Goal: Task Accomplishment & Management: Manage account settings

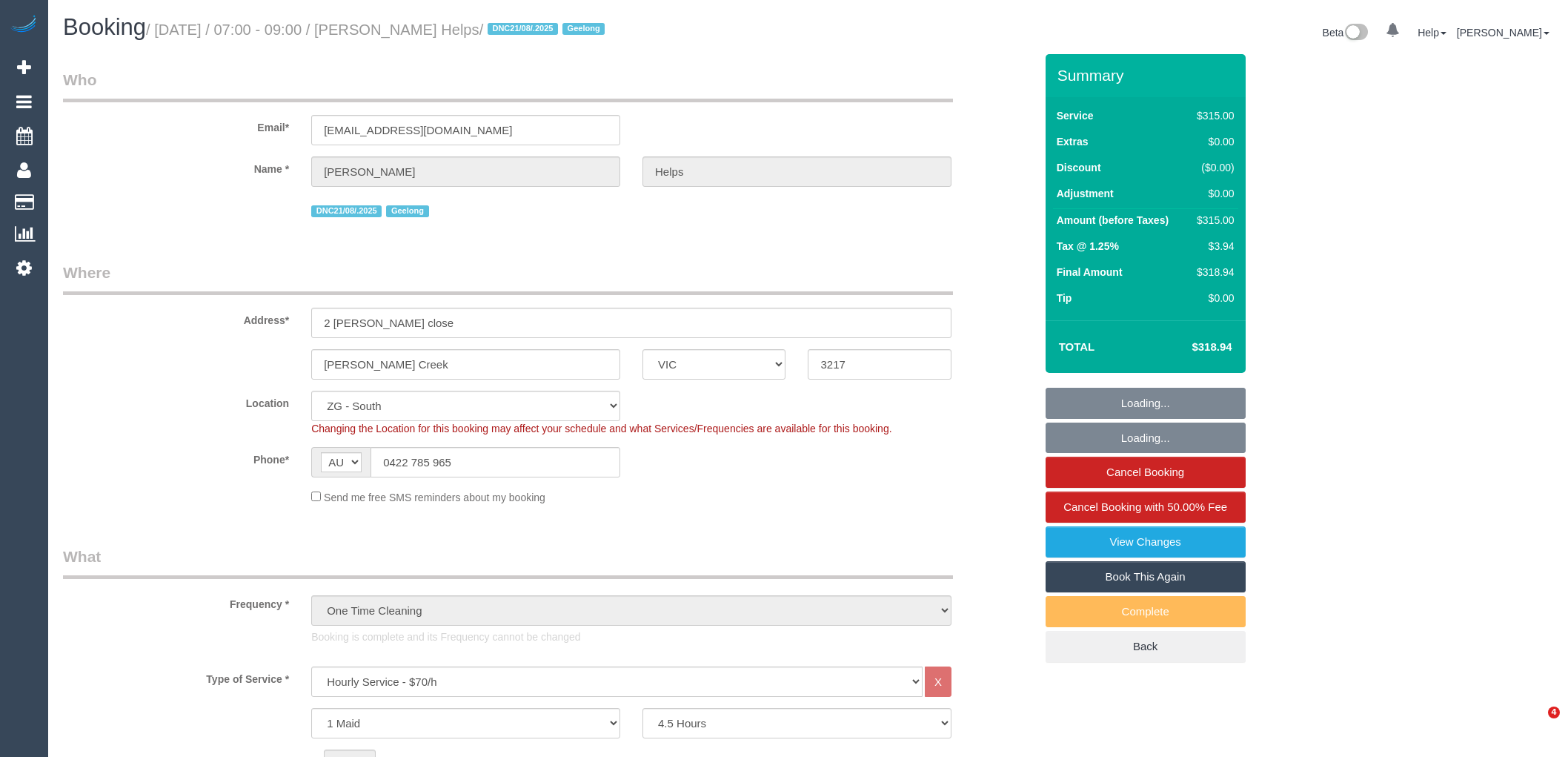
select select "VIC"
select select "270"
select select "spot1"
select select "number:28"
select select "number:14"
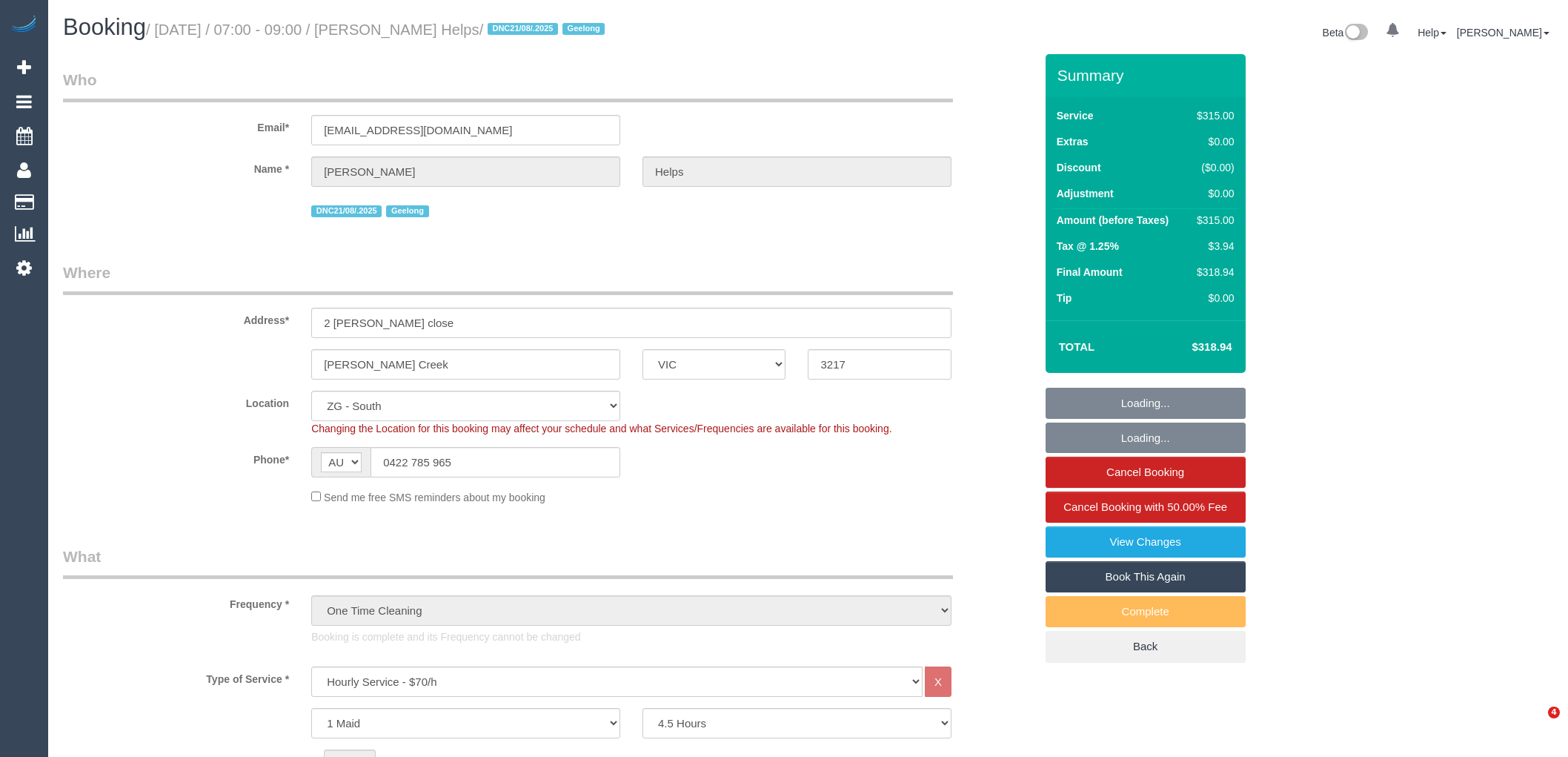
select select "number:18"
select select "number:24"
select select "number:26"
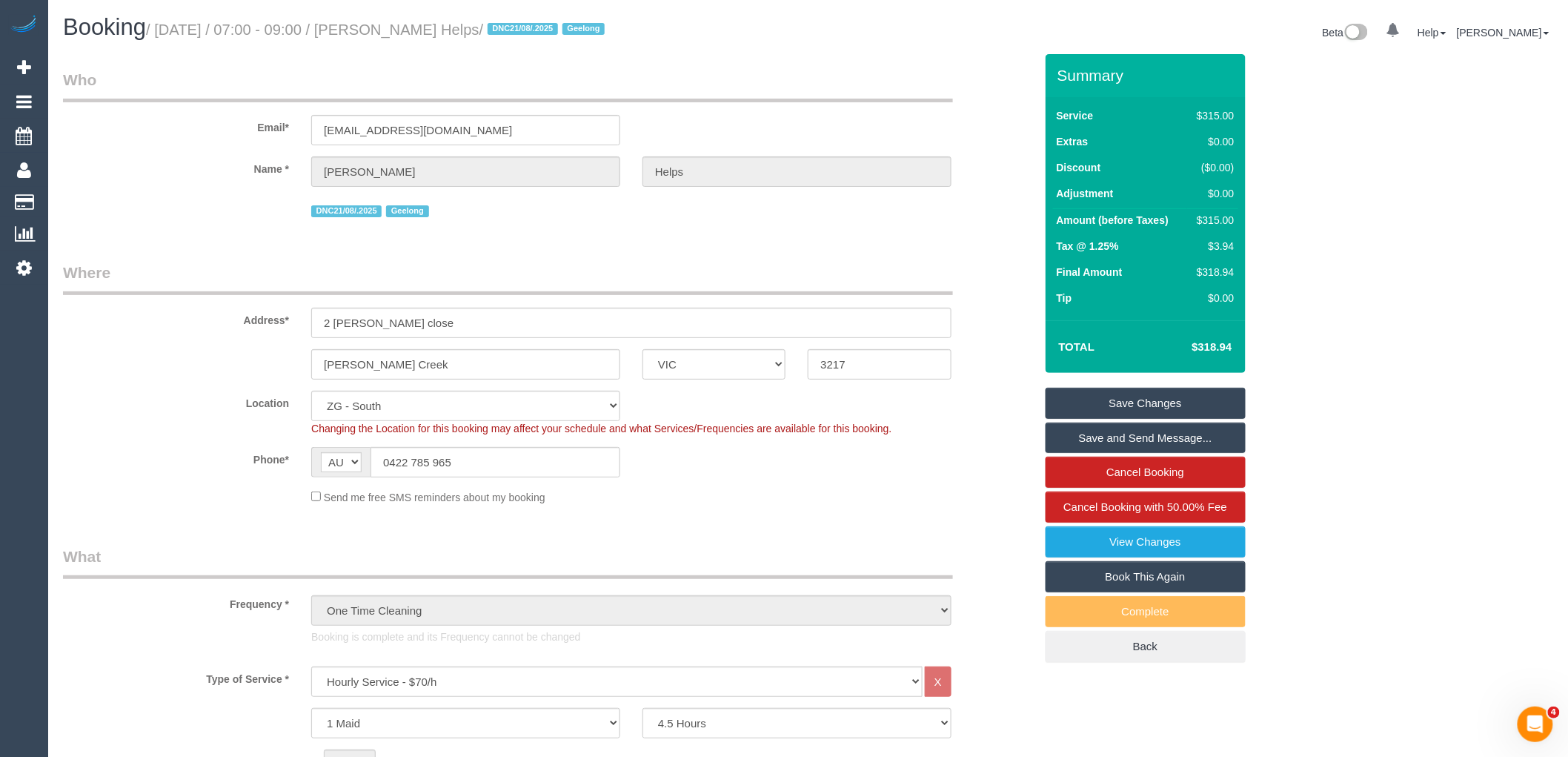
click at [1147, 574] on link "Book This Again" at bounding box center [1145, 576] width 200 height 31
select select "VIC"
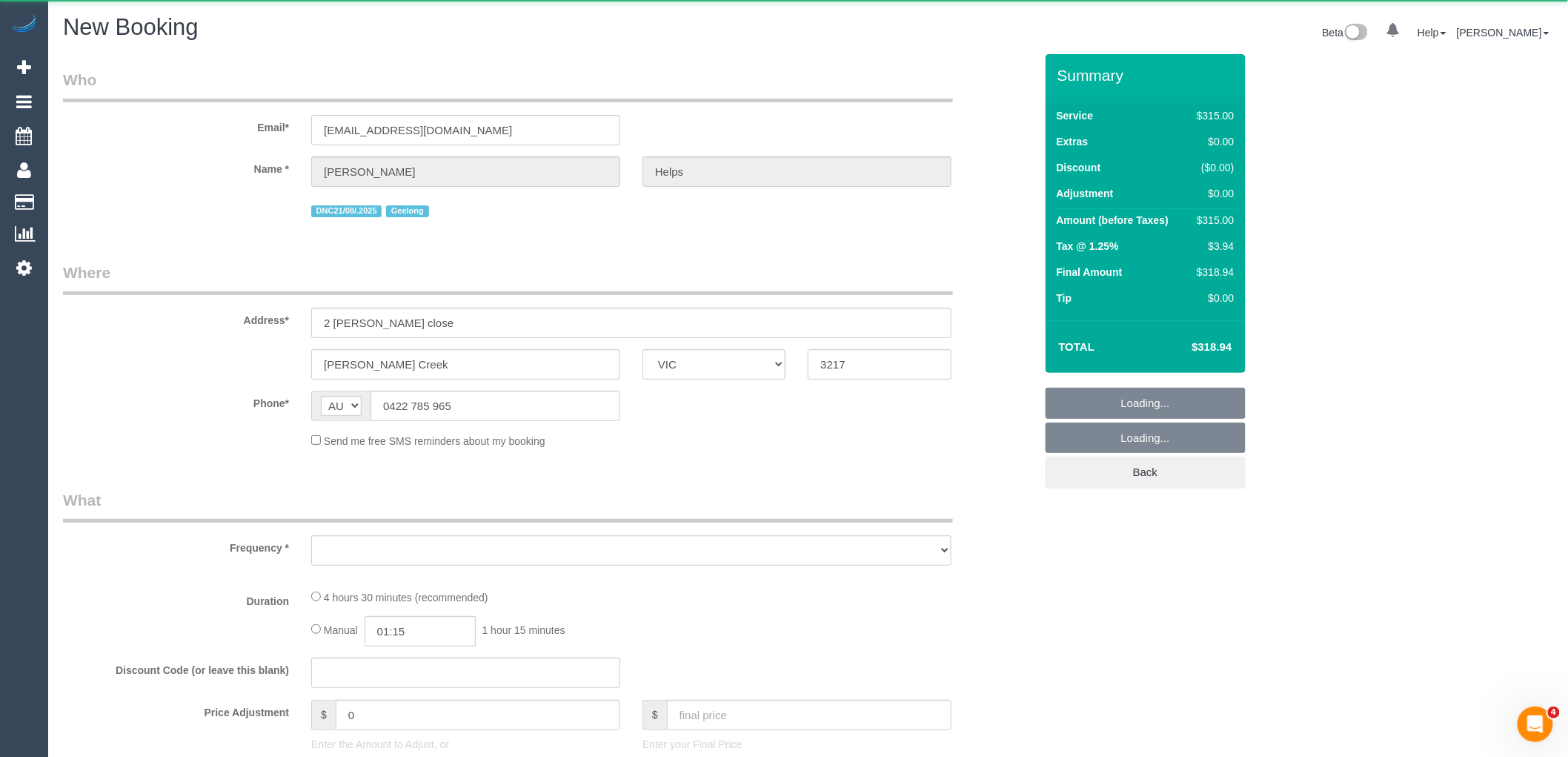
select select "object:1440"
select select "number:28"
select select "number:14"
select select "number:18"
select select "number:24"
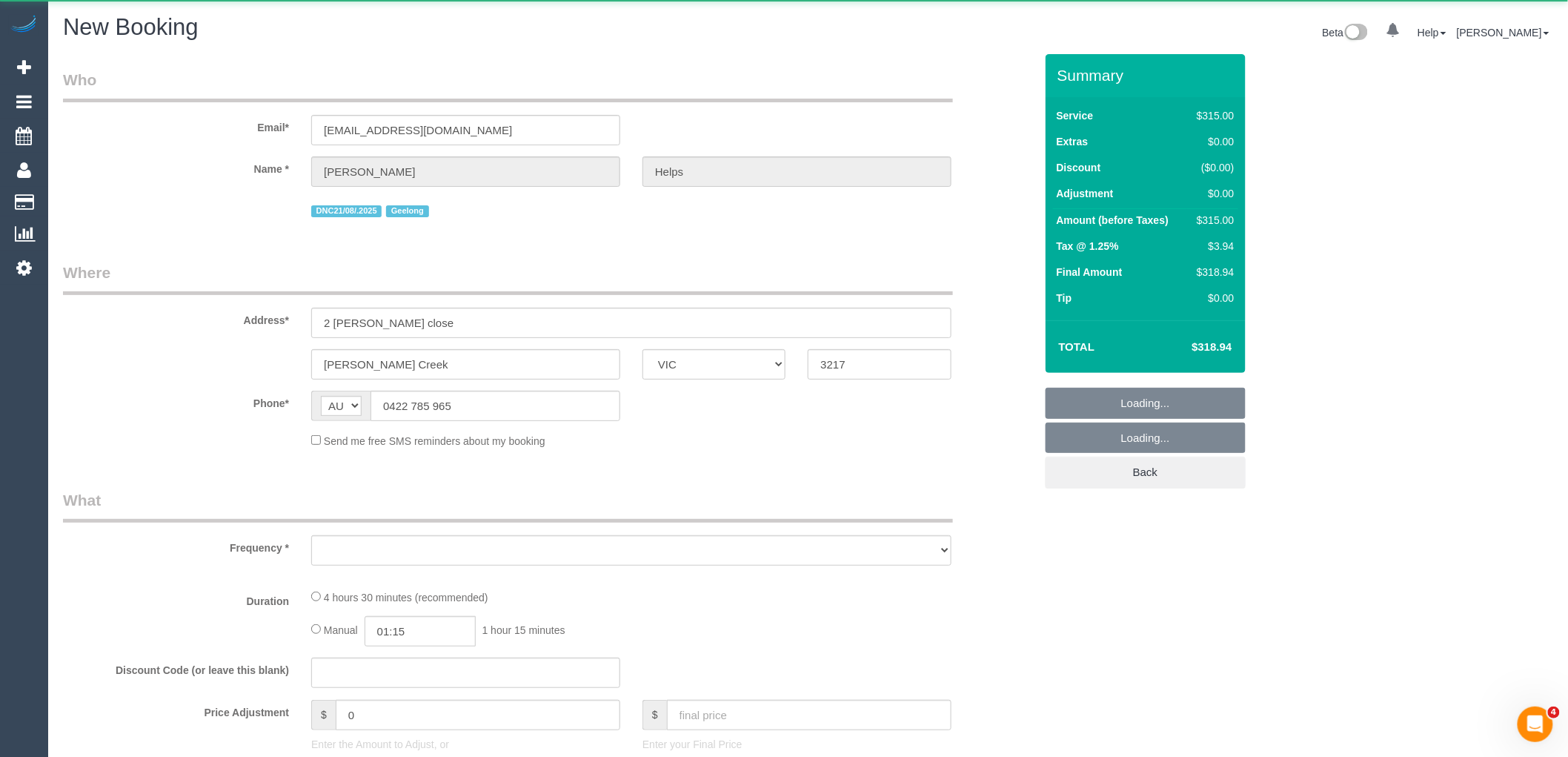
select select "number:26"
select select "string:stripe-pm_1RuRpc2GScqysDRVkztFHtLl"
select select "270"
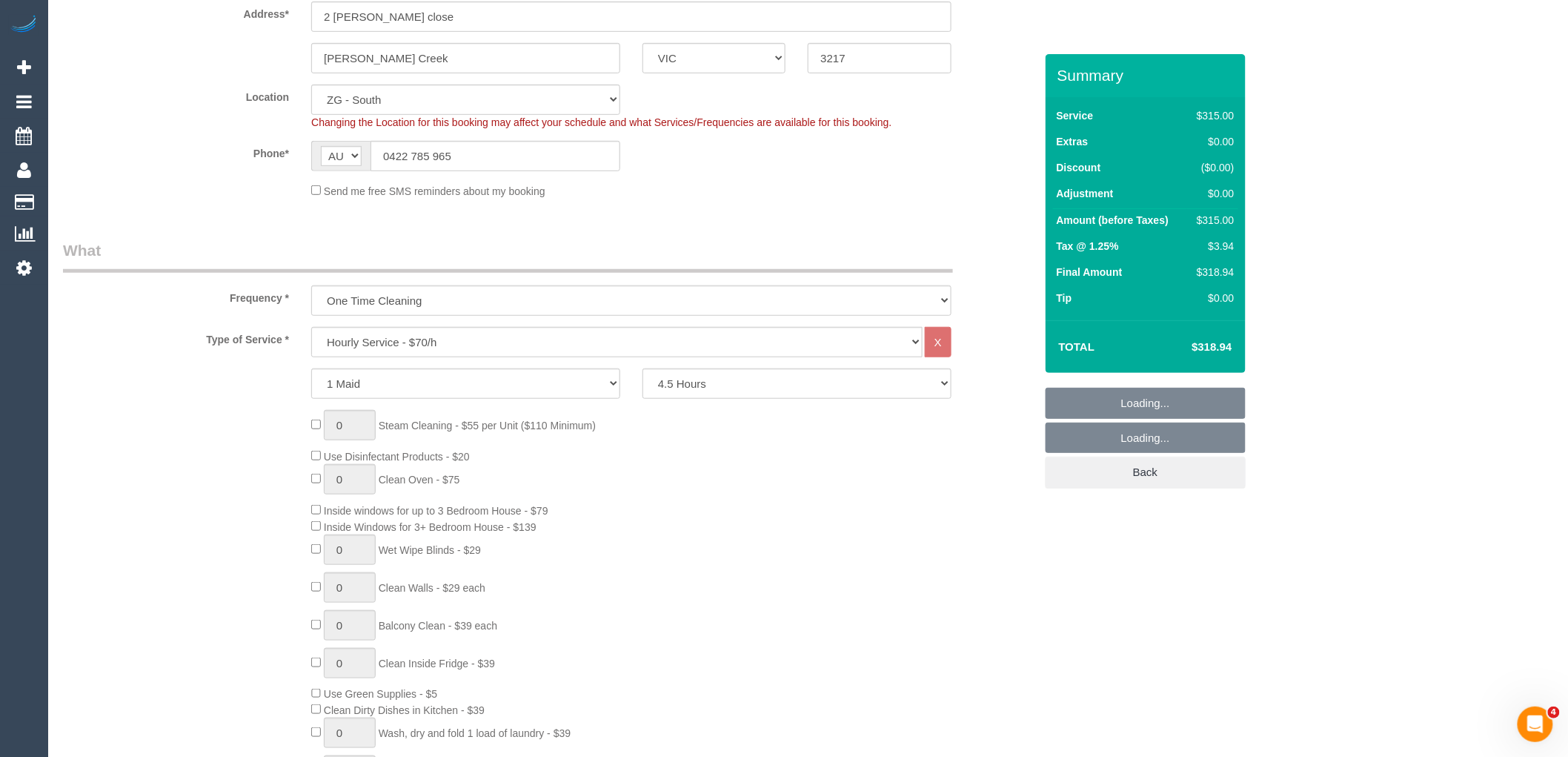
scroll to position [329, 0]
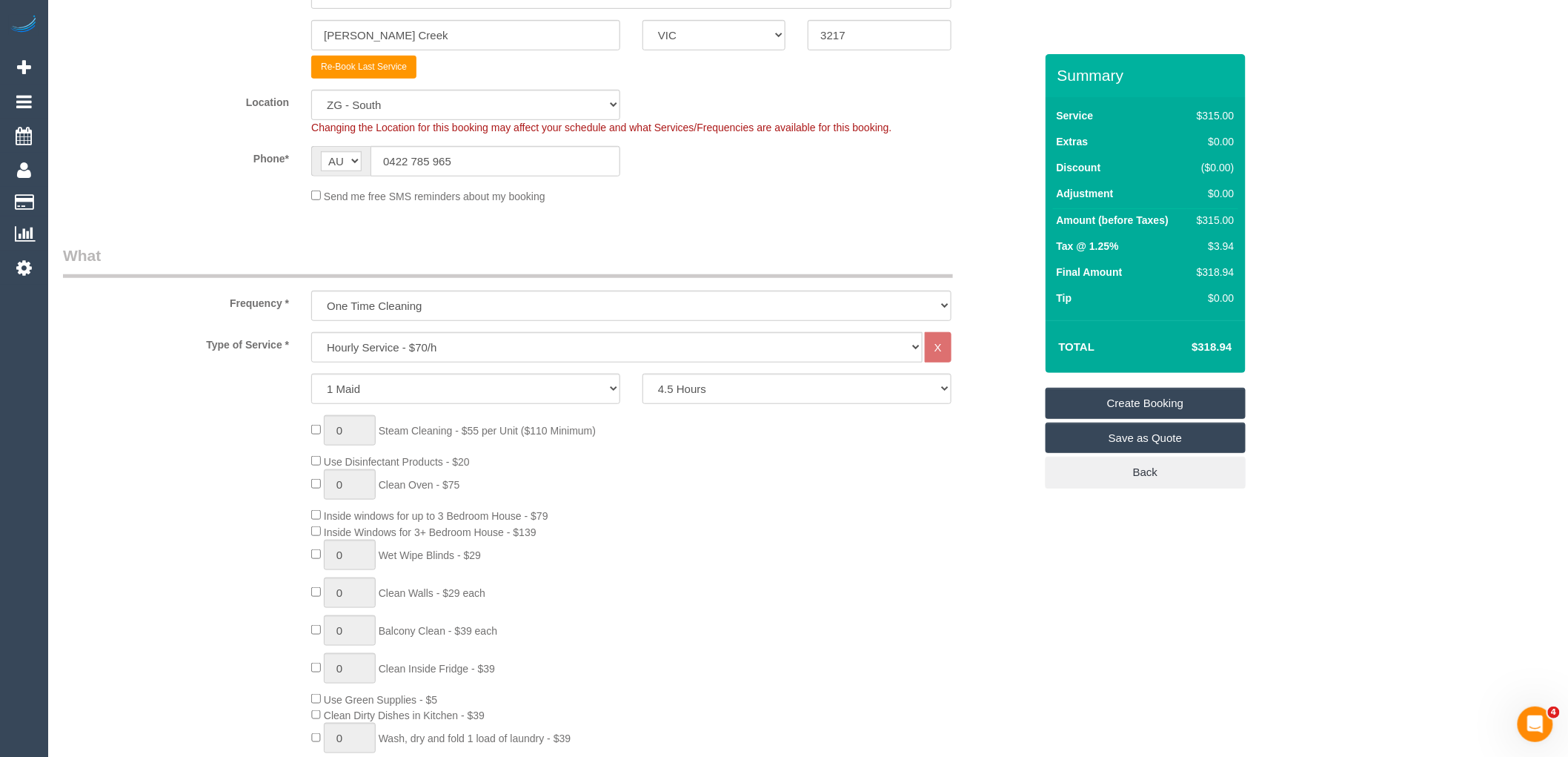
select select "object:1677"
click at [447, 105] on select "Office City East (North) East (South) Inner East Inner North (East) Inner North…" at bounding box center [466, 105] width 309 height 31
select select "50"
click at [312, 90] on select "Office City East (North) East (South) Inner East Inner North (East) Inner North…" at bounding box center [466, 105] width 309 height 31
select select "object:1684"
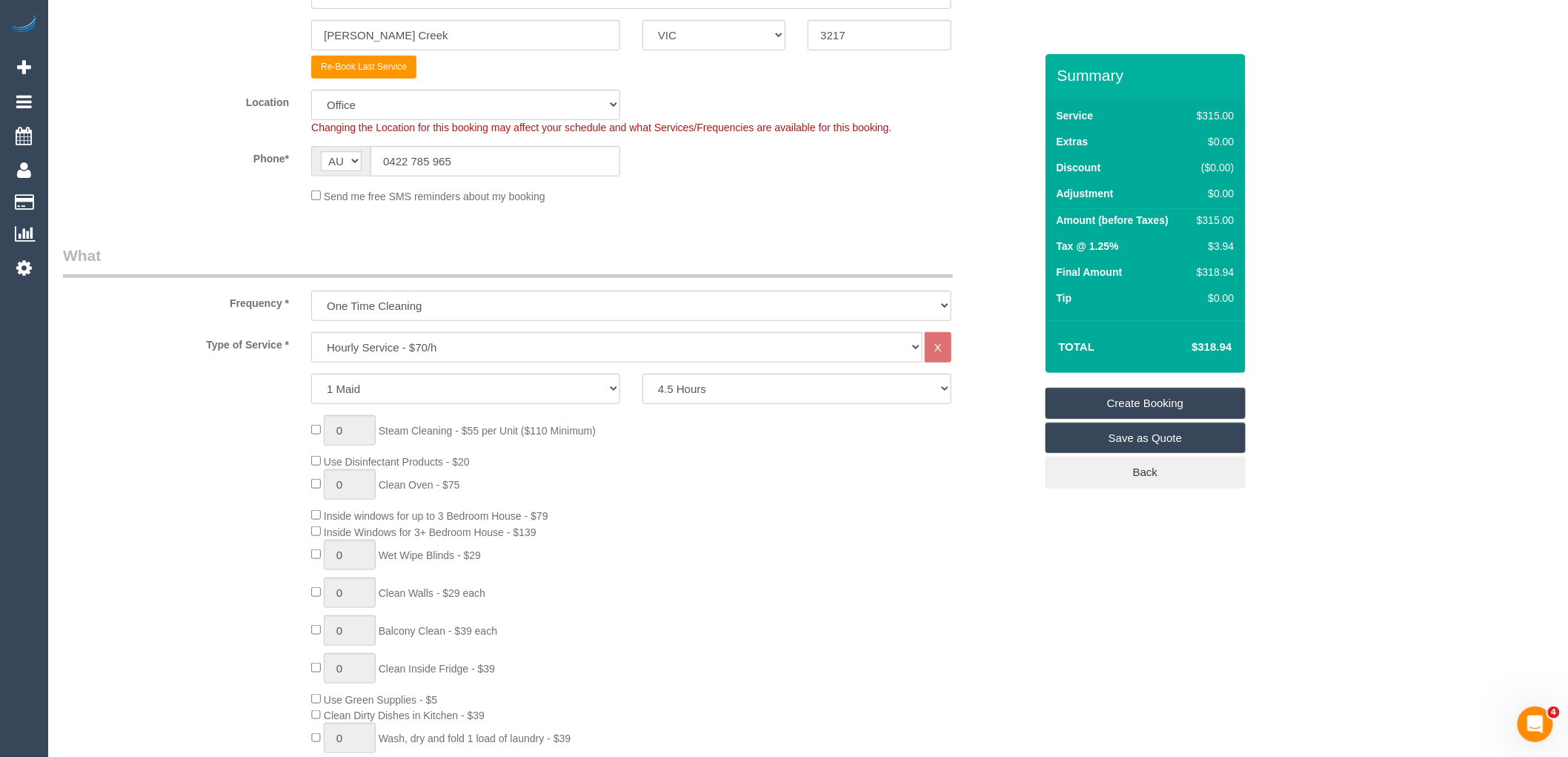
click at [468, 291] on div "Frequency * One Time Cleaning Weekly - 10% Off - 10.00% (0% for the First Booki…" at bounding box center [549, 282] width 994 height 76
click at [473, 352] on select "Hourly Service - $70/h Hourly Service - $65/h Hourly Service - $60/h Hourly Ser…" at bounding box center [617, 347] width 611 height 31
select select "28"
click at [312, 335] on select "Hourly Service - $70/h Hourly Service - $65/h Hourly Service - $60/h Hourly Ser…" at bounding box center [617, 347] width 611 height 31
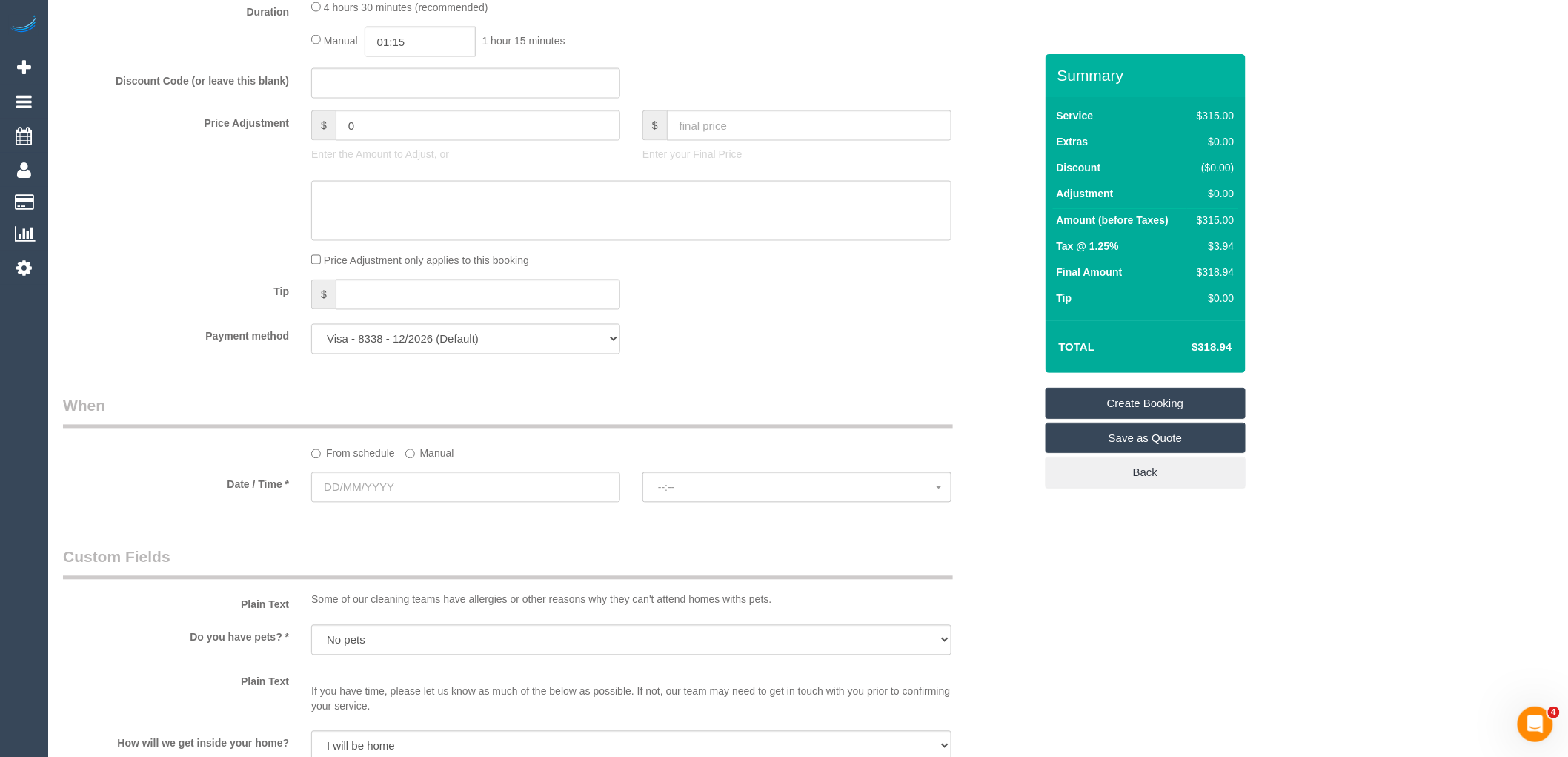
scroll to position [1070, 0]
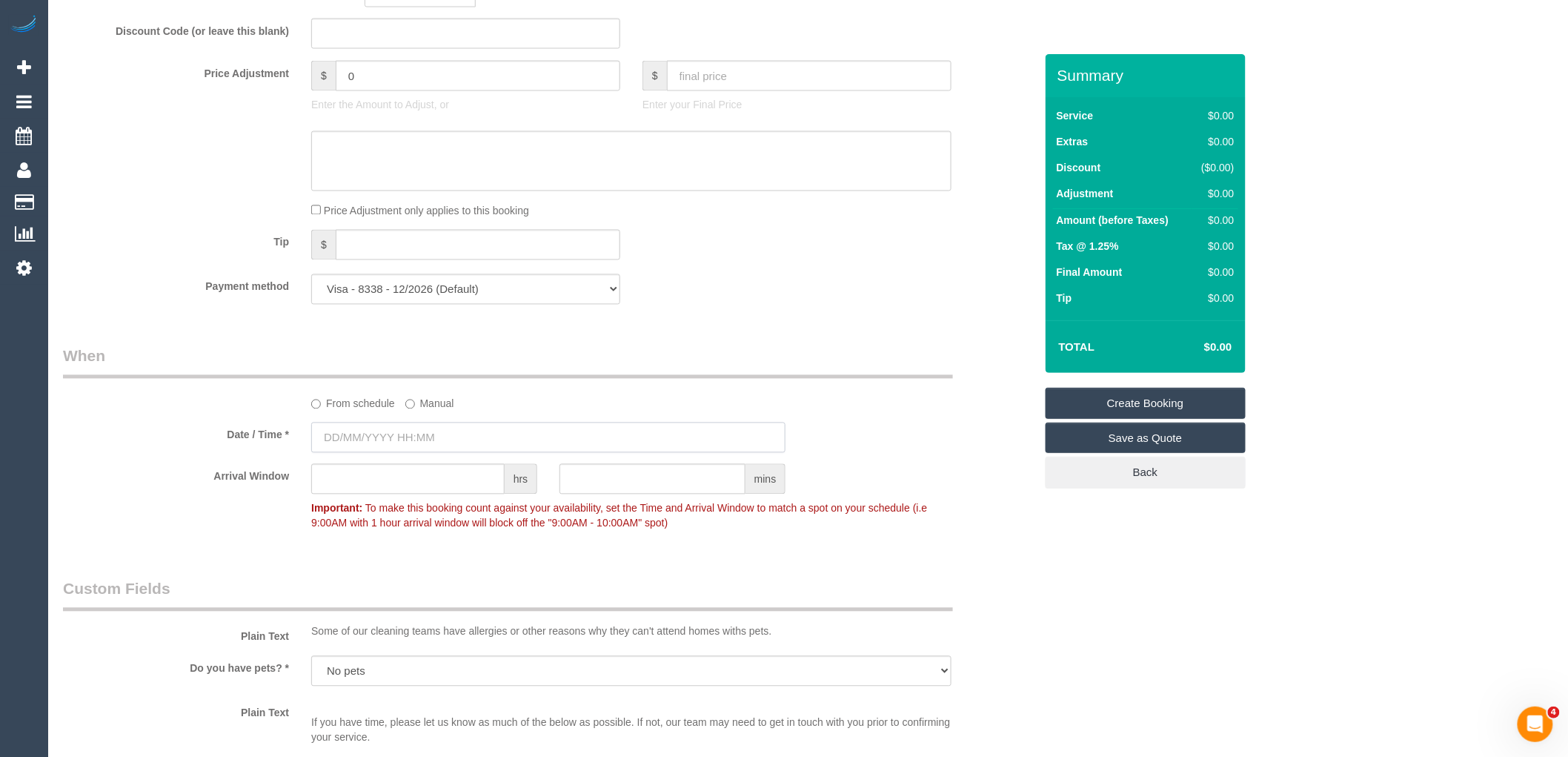
click at [457, 441] on input "text" at bounding box center [549, 438] width 475 height 31
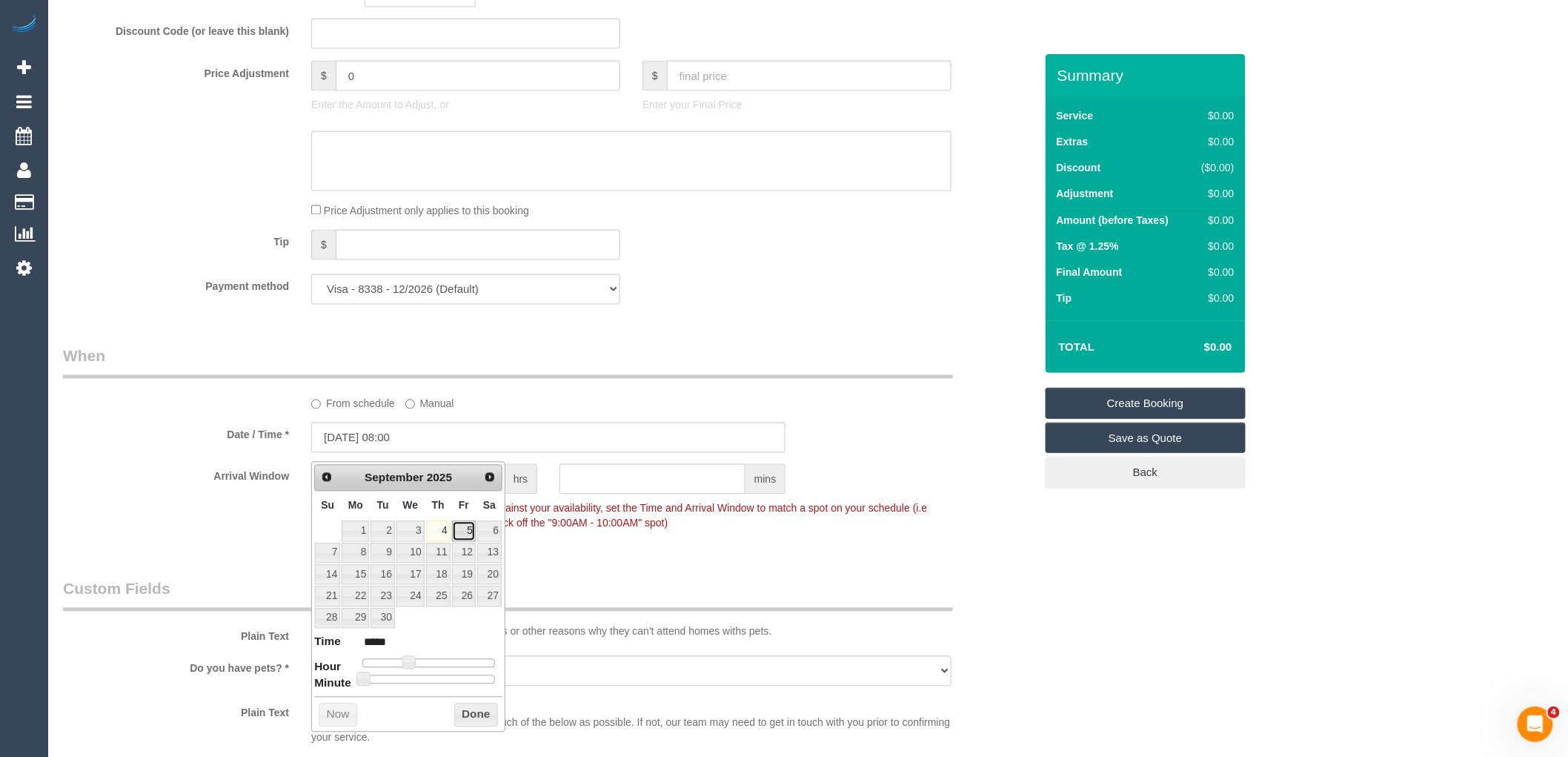
click at [463, 532] on link "5" at bounding box center [464, 530] width 24 height 20
type input "[DATE] 09:00"
type input "*****"
click at [412, 661] on span at bounding box center [415, 662] width 14 height 14
click at [475, 718] on button "Done" at bounding box center [475, 715] width 44 height 24
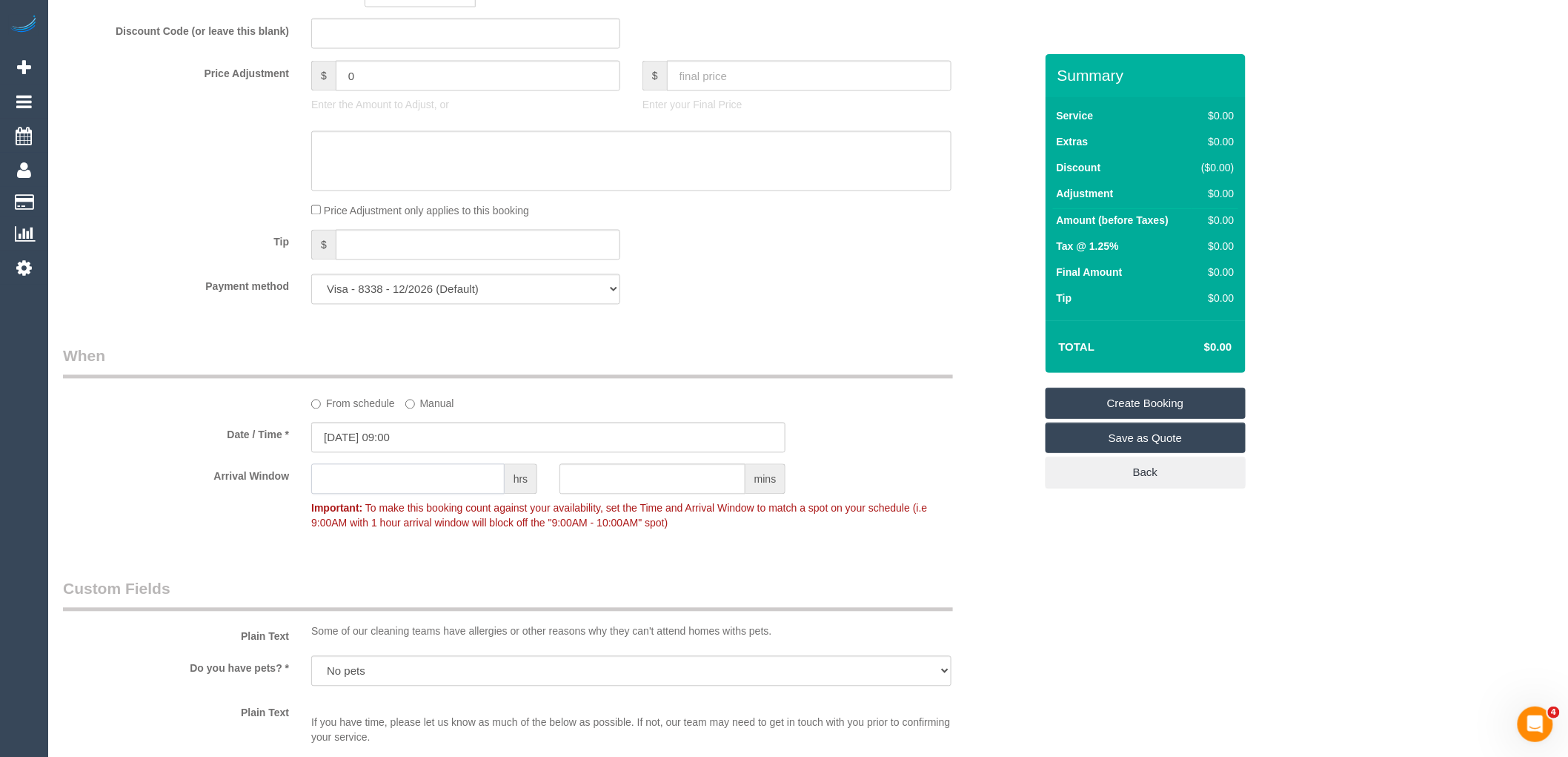
click at [455, 487] on input "text" at bounding box center [408, 480] width 194 height 31
type input "6"
click at [500, 595] on legend "Custom Fields" at bounding box center [508, 594] width 890 height 33
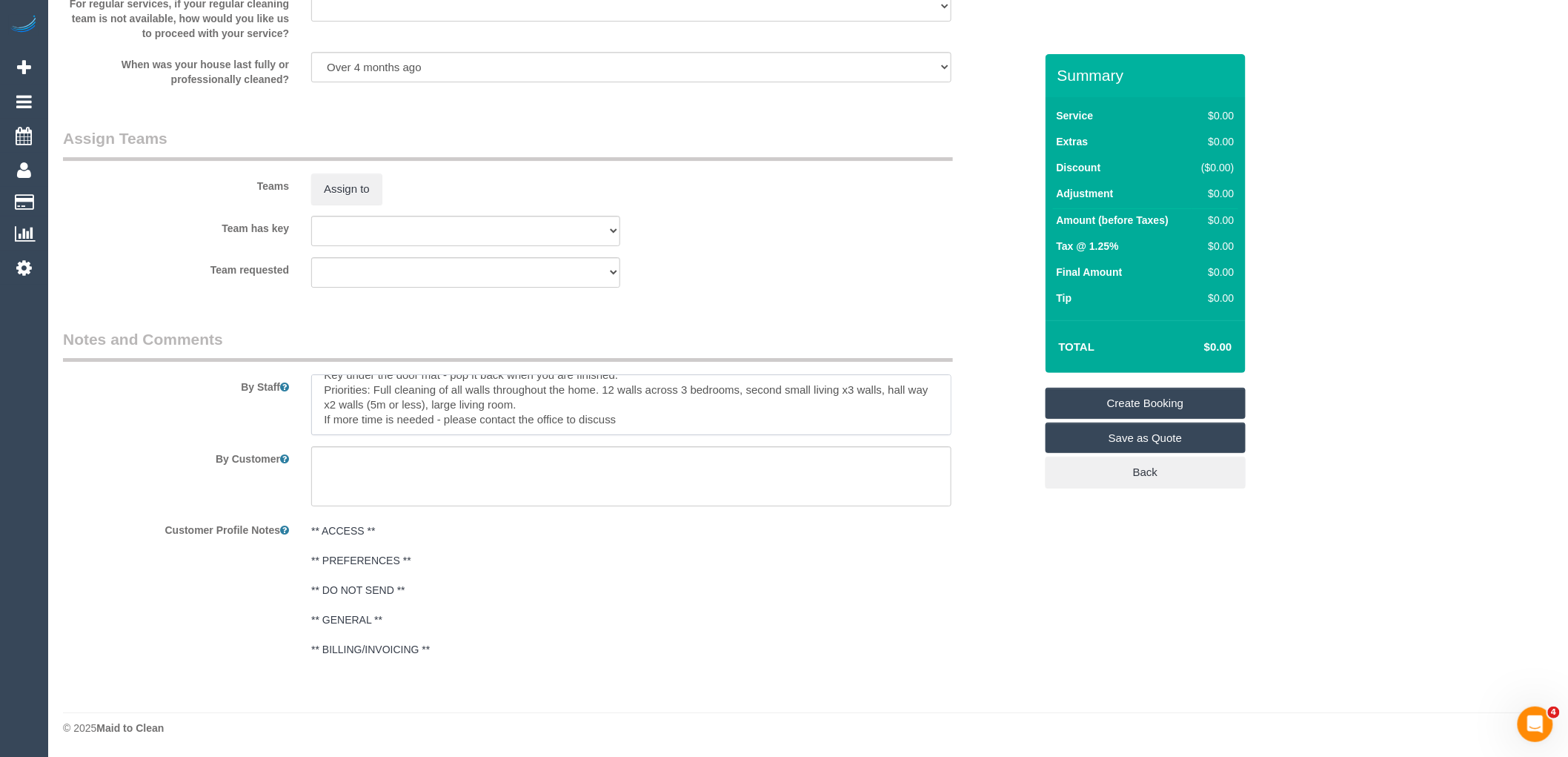
scroll to position [0, 0]
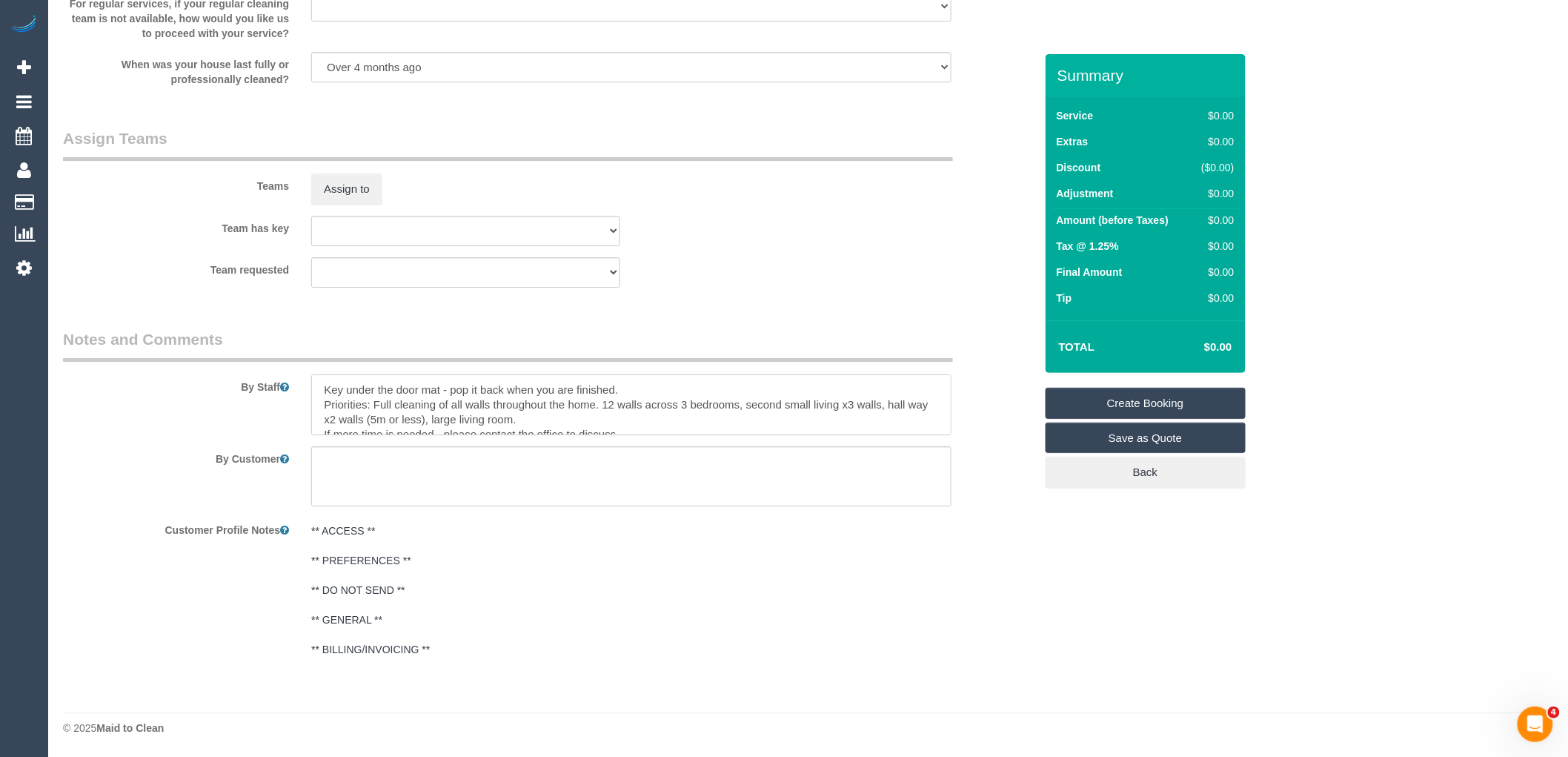
drag, startPoint x: 571, startPoint y: 421, endPoint x: 264, endPoint y: 356, distance: 313.8
click at [264, 356] on fieldset "Notes and Comments By Staff By Customer Customer Profile Notes ** ACCESS ** ** …" at bounding box center [549, 502] width 971 height 347
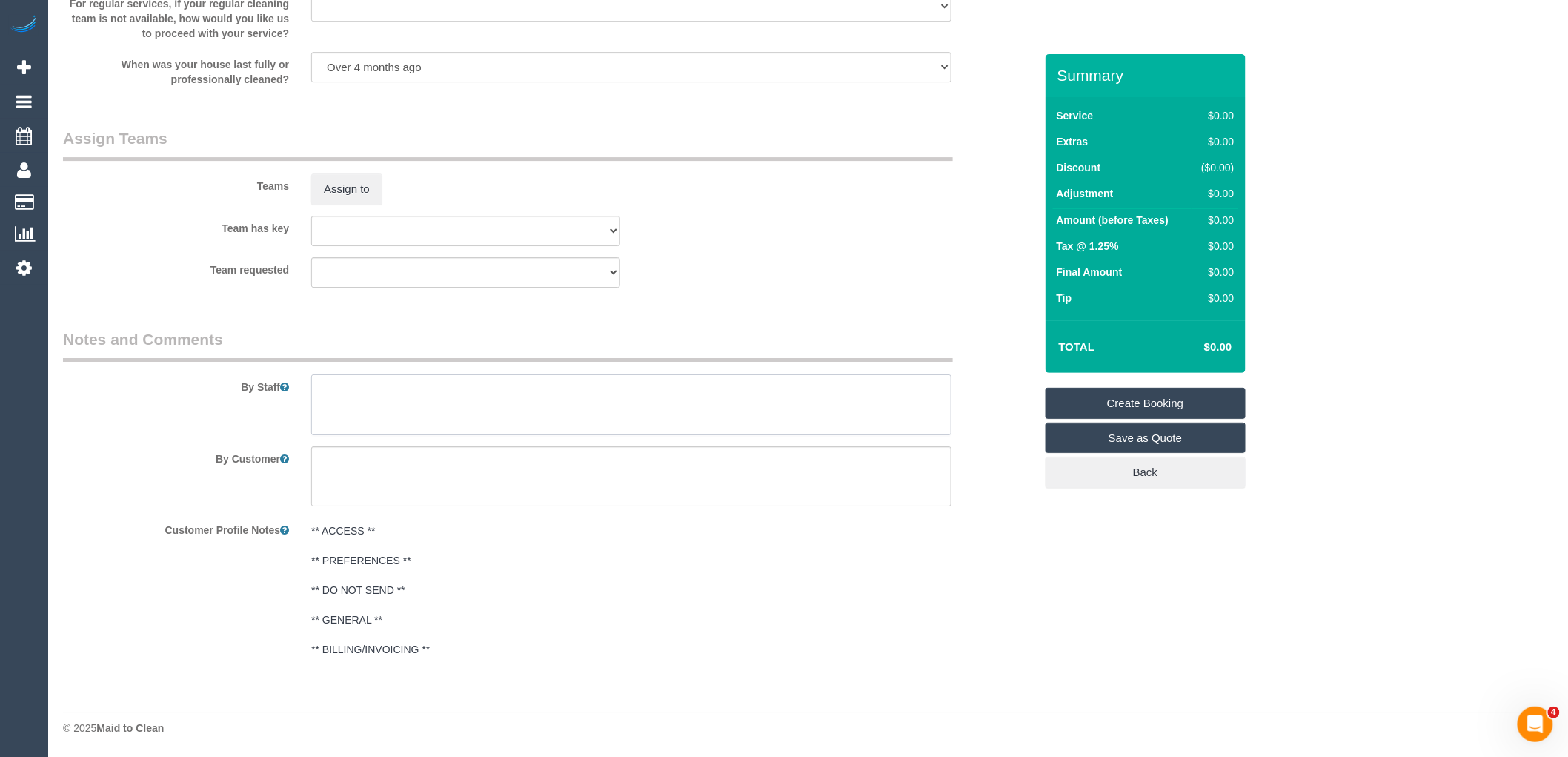
paste textarea "Light shades- if you could attempt cleaning these Dust window ledges, skirtings…"
type textarea "Light shades- if you could attempt cleaning these Dust window ledges, skirtings…"
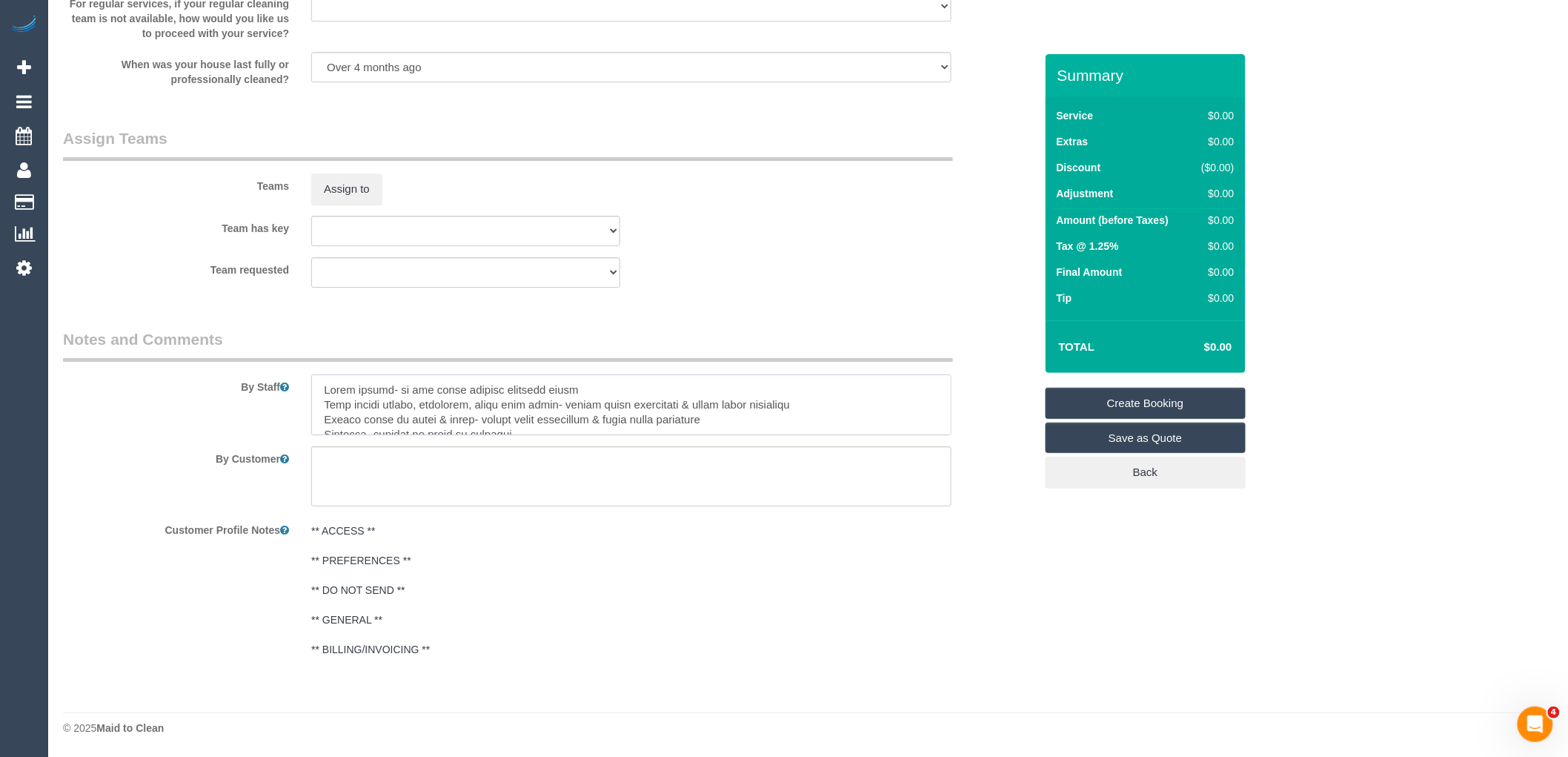
click at [320, 383] on textarea at bounding box center [632, 404] width 640 height 61
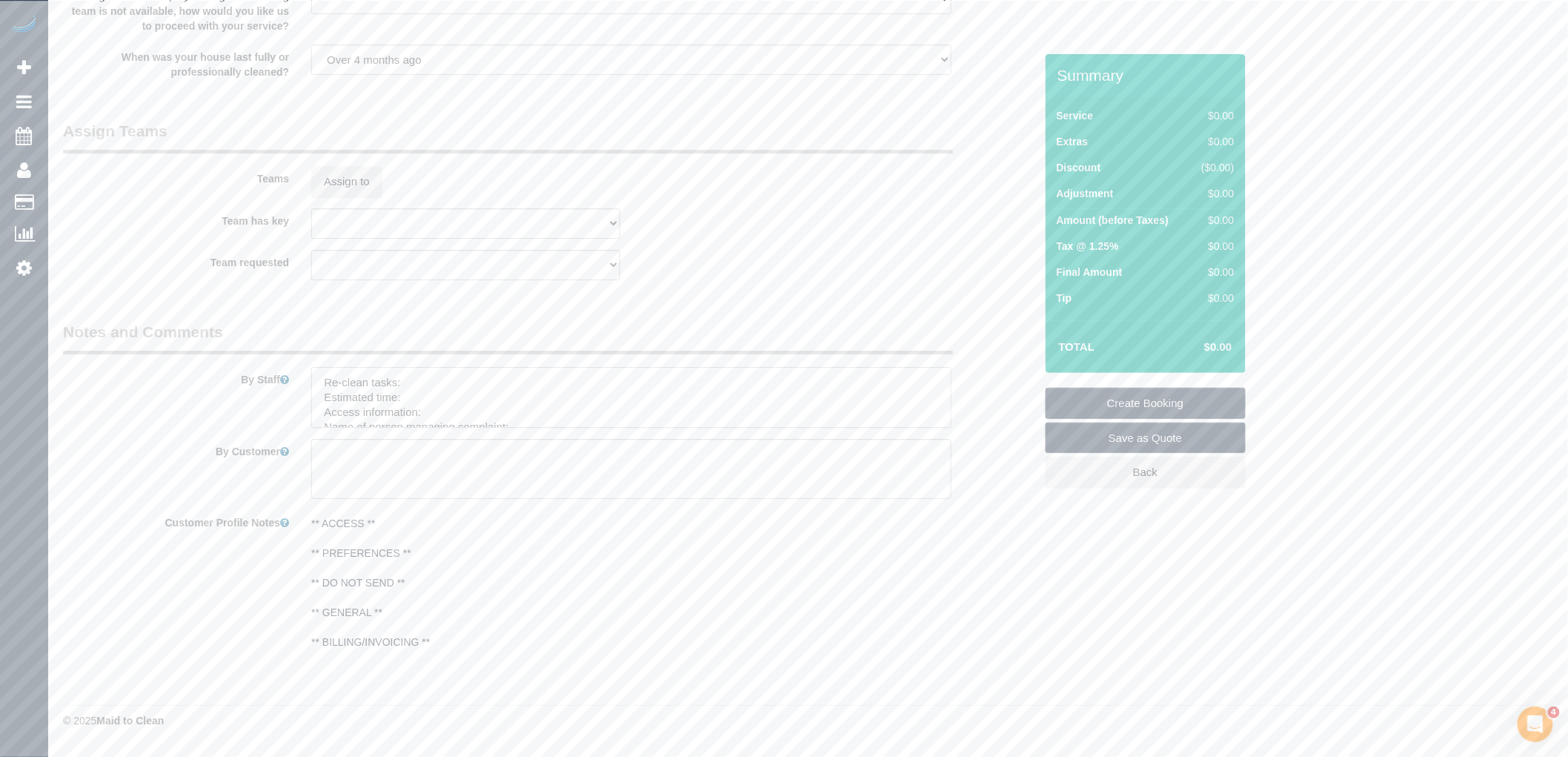
click at [419, 387] on textarea at bounding box center [632, 397] width 640 height 61
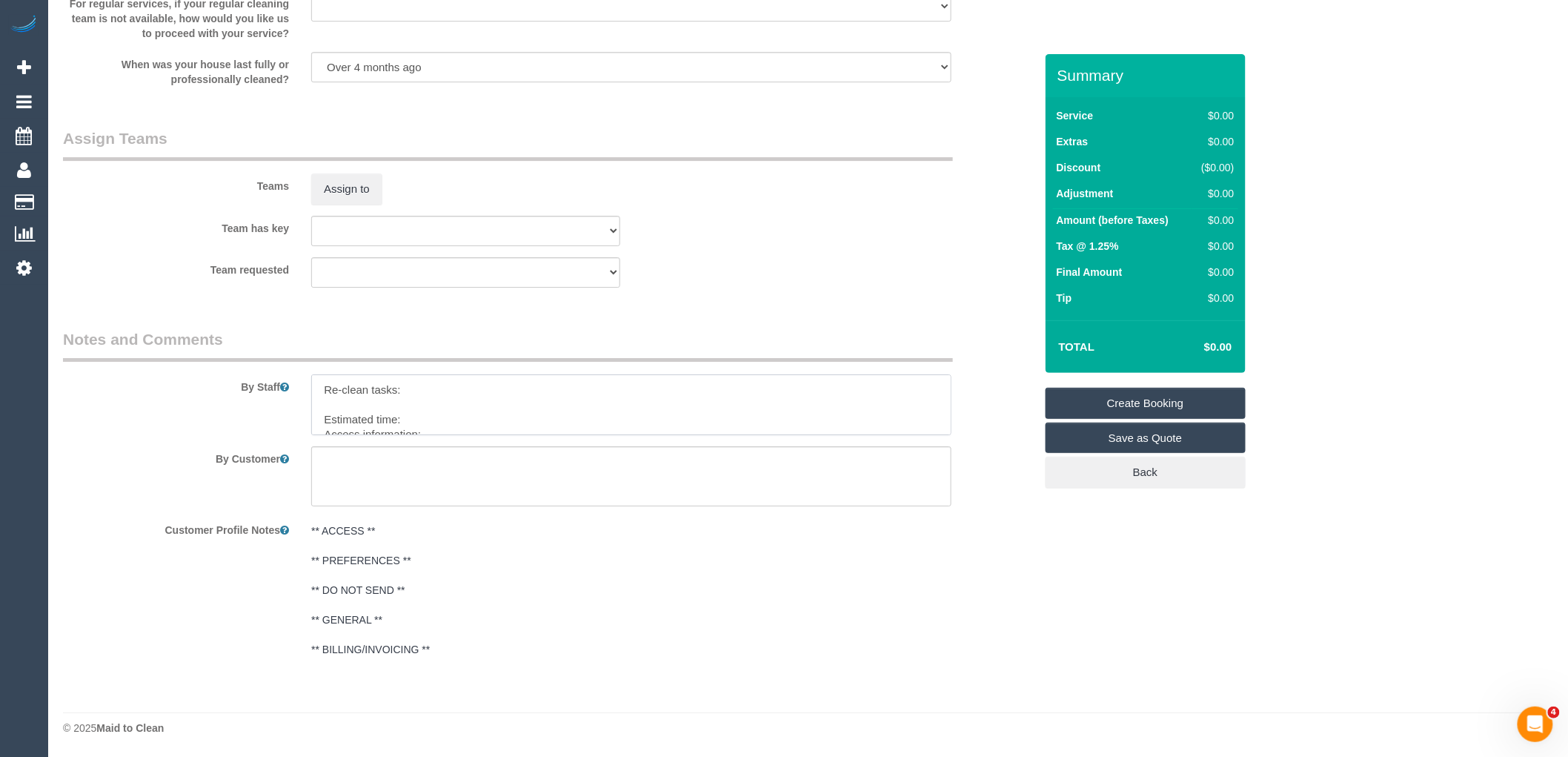
paste textarea "Light shades- if you could attempt cleaning these Dust window ledges, skirtings…"
type textarea "Re-clean tasks: Light shades- if you could attempt cleaning these Dust window l…"
drag, startPoint x: 419, startPoint y: 408, endPoint x: 213, endPoint y: 271, distance: 247.4
click at [1161, 408] on link "Create Booking" at bounding box center [1145, 403] width 200 height 31
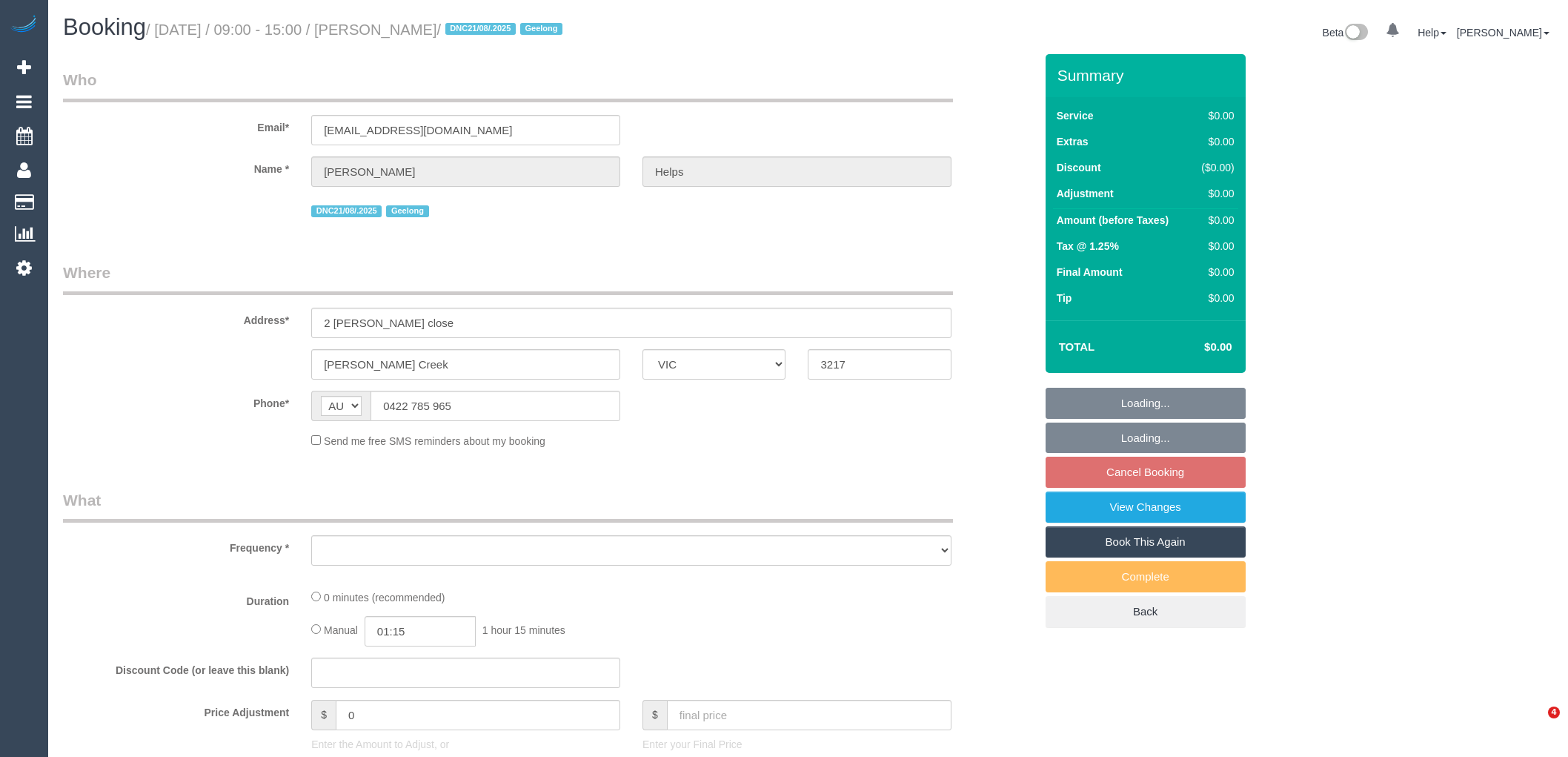
select select "VIC"
select select "object:535"
select select "number:28"
select select "number:14"
select select "number:18"
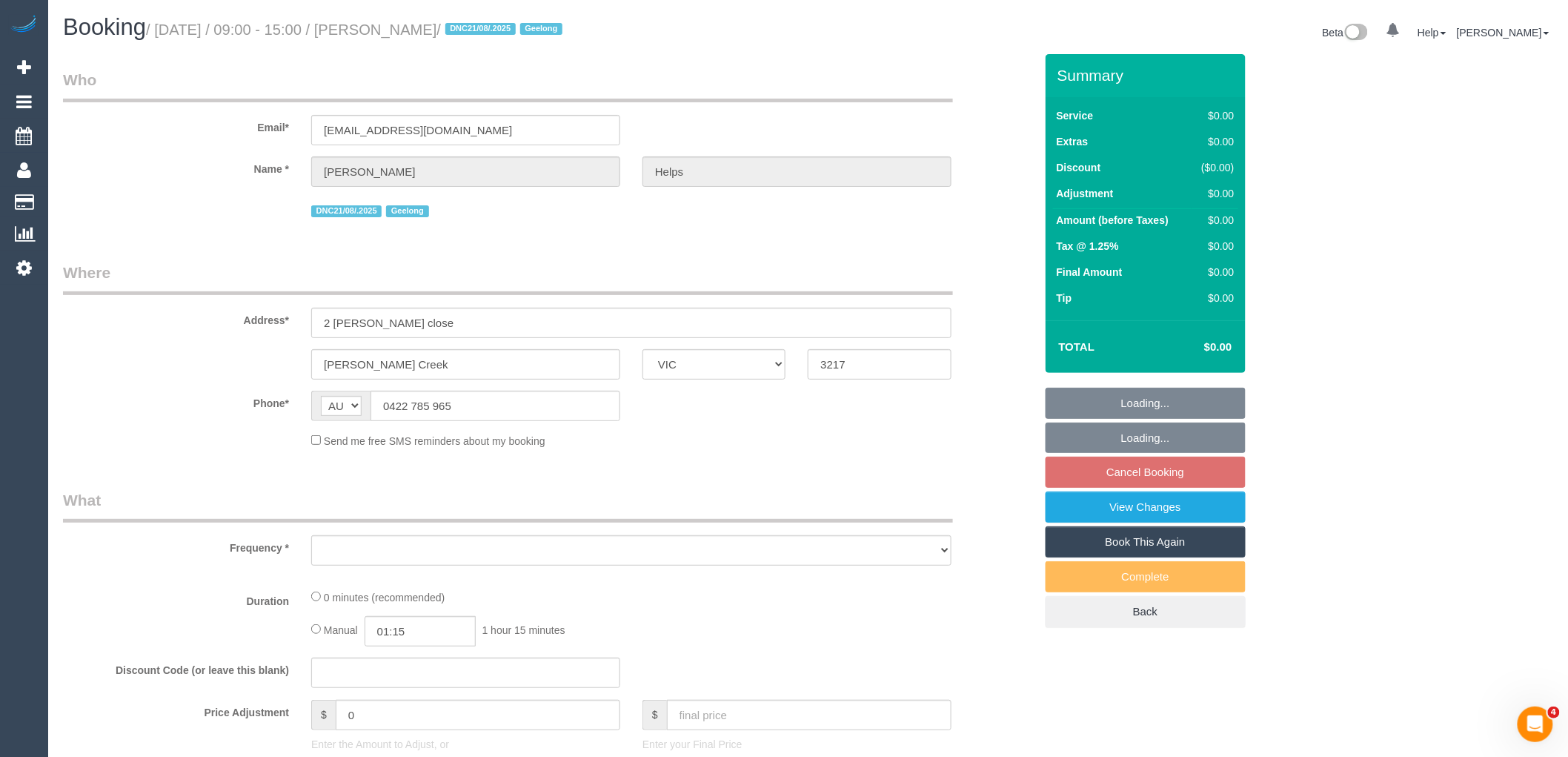
select select "number:24"
select select "number:26"
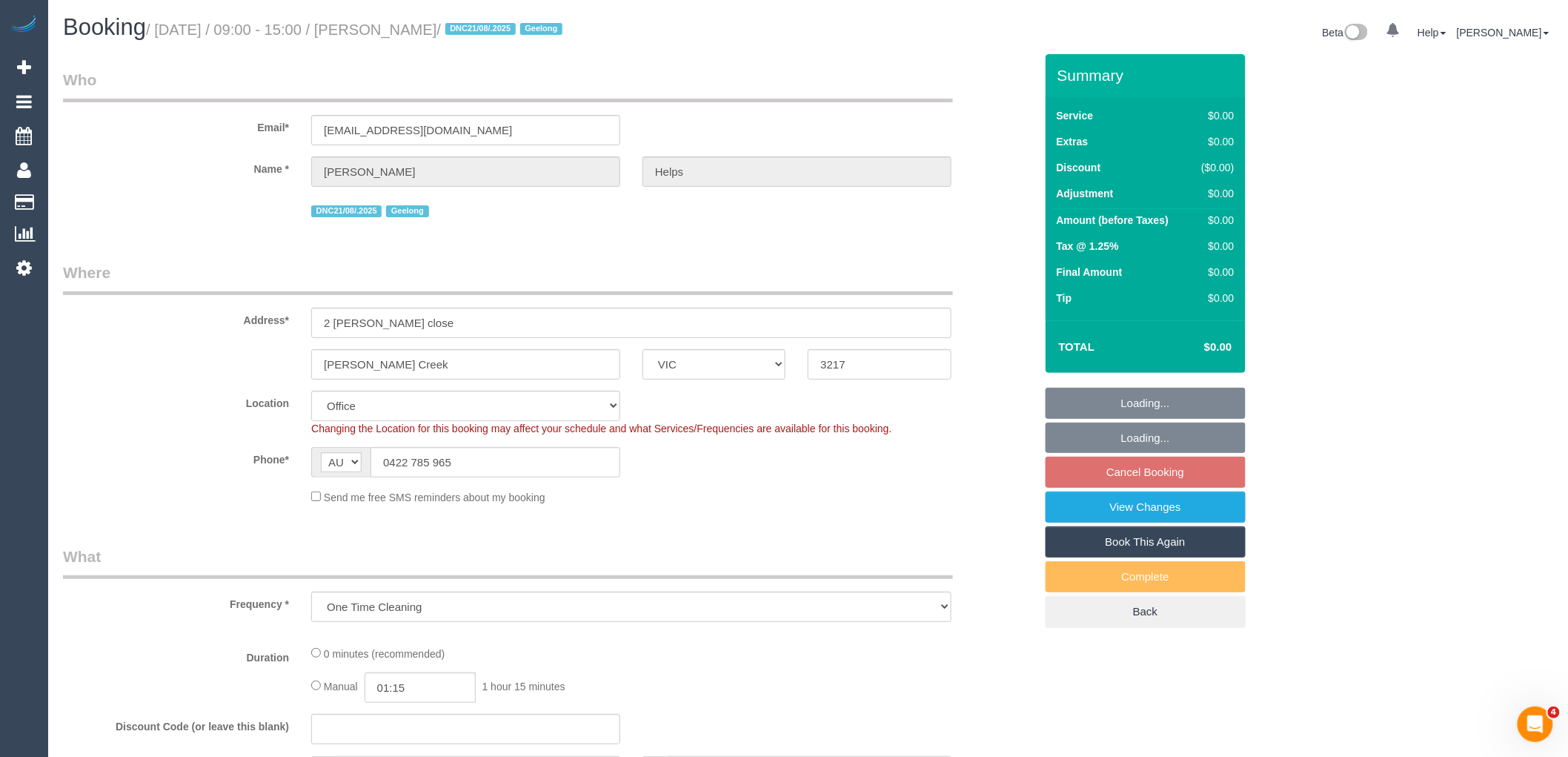
select select "object:745"
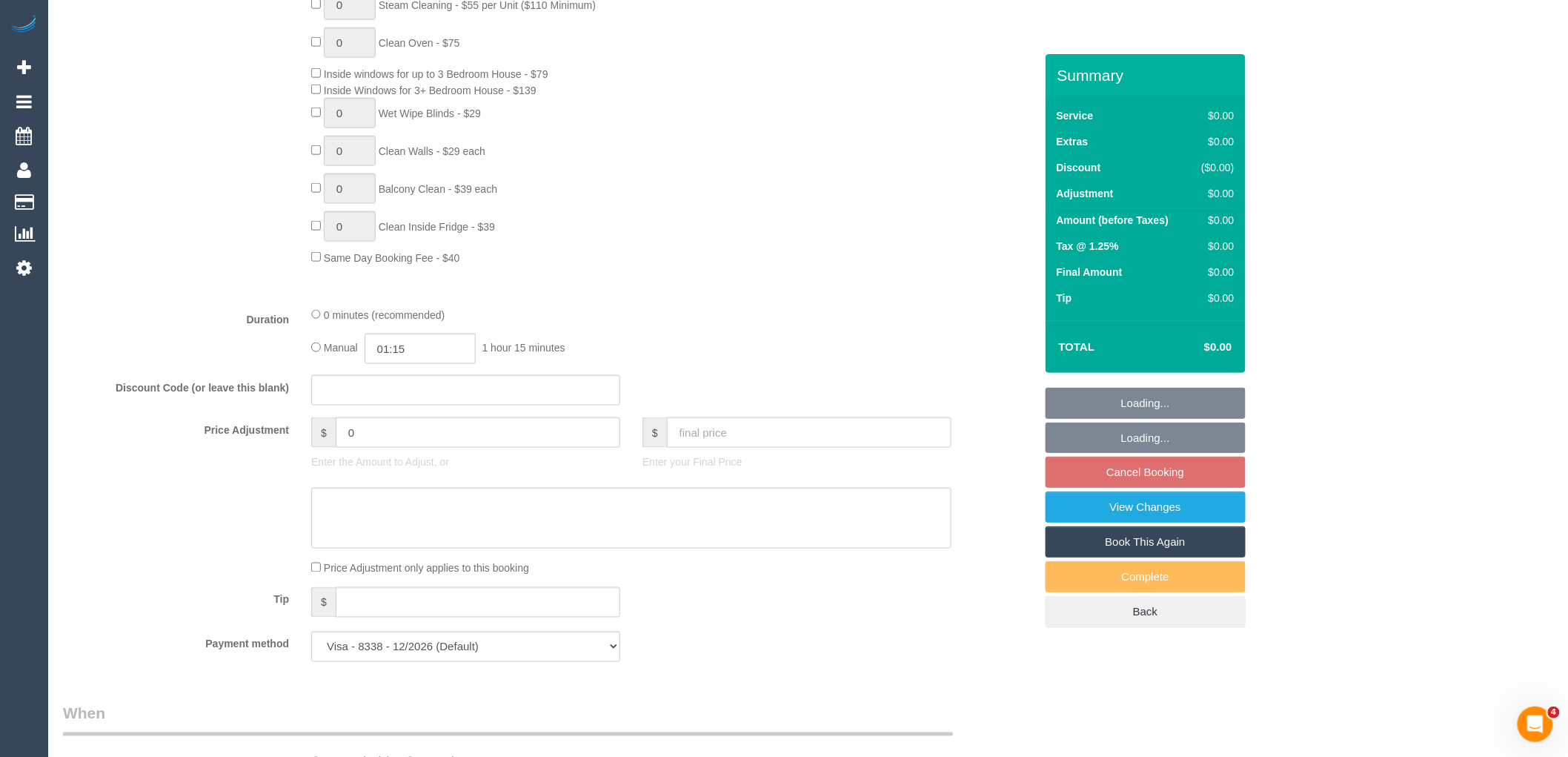
select select "string:stripe-pm_1RuRpc2GScqysDRVkztFHtLl"
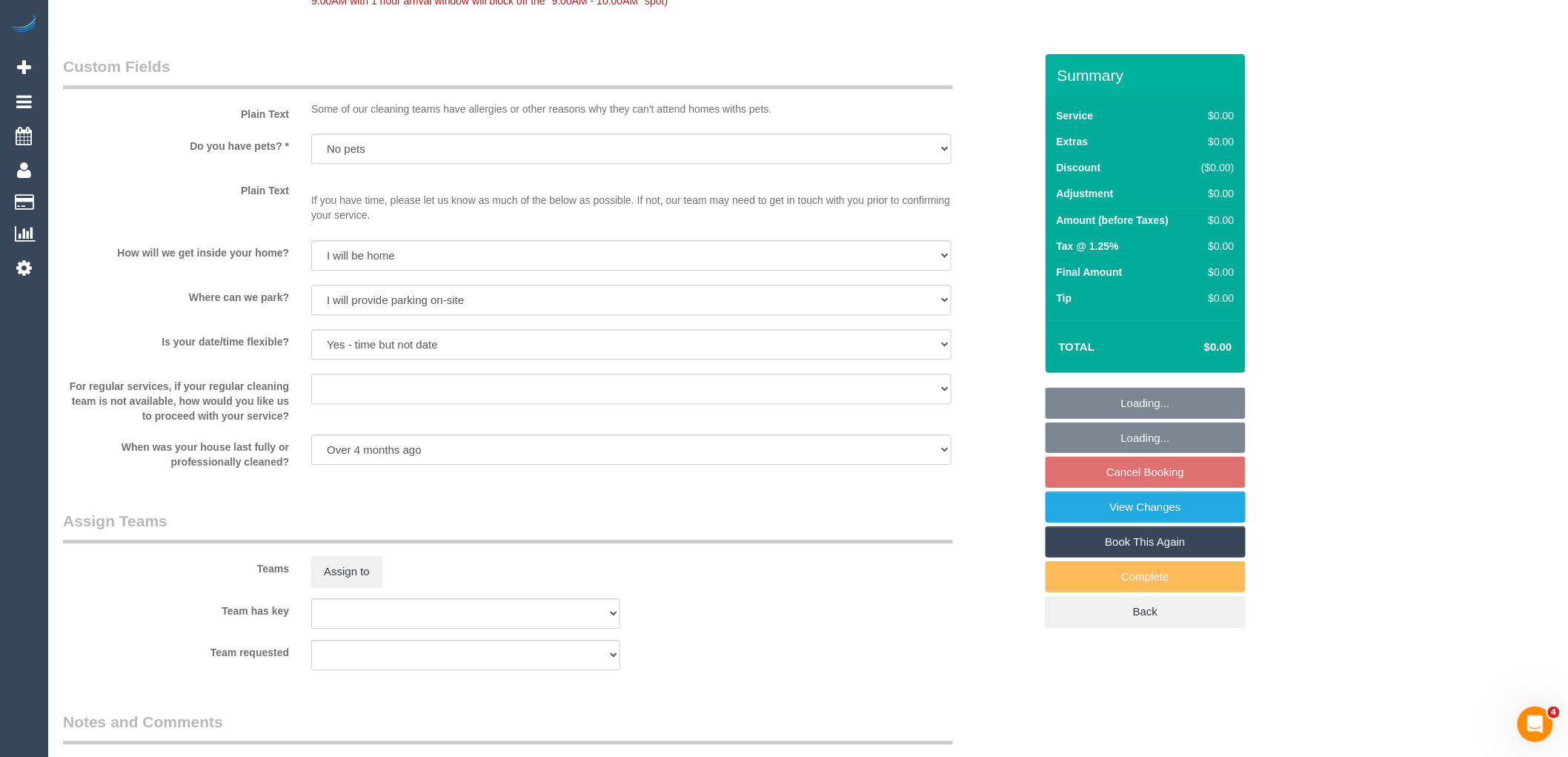
scroll to position [2050, 0]
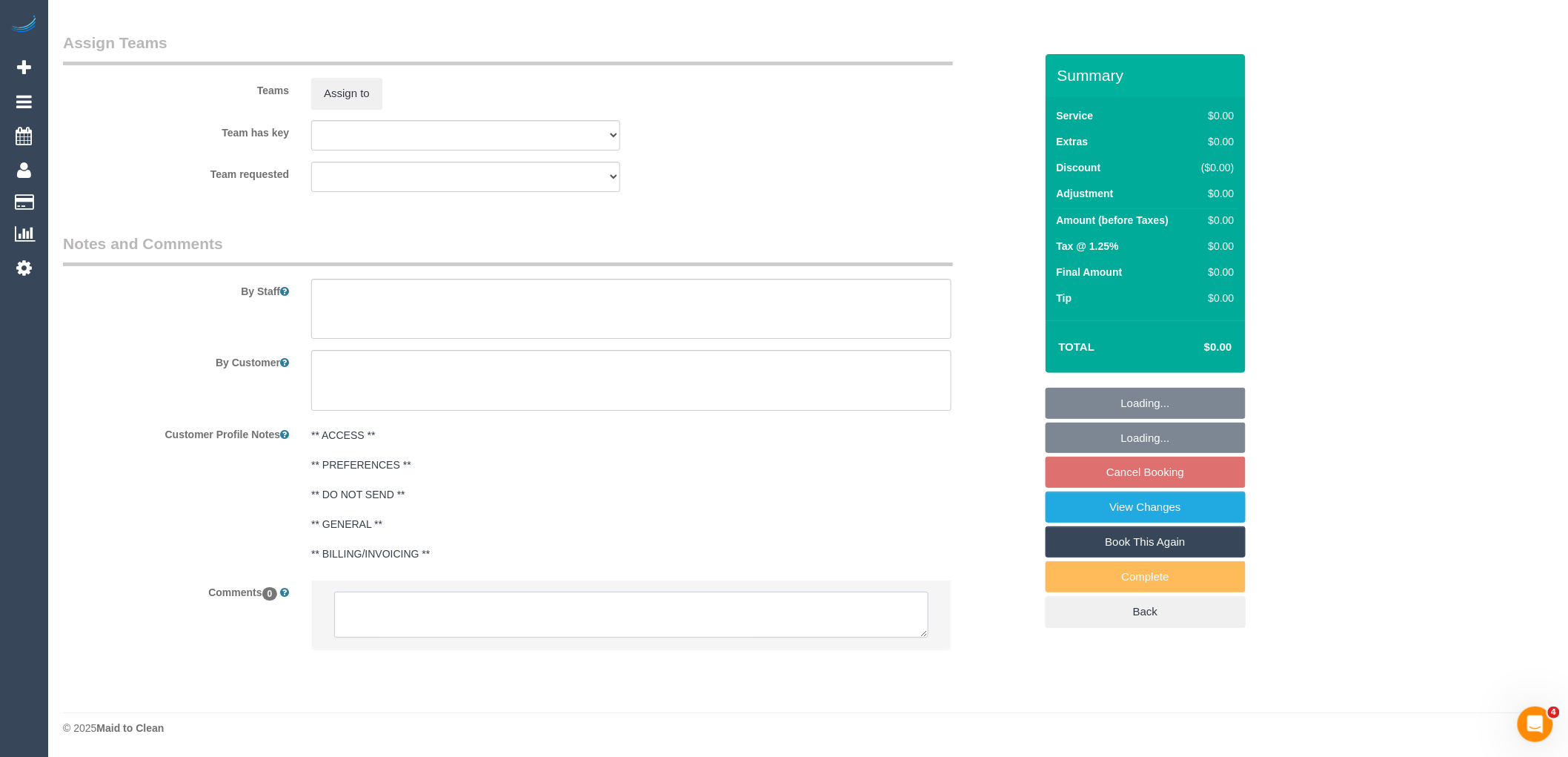
click at [475, 606] on textarea at bounding box center [632, 614] width 594 height 46
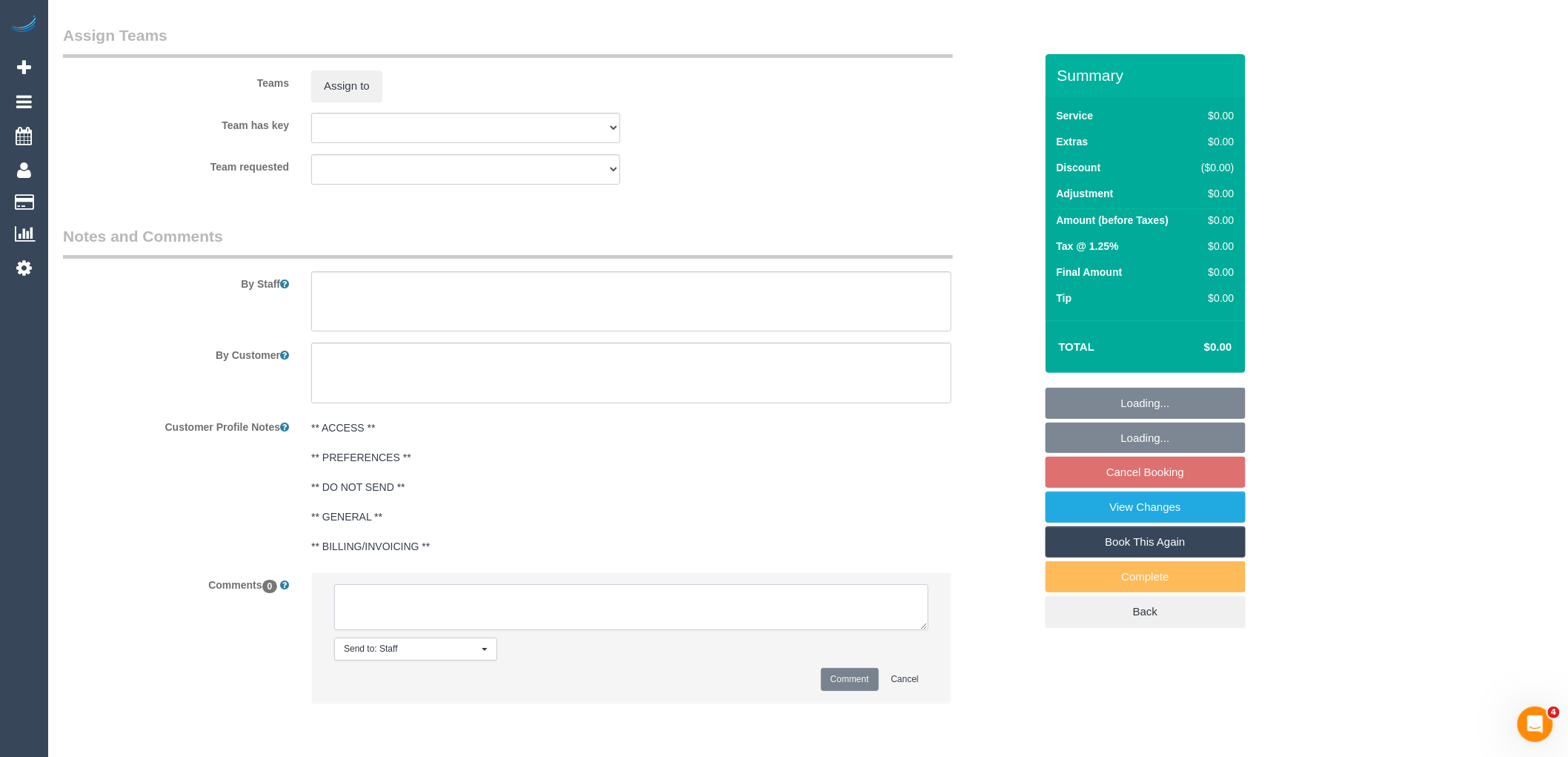
paste textarea "Re-clean tasks: Light shades- if you could attempt cleaning these Dust window l…"
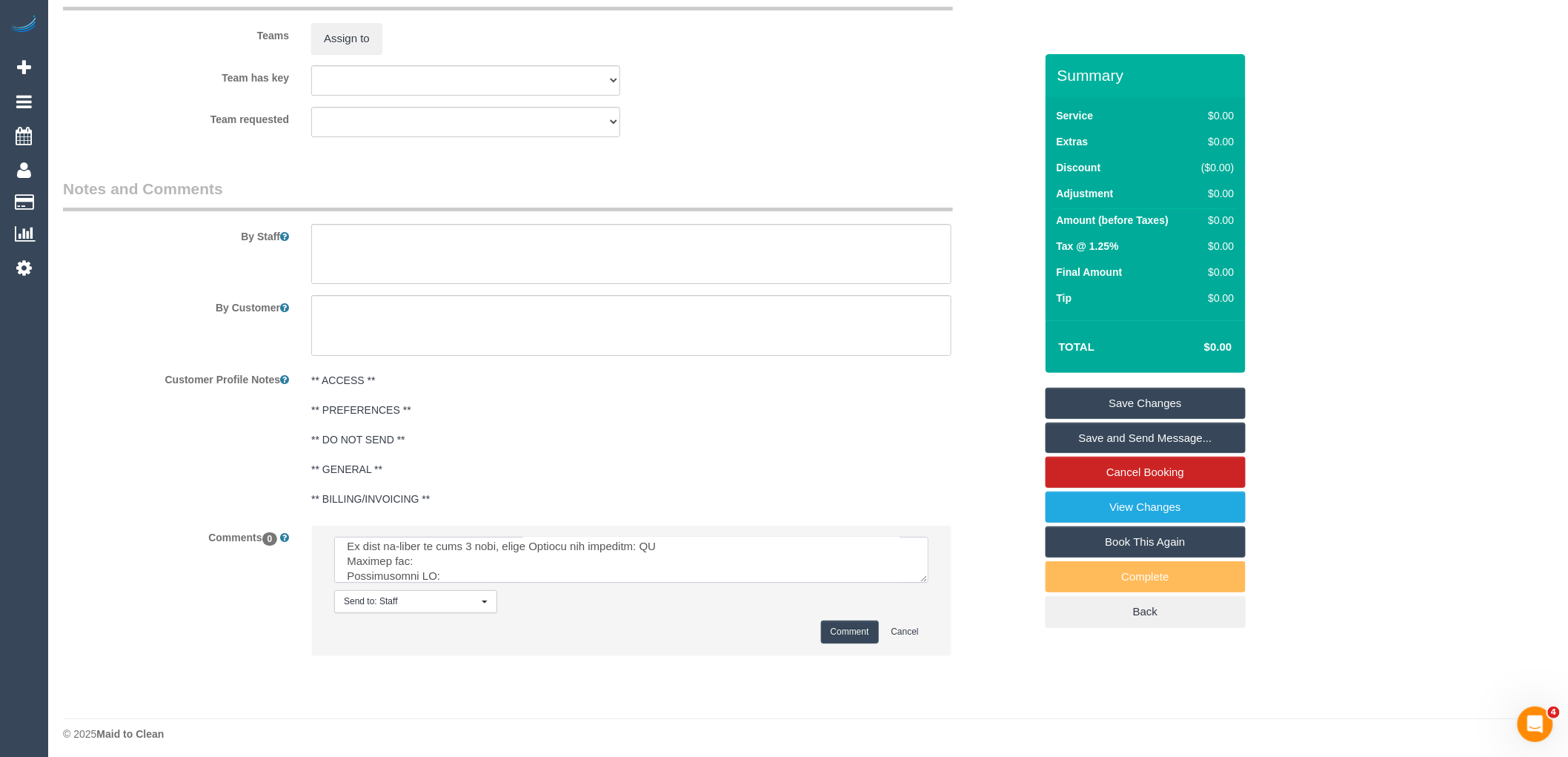
scroll to position [2111, 0]
click at [929, 577] on textarea at bounding box center [632, 554] width 594 height 46
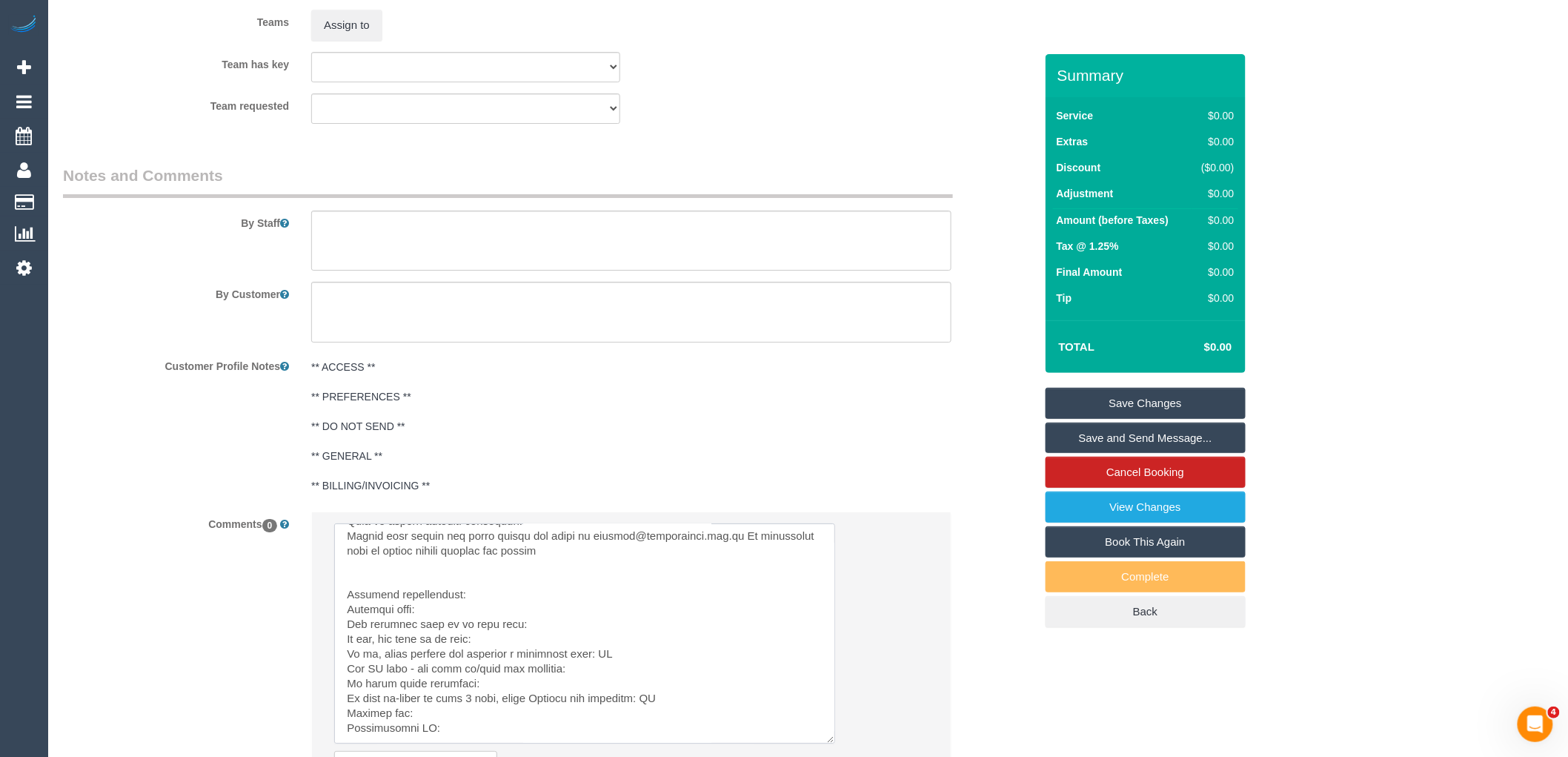
scroll to position [285, 0]
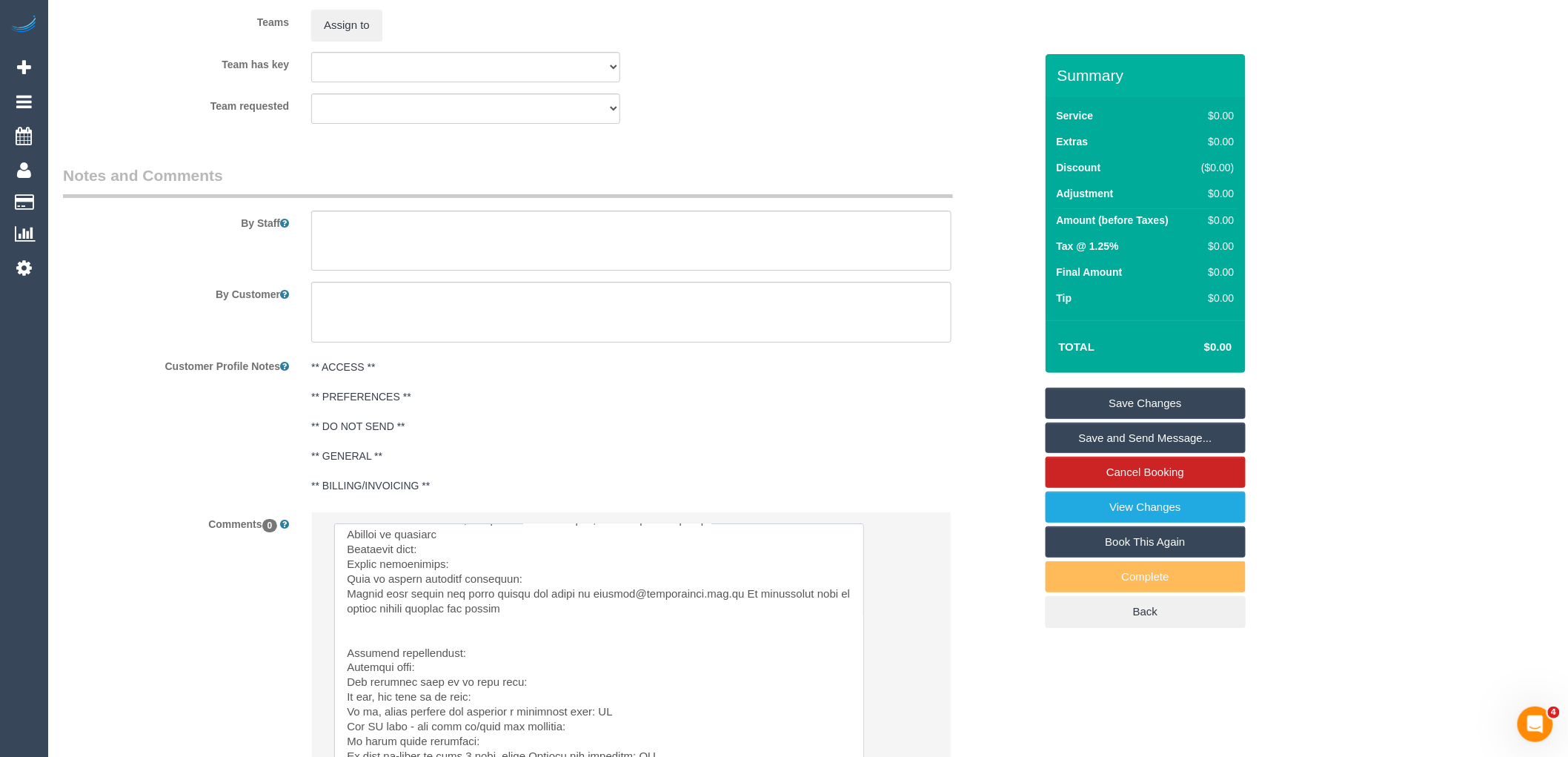
drag, startPoint x: 961, startPoint y: 667, endPoint x: 862, endPoint y: 789, distance: 157.1
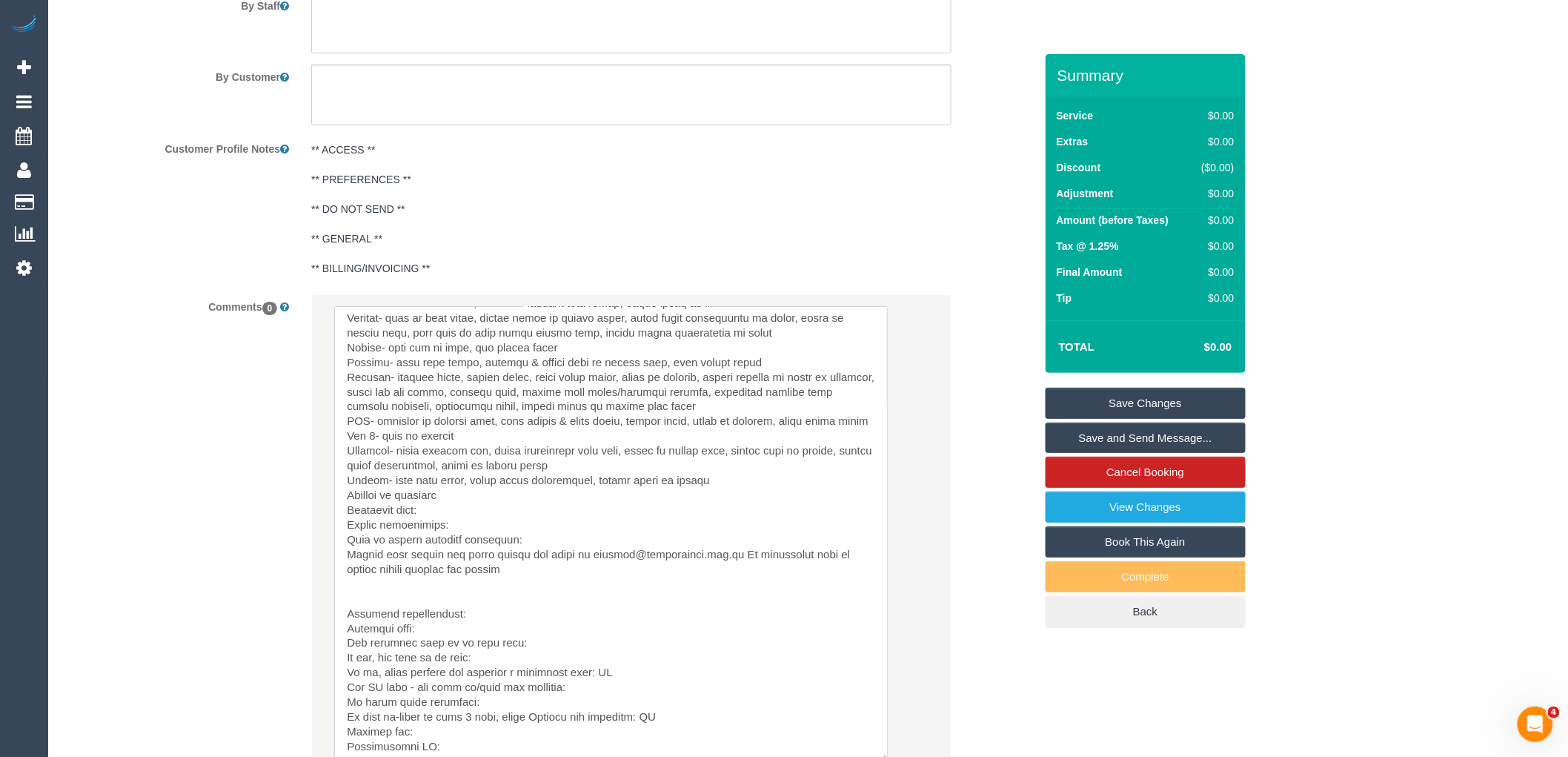
scroll to position [76, 0]
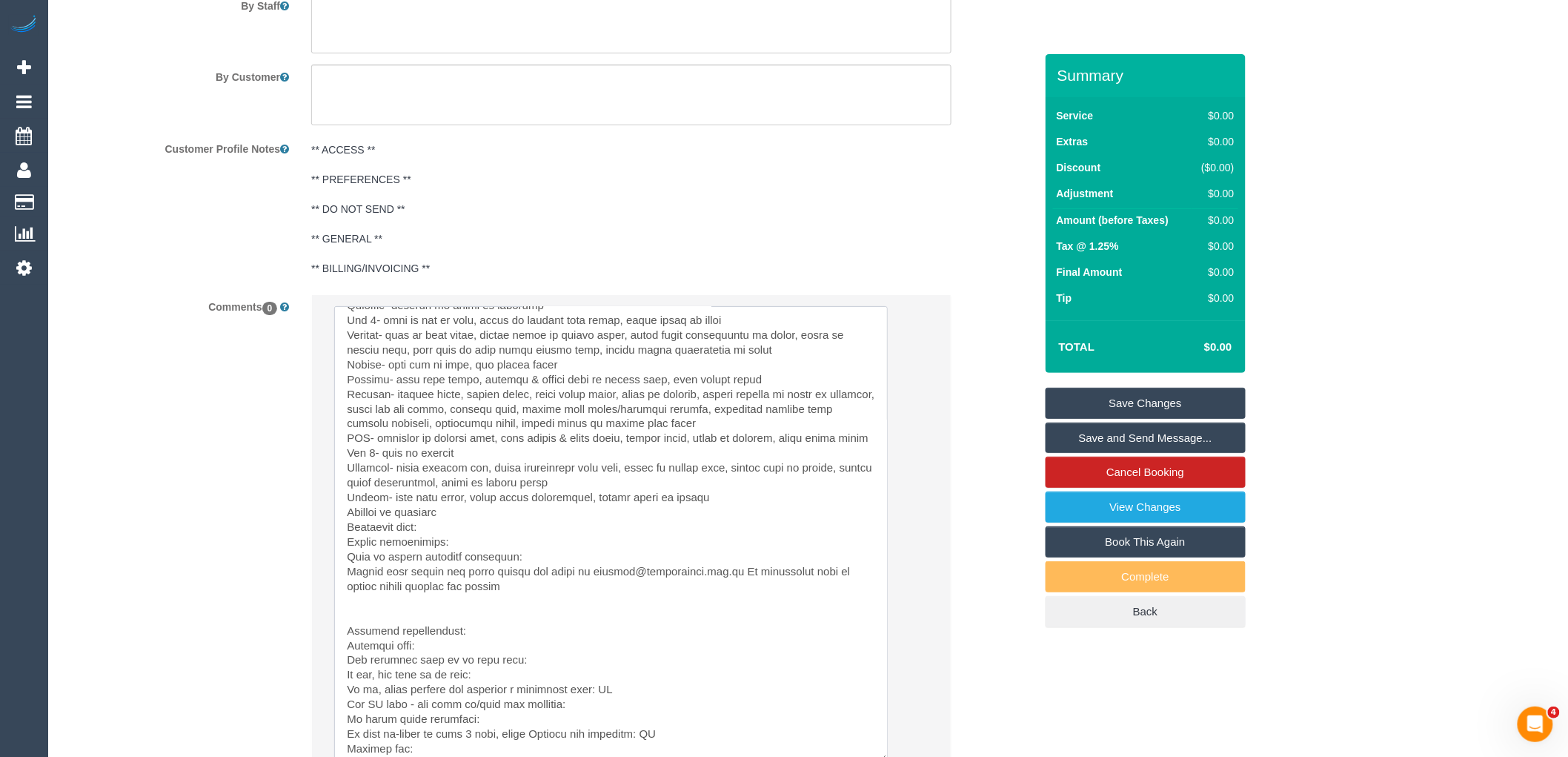
drag, startPoint x: 857, startPoint y: 571, endPoint x: 897, endPoint y: 783, distance: 215.7
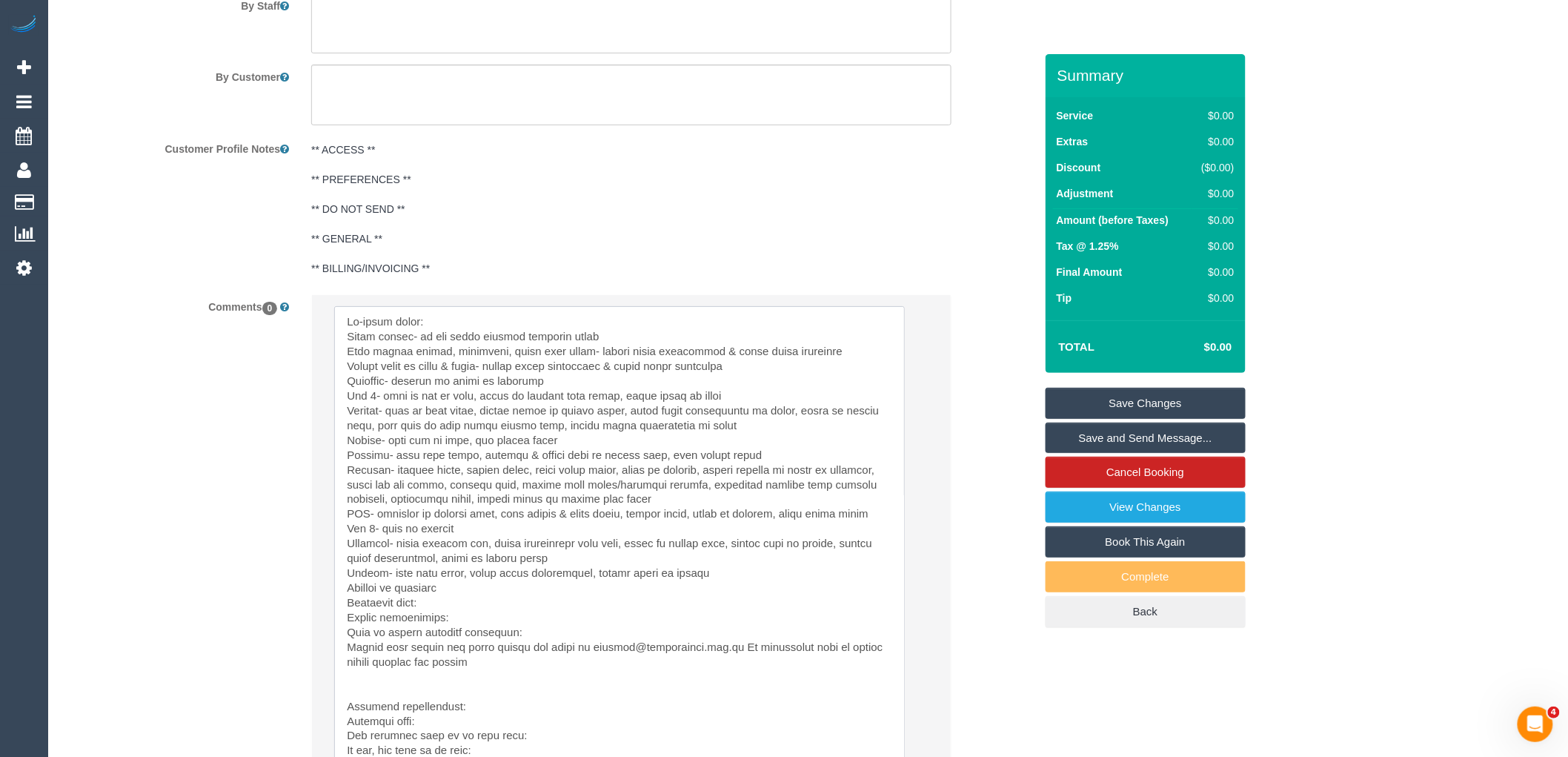
click at [463, 319] on textarea at bounding box center [620, 543] width 571 height 473
click at [342, 343] on textarea at bounding box center [620, 543] width 571 height 473
drag, startPoint x: 638, startPoint y: 339, endPoint x: 626, endPoint y: 344, distance: 13.0
click at [626, 344] on textarea at bounding box center [620, 543] width 571 height 473
click at [343, 358] on textarea at bounding box center [620, 543] width 571 height 473
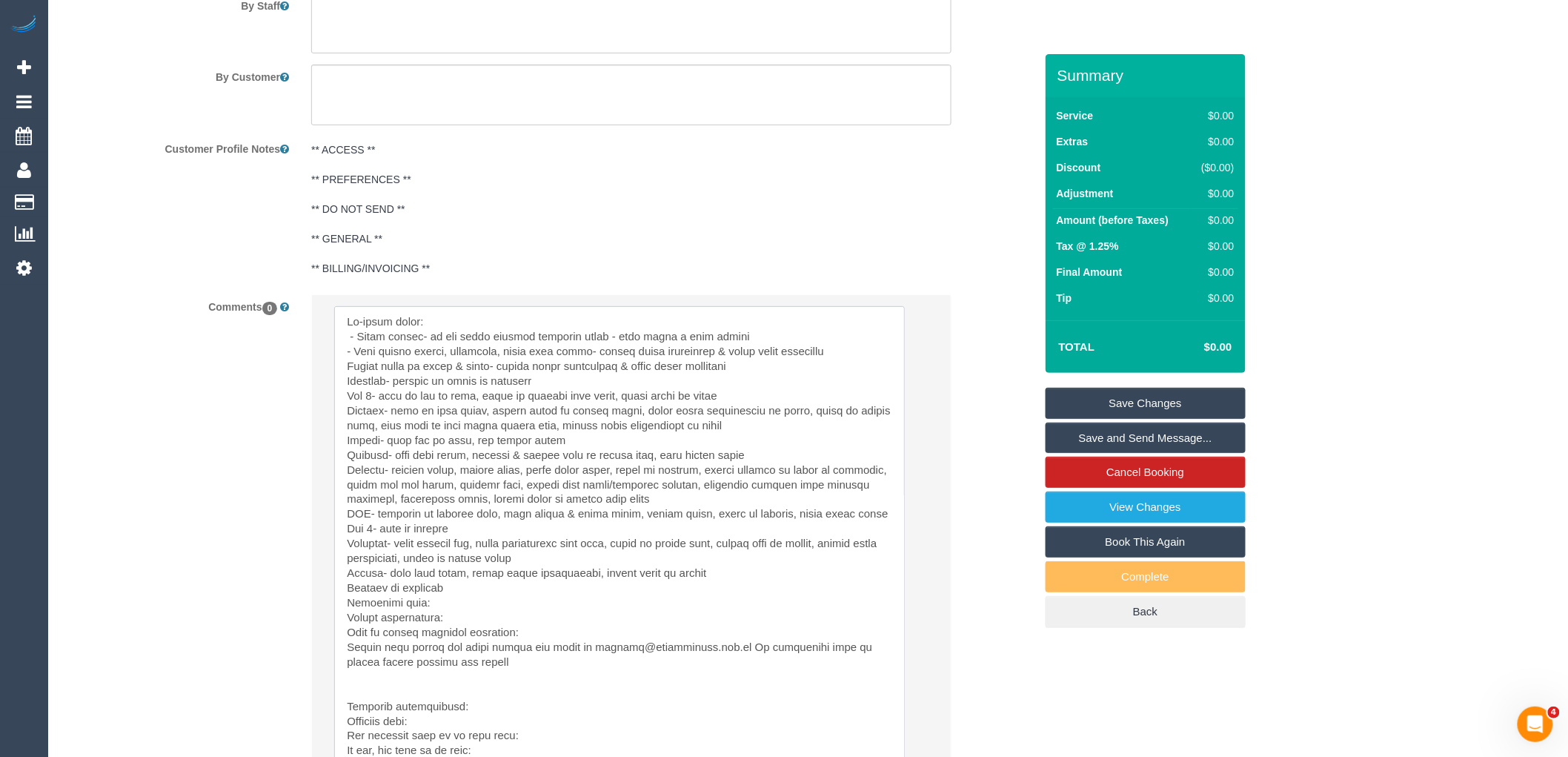
click at [346, 371] on textarea at bounding box center [620, 543] width 571 height 473
drag, startPoint x: 795, startPoint y: 379, endPoint x: 513, endPoint y: 367, distance: 282.3
click at [513, 367] on textarea at bounding box center [620, 543] width 571 height 473
drag, startPoint x: 855, startPoint y: 358, endPoint x: 580, endPoint y: 360, distance: 275.0
click at [580, 360] on textarea at bounding box center [620, 543] width 571 height 473
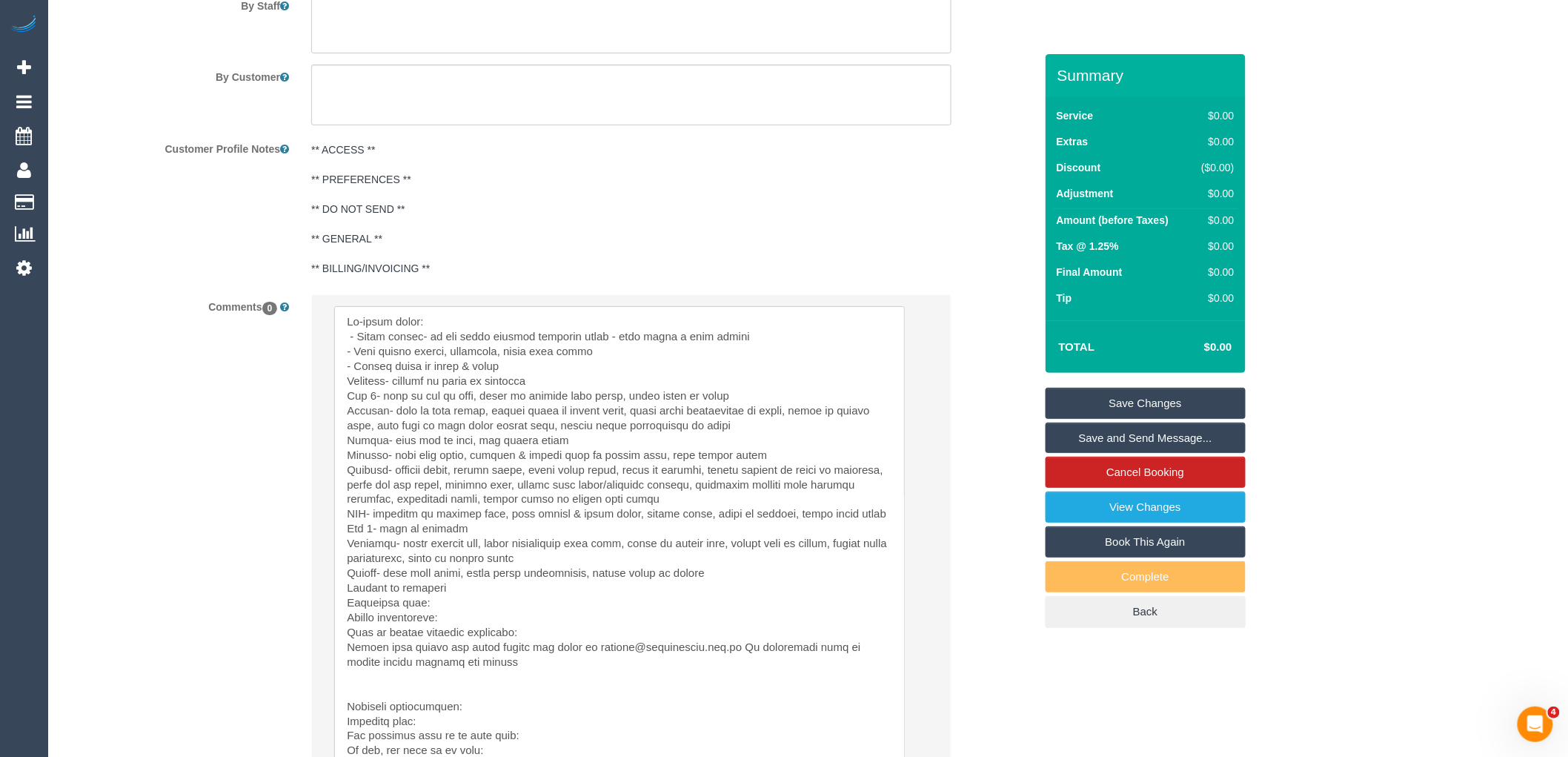
click at [342, 384] on textarea at bounding box center [620, 543] width 571 height 473
click at [342, 403] on textarea at bounding box center [620, 543] width 571 height 473
drag, startPoint x: 617, startPoint y: 401, endPoint x: 486, endPoint y: 401, distance: 131.0
click at [486, 401] on textarea at bounding box center [620, 543] width 571 height 473
click at [738, 390] on textarea at bounding box center [620, 543] width 571 height 473
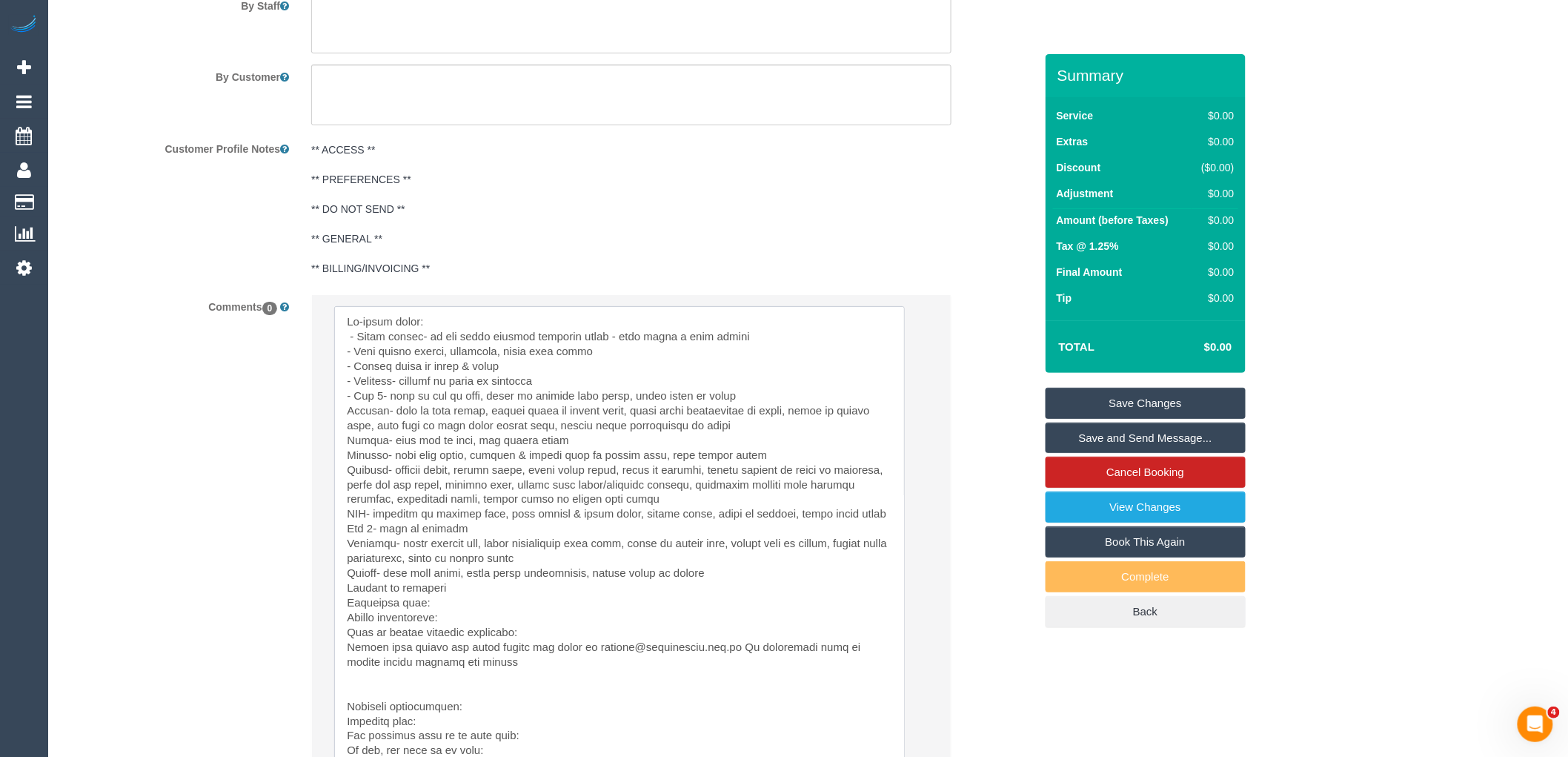
drag, startPoint x: 621, startPoint y: 402, endPoint x: 324, endPoint y: 403, distance: 297.0
click at [324, 402] on li "Send to: Staff Nothing selected Send to: Staff Send to: Customer Send to: Team …" at bounding box center [632, 573] width 638 height 556
drag, startPoint x: 692, startPoint y: 467, endPoint x: 685, endPoint y: 464, distance: 7.6
click at [688, 467] on textarea at bounding box center [620, 543] width 571 height 473
drag, startPoint x: 624, startPoint y: 402, endPoint x: 483, endPoint y: 404, distance: 141.0
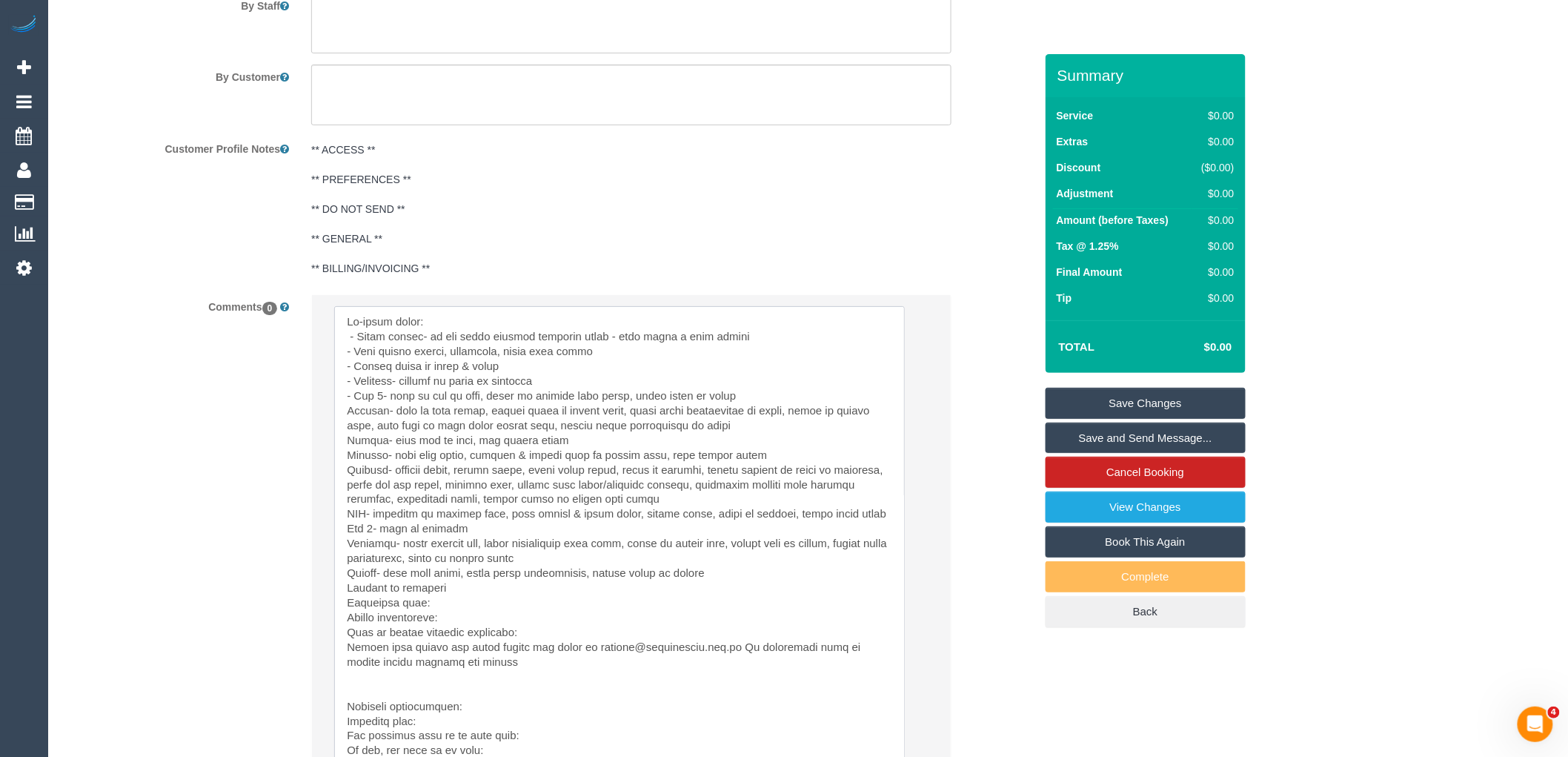
click at [483, 404] on textarea at bounding box center [620, 543] width 571 height 473
drag, startPoint x: 591, startPoint y: 404, endPoint x: 482, endPoint y: 402, distance: 109.0
click at [482, 402] on textarea at bounding box center [620, 543] width 571 height 473
click at [547, 401] on textarea at bounding box center [620, 543] width 571 height 473
drag, startPoint x: 602, startPoint y: 399, endPoint x: 339, endPoint y: 399, distance: 263.0
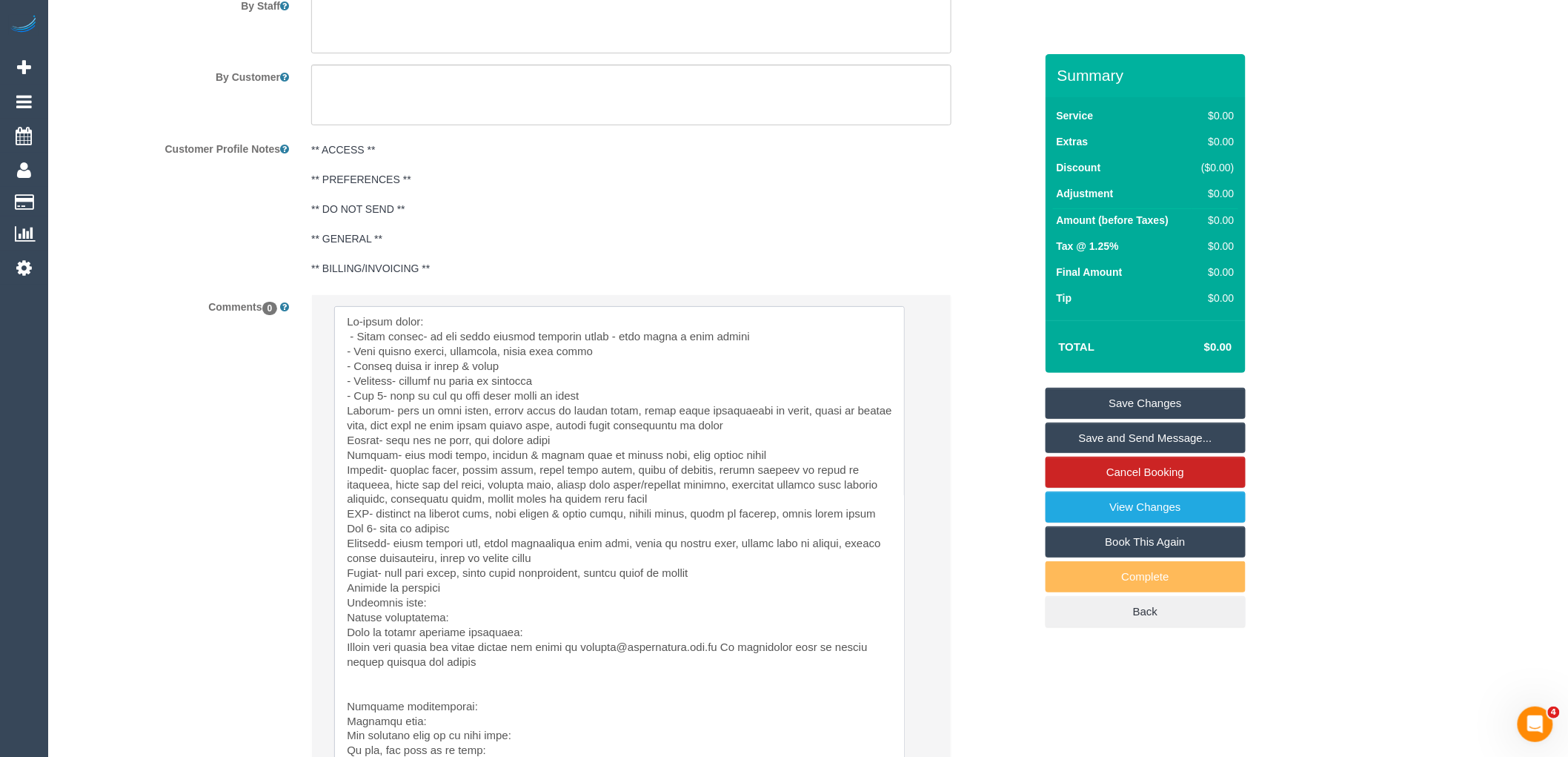
click at [339, 399] on textarea at bounding box center [620, 543] width 571 height 473
click at [650, 397] on textarea at bounding box center [620, 543] width 571 height 473
drag, startPoint x: 612, startPoint y: 398, endPoint x: 483, endPoint y: 400, distance: 129.0
click at [483, 400] on textarea at bounding box center [620, 543] width 571 height 473
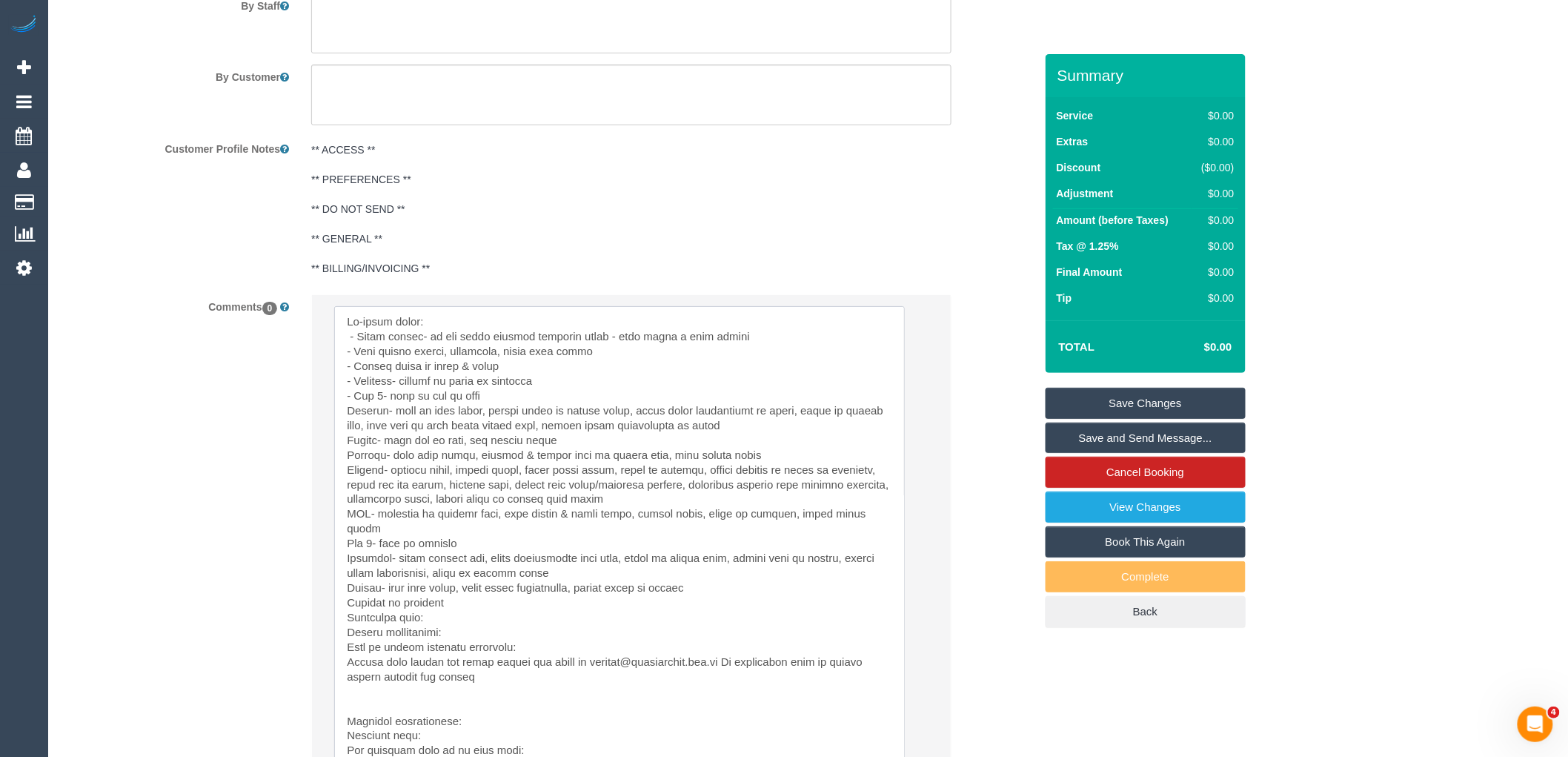
click at [343, 419] on textarea at bounding box center [620, 543] width 571 height 473
drag, startPoint x: 808, startPoint y: 418, endPoint x: 340, endPoint y: 417, distance: 468.0
click at [340, 417] on textarea at bounding box center [620, 543] width 571 height 473
click at [801, 432] on textarea at bounding box center [620, 543] width 571 height 473
drag, startPoint x: 810, startPoint y: 419, endPoint x: 650, endPoint y: 419, distance: 160.0
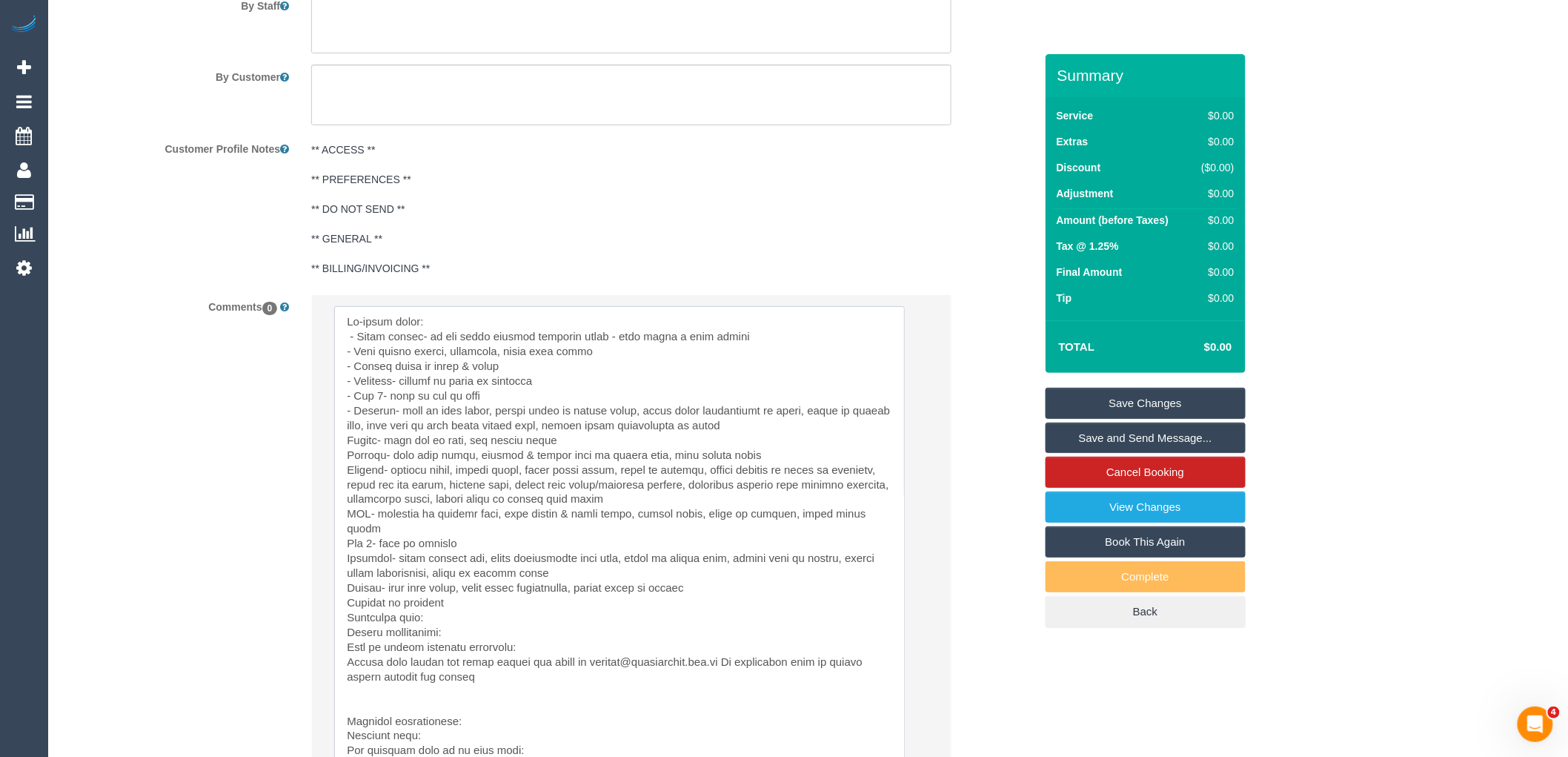
click at [650, 419] on textarea at bounding box center [620, 543] width 571 height 473
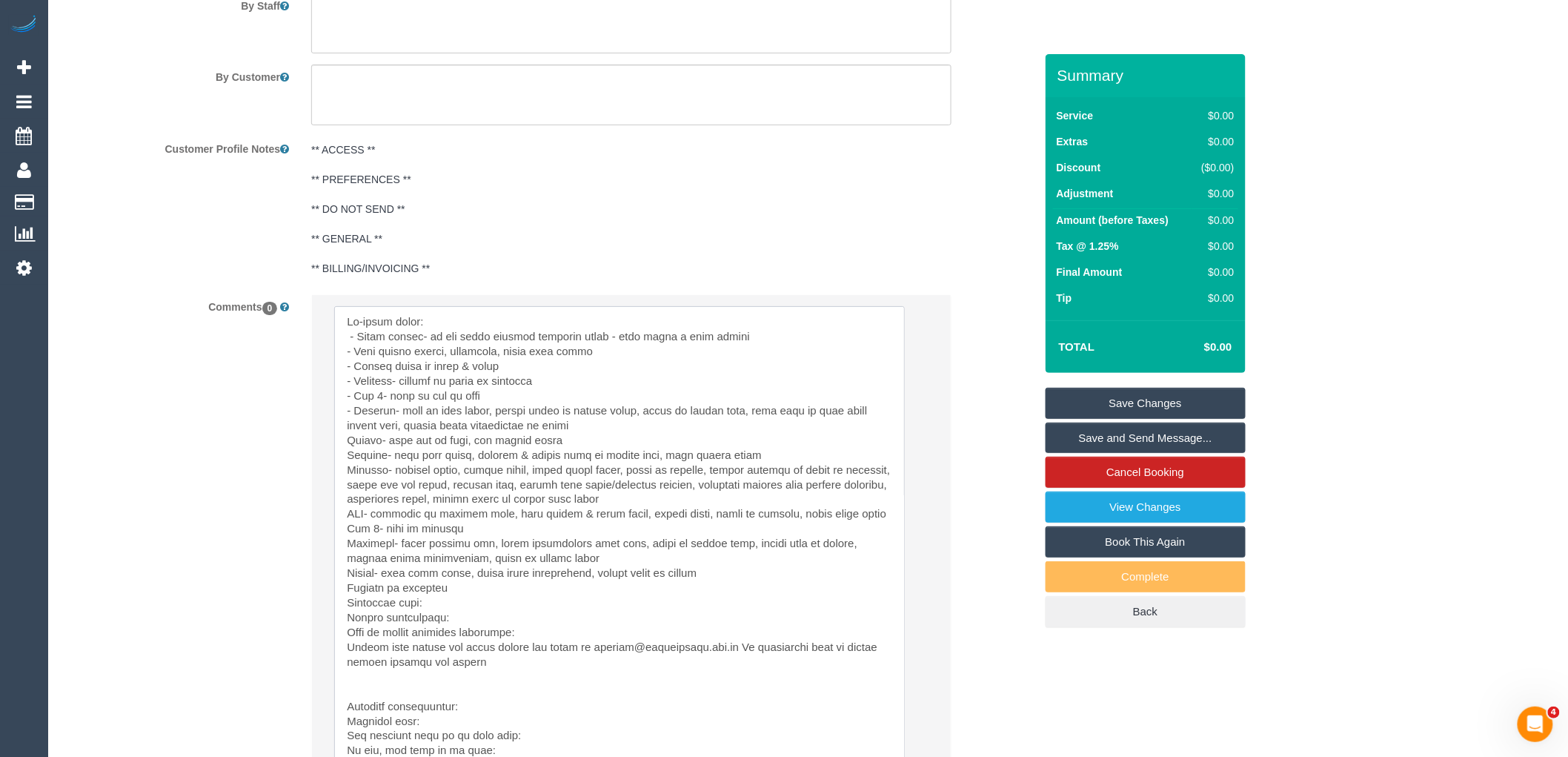
click at [593, 430] on textarea at bounding box center [620, 543] width 571 height 473
drag, startPoint x: 557, startPoint y: 446, endPoint x: 313, endPoint y: 447, distance: 244.0
click at [313, 447] on li "Send to: Staff Nothing selected Send to: Staff Send to: Customer Send to: Team …" at bounding box center [632, 573] width 638 height 556
click at [591, 439] on textarea at bounding box center [620, 543] width 571 height 473
drag, startPoint x: 486, startPoint y: 447, endPoint x: 341, endPoint y: 445, distance: 145.0
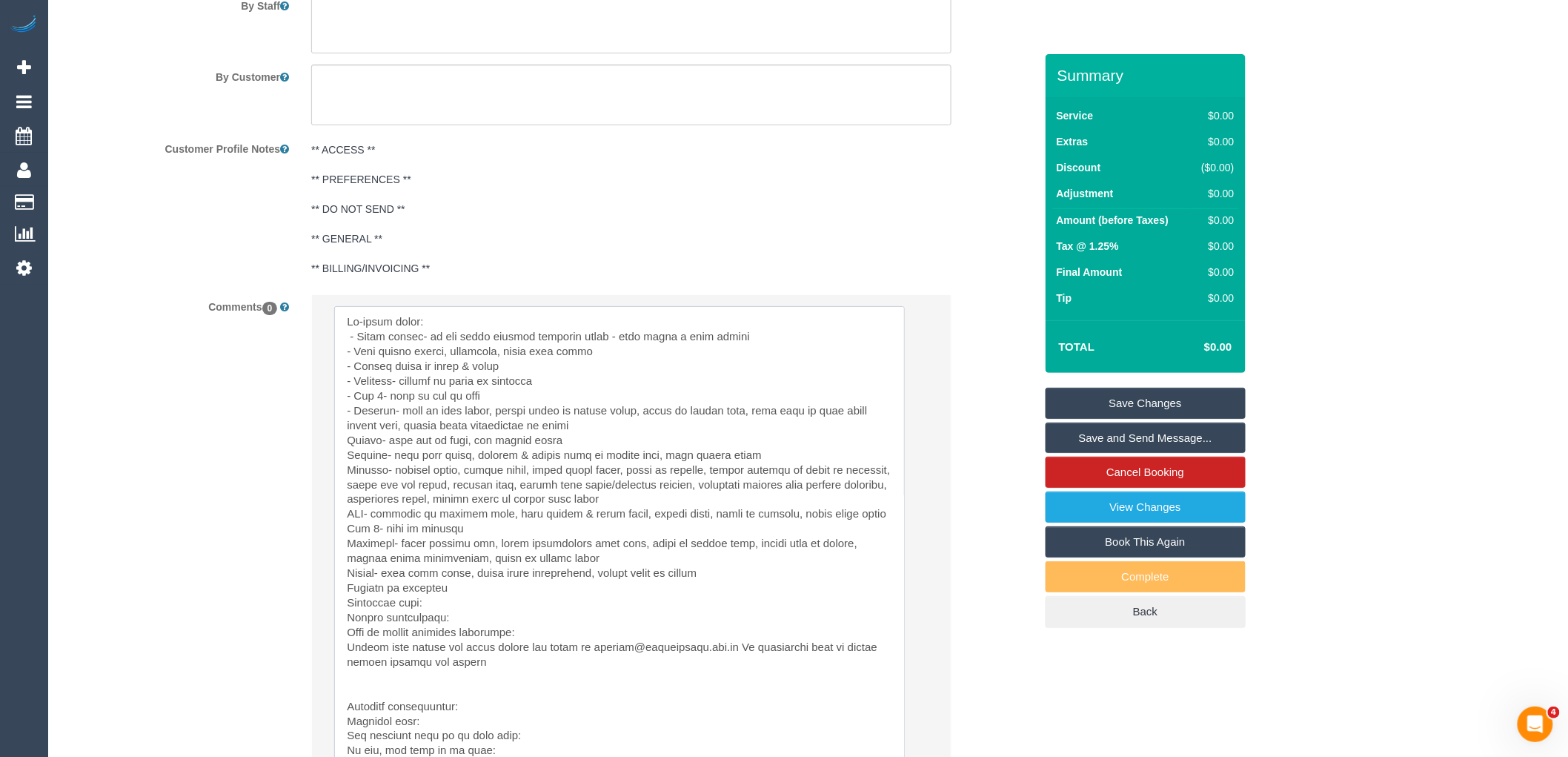
click at [335, 447] on textarea at bounding box center [620, 543] width 571 height 473
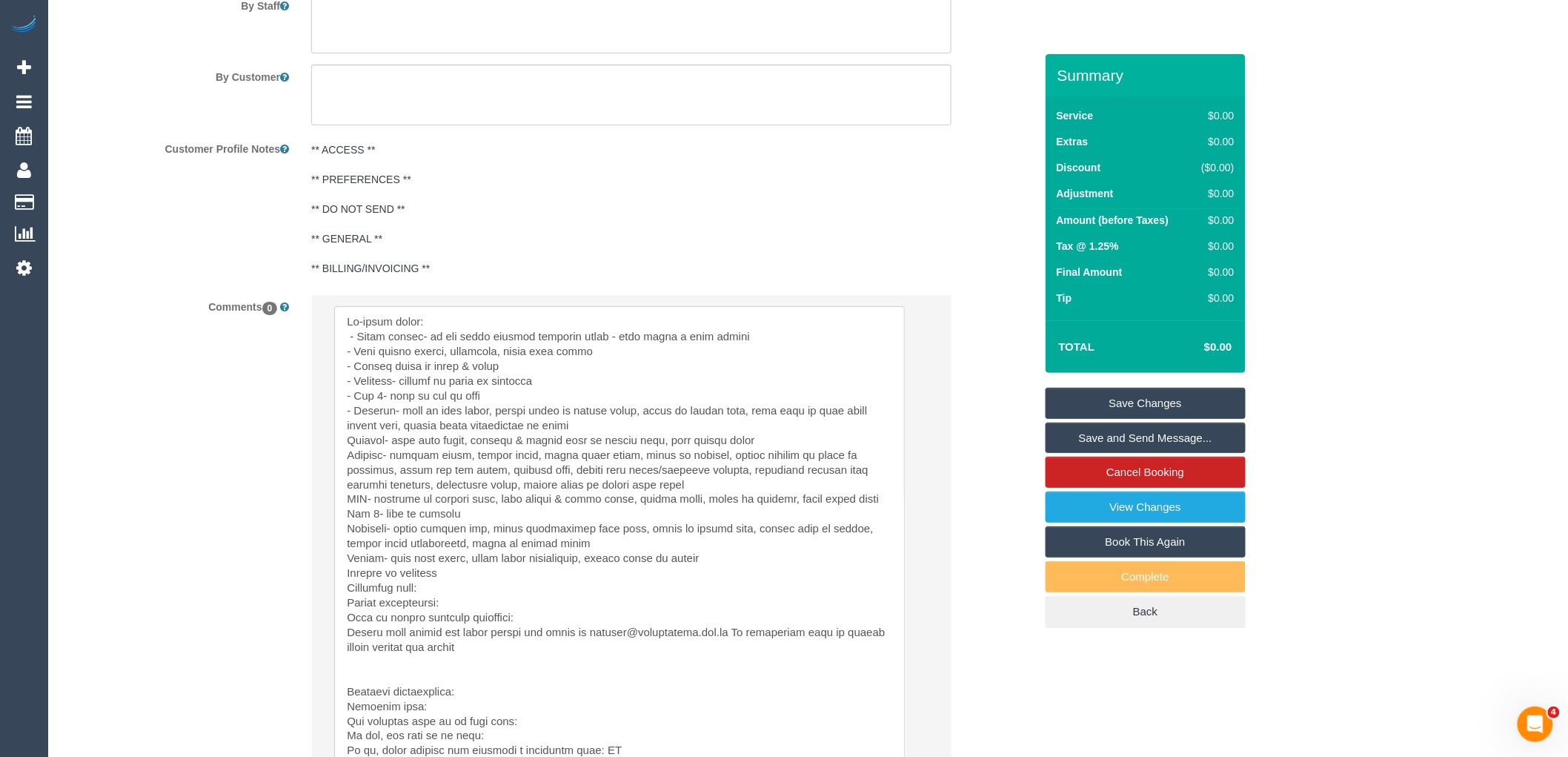
drag, startPoint x: 655, startPoint y: 445, endPoint x: 339, endPoint y: 446, distance: 316.0
click at [339, 446] on textarea at bounding box center [620, 543] width 571 height 473
click at [685, 442] on textarea at bounding box center [620, 543] width 571 height 473
drag, startPoint x: 656, startPoint y: 445, endPoint x: 516, endPoint y: 447, distance: 140.0
click at [516, 447] on textarea at bounding box center [620, 543] width 571 height 473
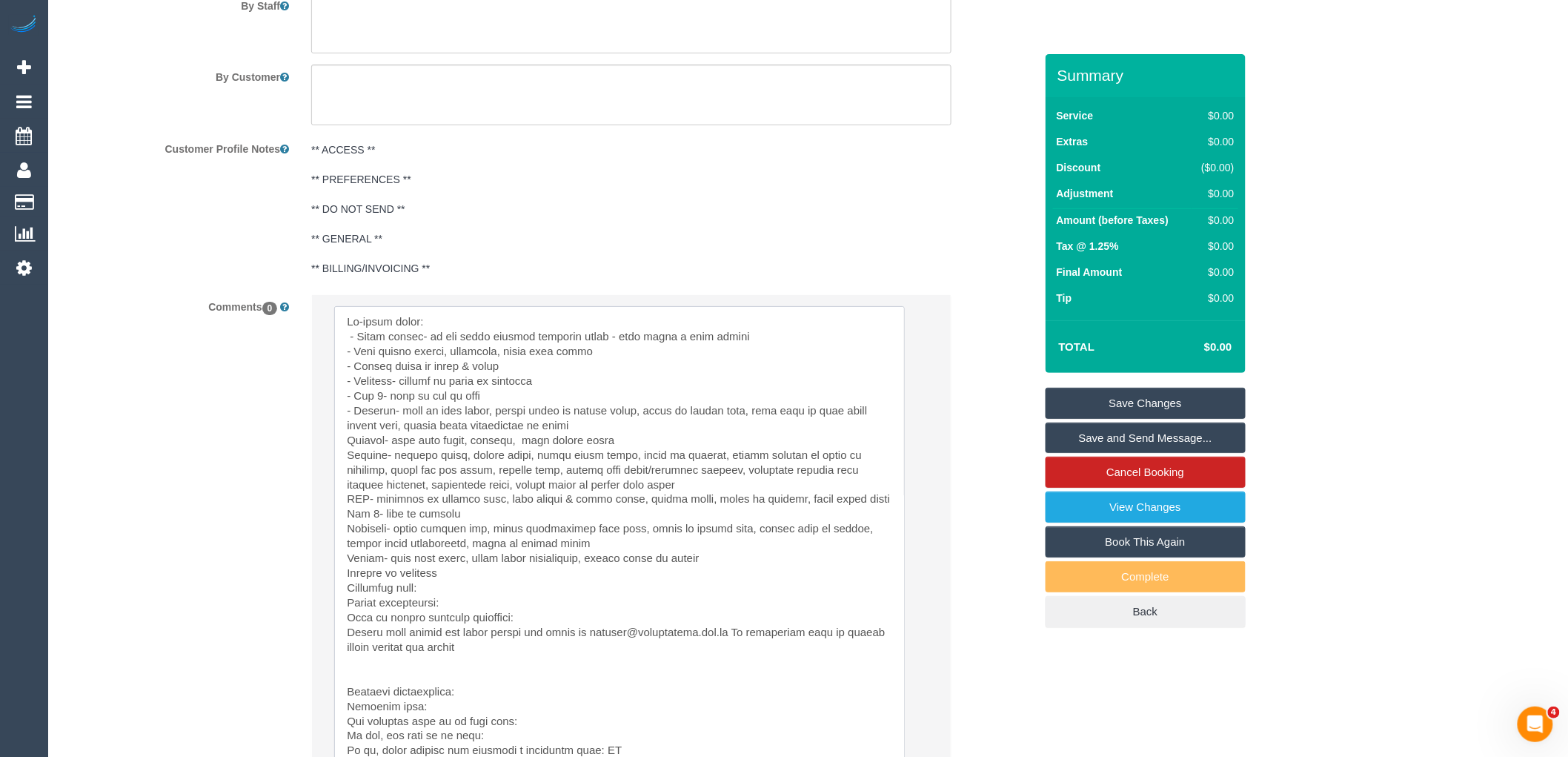
drag, startPoint x: 521, startPoint y: 463, endPoint x: 341, endPoint y: 459, distance: 180.0
click at [341, 459] on textarea at bounding box center [620, 543] width 571 height 473
click at [557, 484] on textarea at bounding box center [620, 543] width 571 height 473
drag, startPoint x: 521, startPoint y: 463, endPoint x: 464, endPoint y: 459, distance: 57.1
click at [464, 459] on textarea at bounding box center [620, 543] width 571 height 473
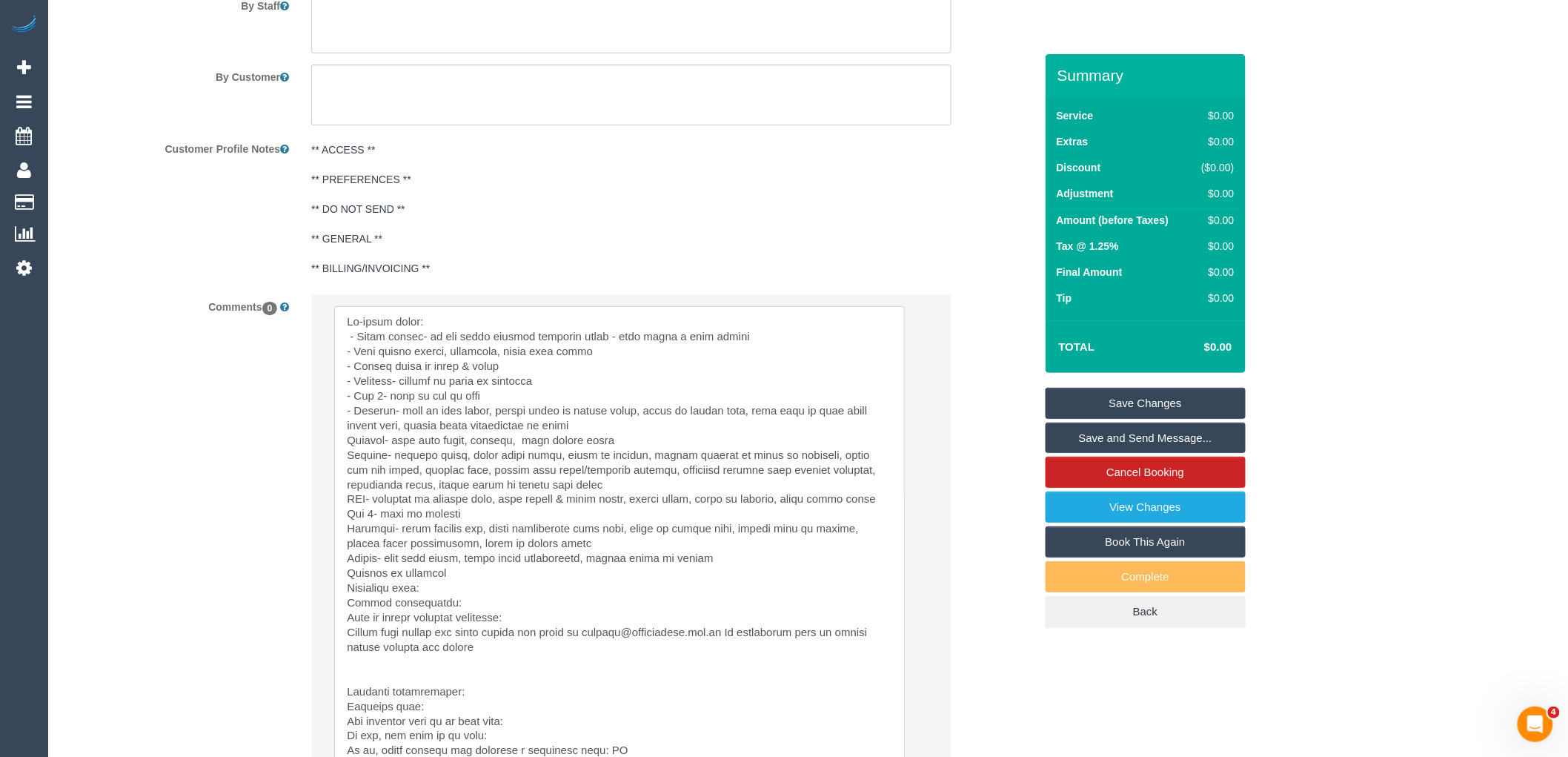
drag, startPoint x: 536, startPoint y: 461, endPoint x: 323, endPoint y: 461, distance: 213.0
click at [323, 461] on li "Send to: Staff Nothing selected Send to: Staff Send to: Customer Send to: Team …" at bounding box center [632, 573] width 638 height 556
drag, startPoint x: 612, startPoint y: 461, endPoint x: 539, endPoint y: 462, distance: 73.0
click at [539, 462] on textarea at bounding box center [620, 543] width 571 height 473
drag, startPoint x: 677, startPoint y: 483, endPoint x: 645, endPoint y: 469, distance: 34.9
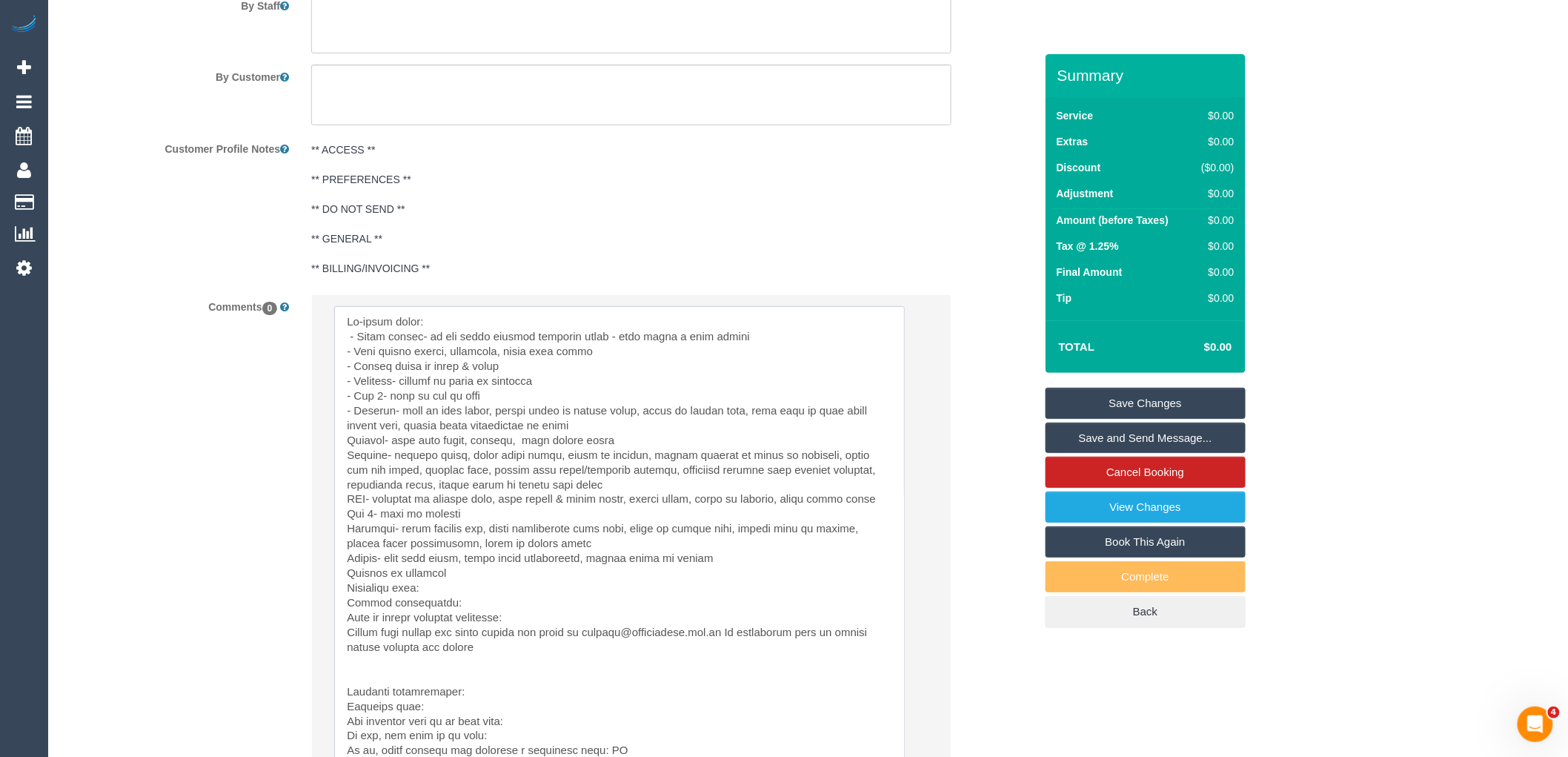
click at [677, 482] on textarea at bounding box center [620, 543] width 571 height 473
drag, startPoint x: 614, startPoint y: 464, endPoint x: 534, endPoint y: 464, distance: 80.0
click at [534, 464] on textarea at bounding box center [620, 543] width 571 height 473
click at [336, 463] on textarea at bounding box center [620, 543] width 571 height 473
click at [347, 447] on textarea at bounding box center [620, 543] width 571 height 473
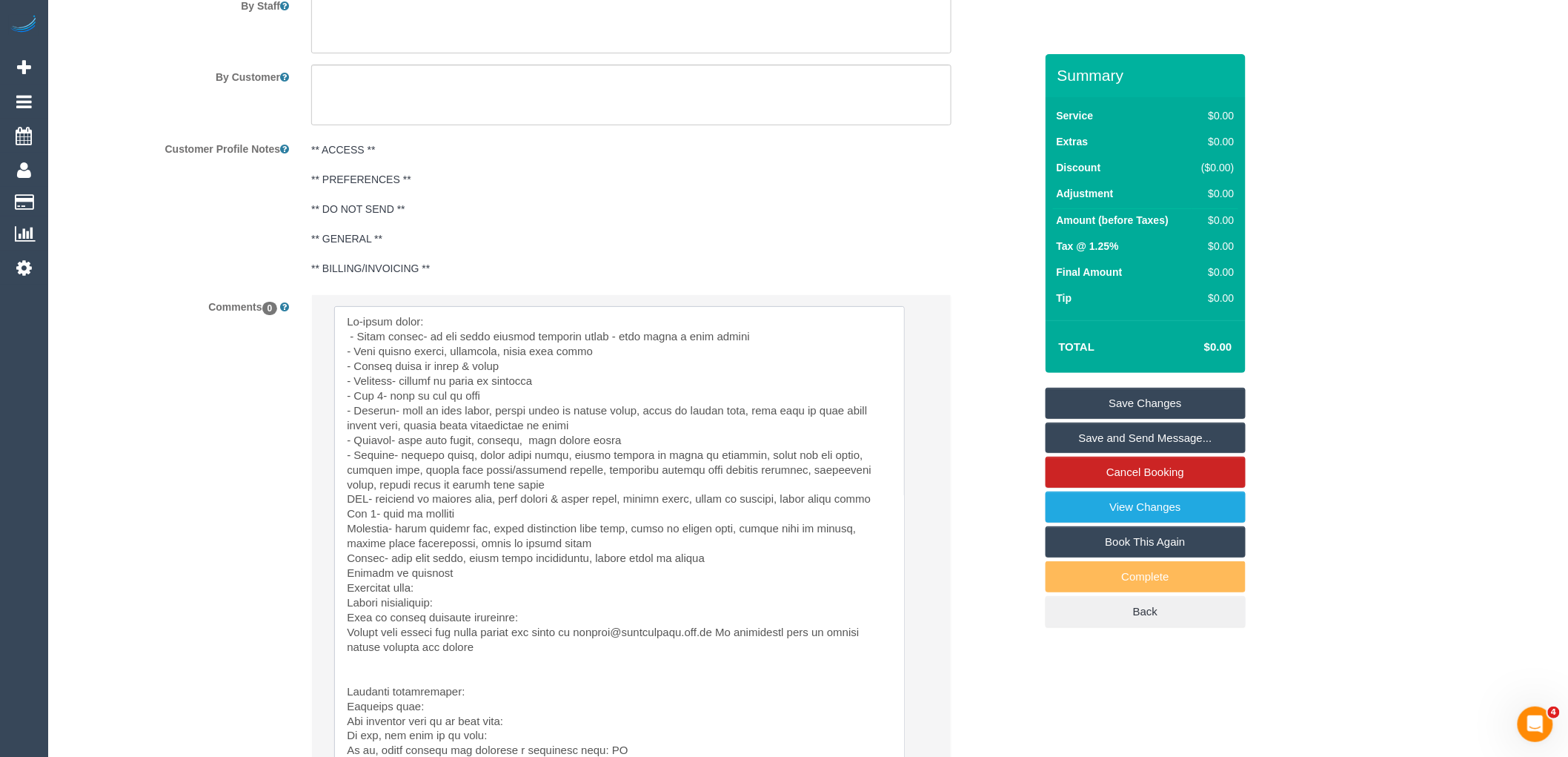
click at [453, 492] on textarea at bounding box center [620, 543] width 571 height 473
click at [342, 507] on textarea at bounding box center [620, 543] width 571 height 473
drag, startPoint x: 483, startPoint y: 504, endPoint x: 326, endPoint y: 504, distance: 157.0
click at [326, 504] on li "Send to: Staff Nothing selected Send to: Staff Send to: Customer Send to: Team …" at bounding box center [632, 573] width 638 height 556
click at [528, 543] on textarea at bounding box center [620, 543] width 571 height 473
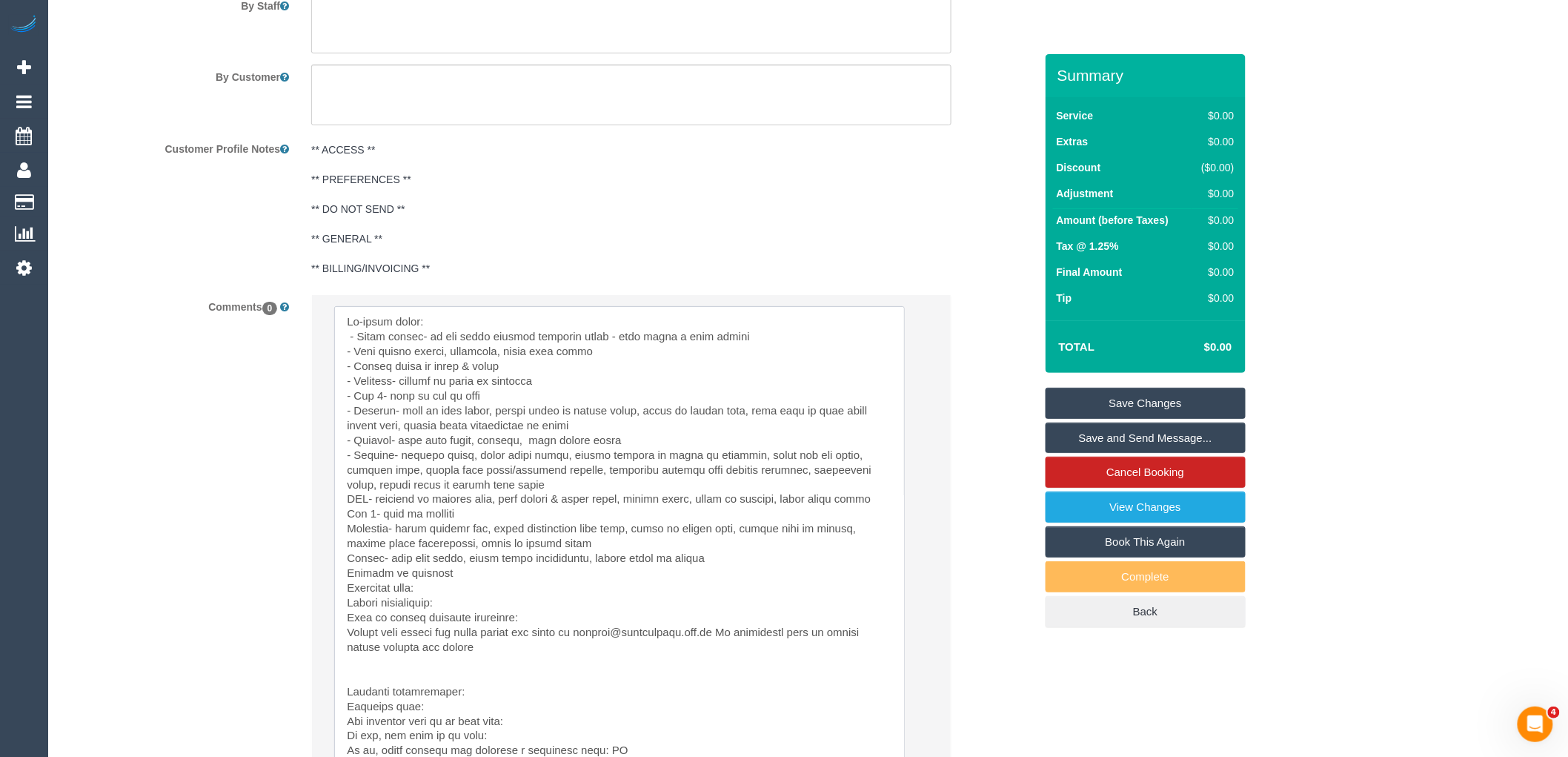
drag, startPoint x: 487, startPoint y: 508, endPoint x: 378, endPoint y: 505, distance: 109.0
click at [378, 505] on textarea at bounding box center [620, 543] width 571 height 473
click at [470, 581] on textarea at bounding box center [620, 543] width 571 height 473
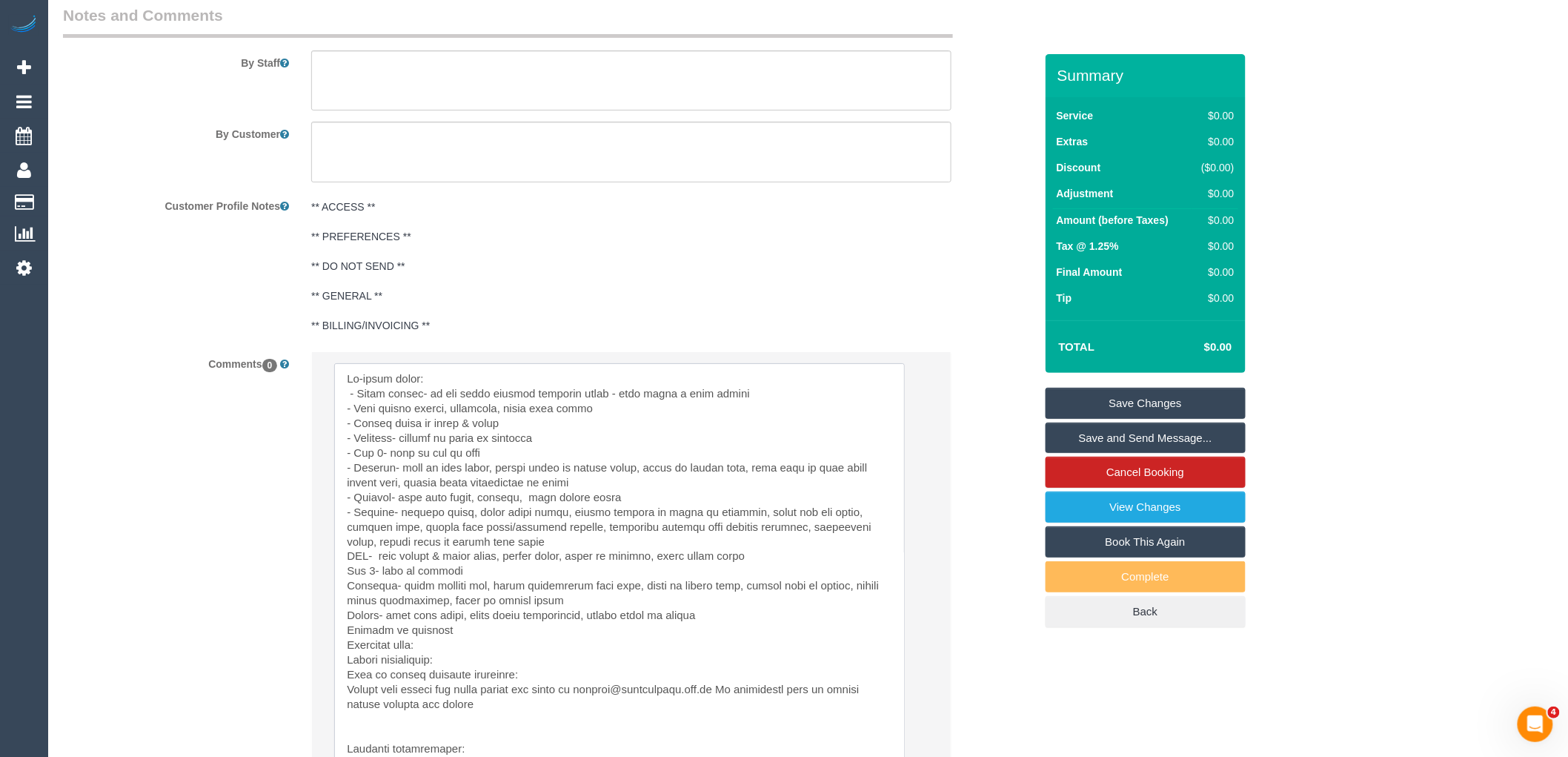
scroll to position [2245, 0]
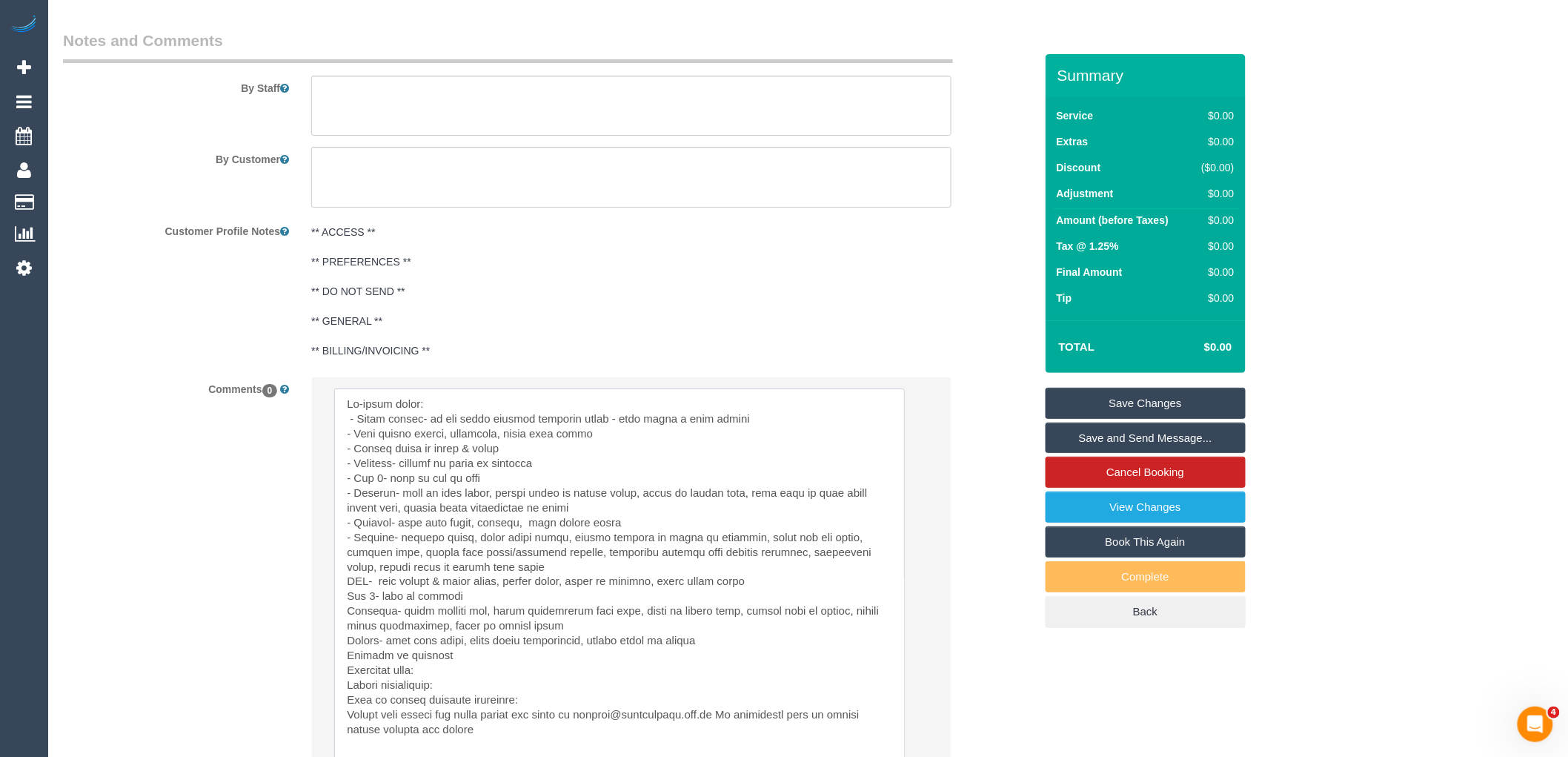
drag, startPoint x: 468, startPoint y: 543, endPoint x: 330, endPoint y: 543, distance: 138.0
click at [330, 543] on li "Send to: Staff Nothing selected Send to: Staff Send to: Customer Send to: Team …" at bounding box center [632, 655] width 638 height 556
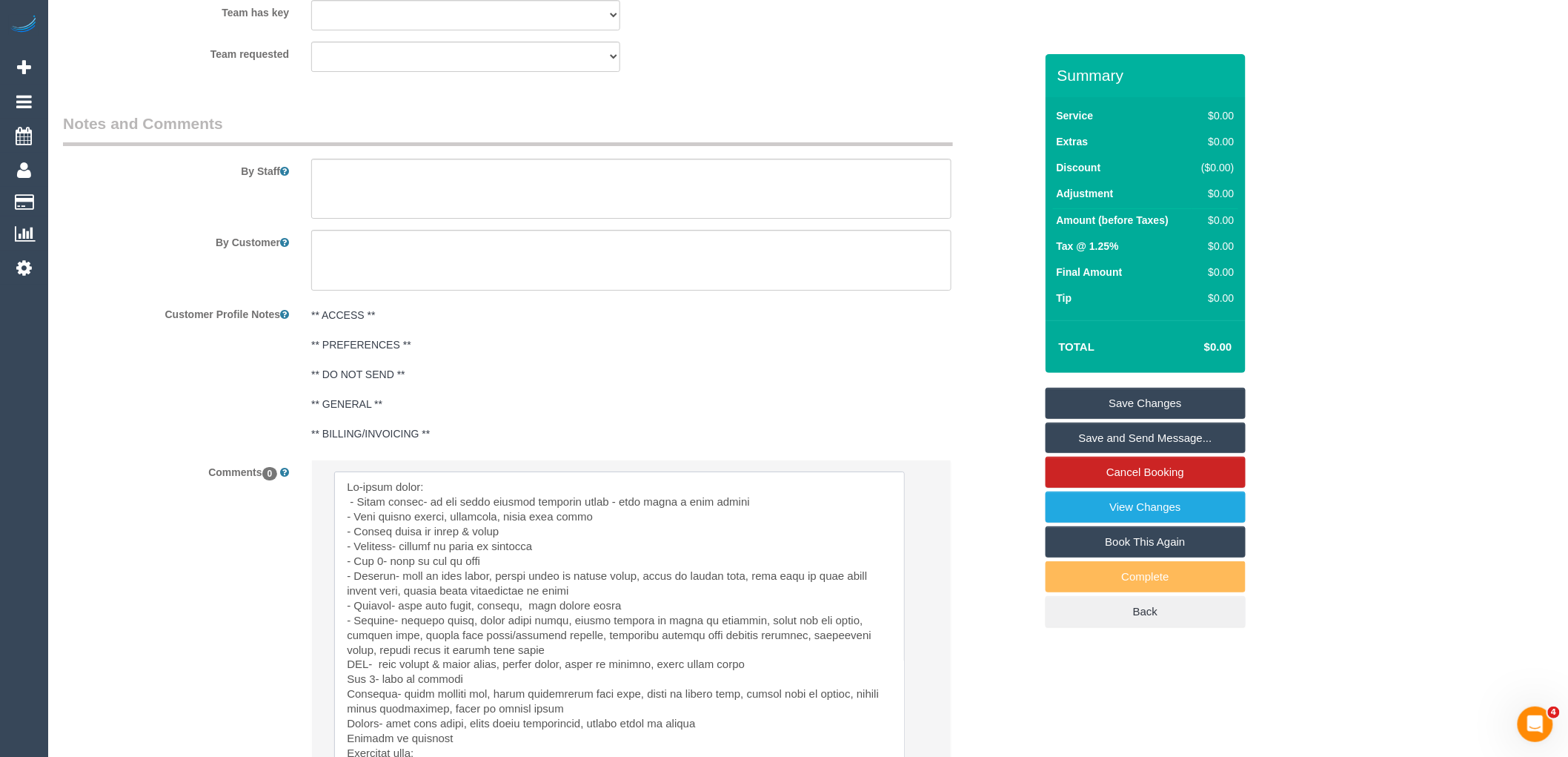
click at [477, 551] on textarea at bounding box center [620, 708] width 571 height 473
drag, startPoint x: 467, startPoint y: 628, endPoint x: 397, endPoint y: 620, distance: 70.5
click at [397, 620] on textarea at bounding box center [620, 708] width 571 height 473
click at [358, 508] on textarea at bounding box center [620, 708] width 571 height 473
click at [350, 515] on textarea at bounding box center [620, 708] width 571 height 473
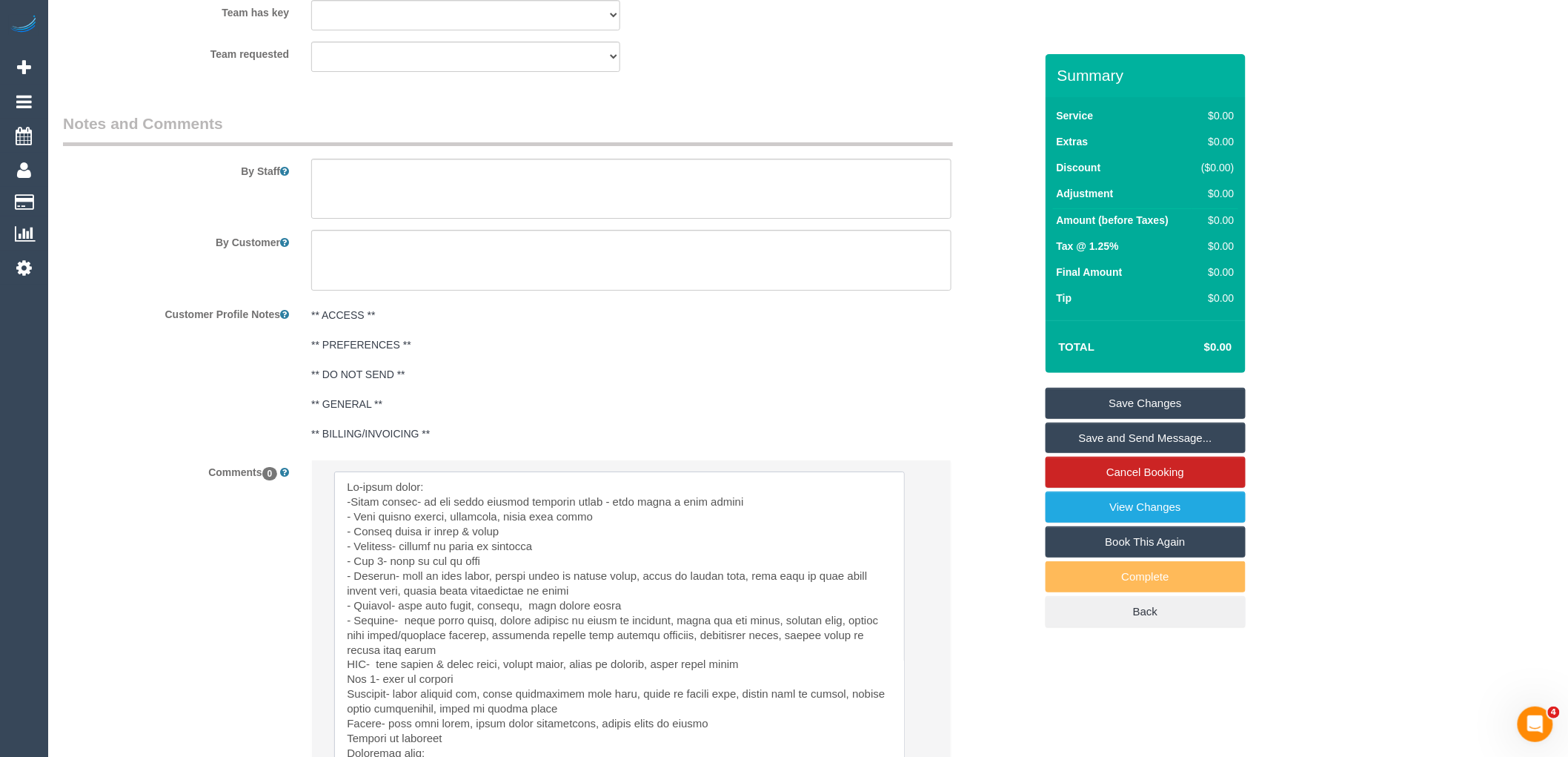
click at [352, 511] on textarea at bounding box center [620, 708] width 571 height 473
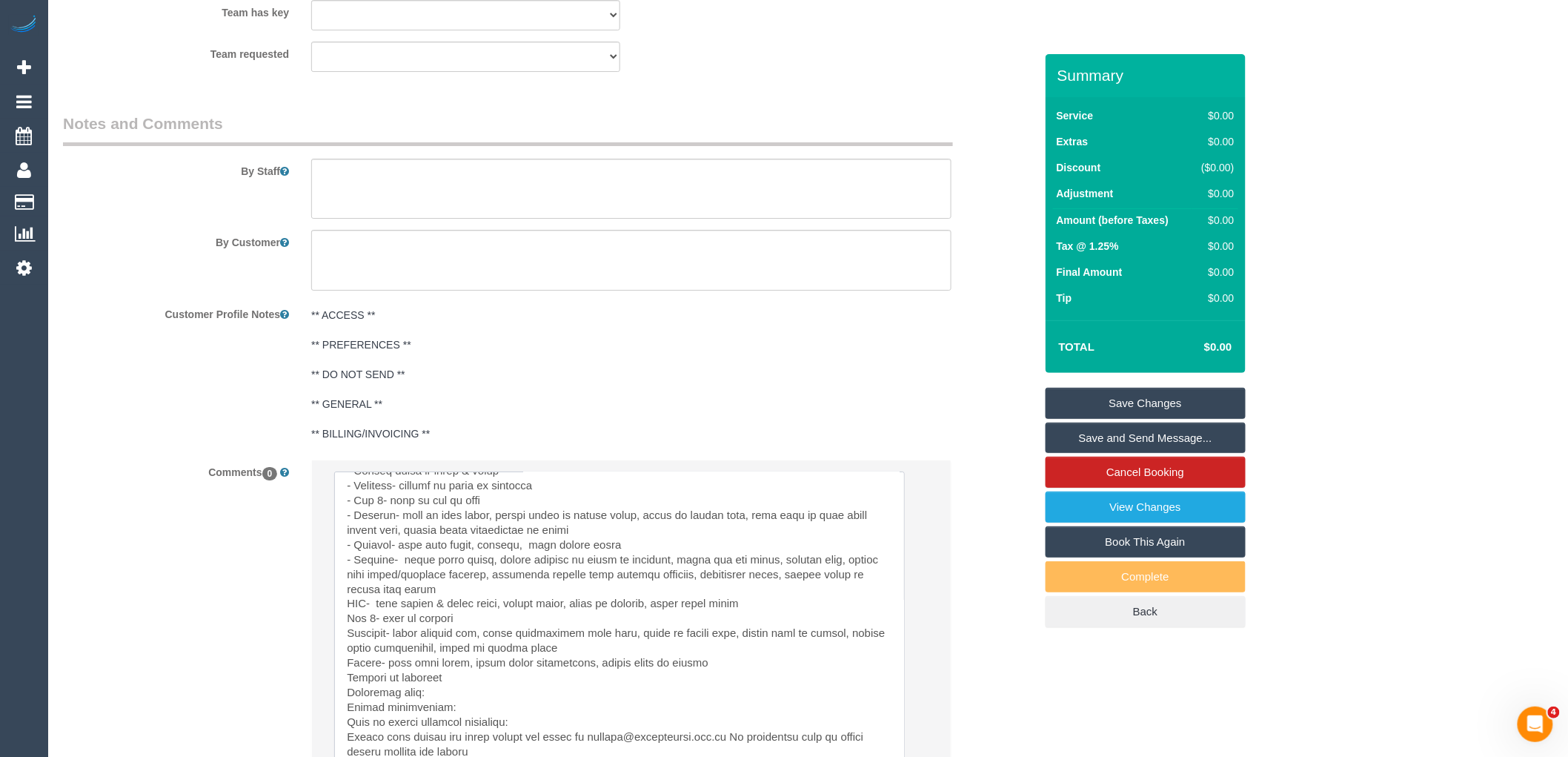
scroll to position [2245, 0]
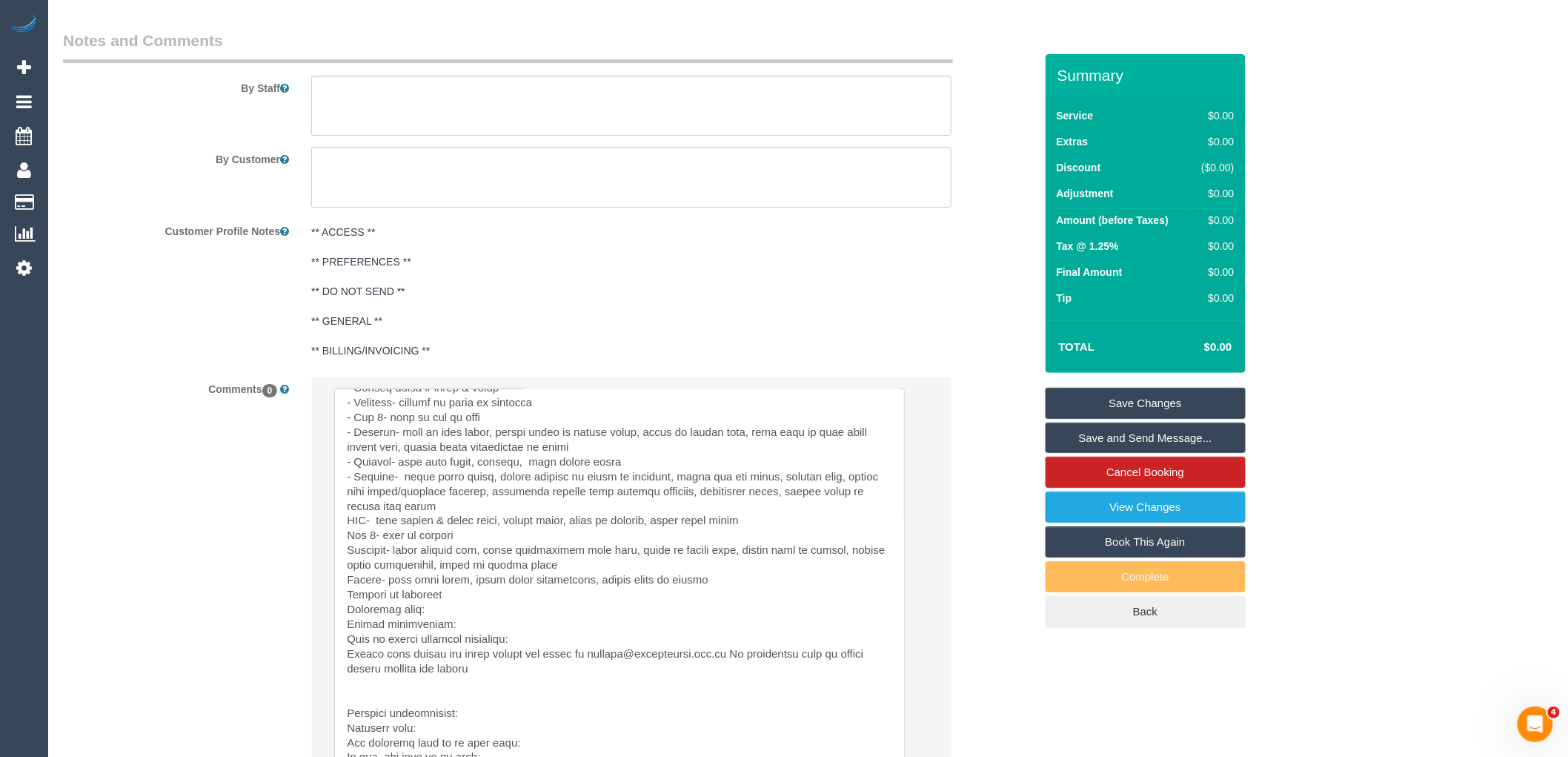
drag, startPoint x: 471, startPoint y: 539, endPoint x: 341, endPoint y: 539, distance: 130.0
click at [341, 539] on textarea at bounding box center [620, 625] width 571 height 473
click at [504, 538] on textarea at bounding box center [620, 625] width 571 height 473
drag, startPoint x: 475, startPoint y: 538, endPoint x: 341, endPoint y: 537, distance: 134.0
click at [341, 537] on textarea at bounding box center [620, 625] width 571 height 473
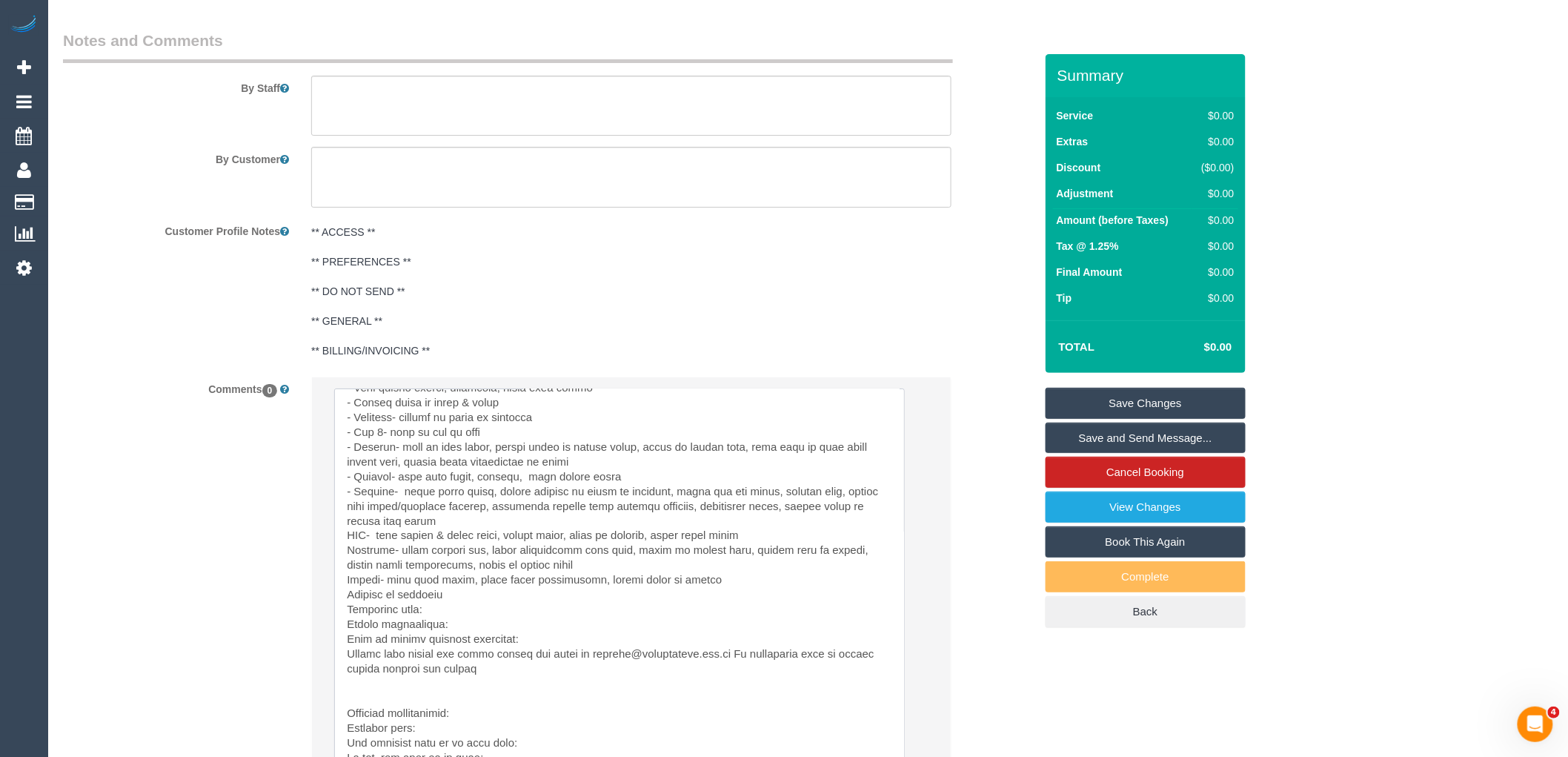
scroll to position [46, 0]
drag, startPoint x: 634, startPoint y: 556, endPoint x: 341, endPoint y: 554, distance: 293.0
click at [341, 554] on textarea at bounding box center [620, 625] width 571 height 473
click at [587, 521] on textarea at bounding box center [620, 625] width 571 height 473
drag, startPoint x: 562, startPoint y: 557, endPoint x: 497, endPoint y: 557, distance: 65.0
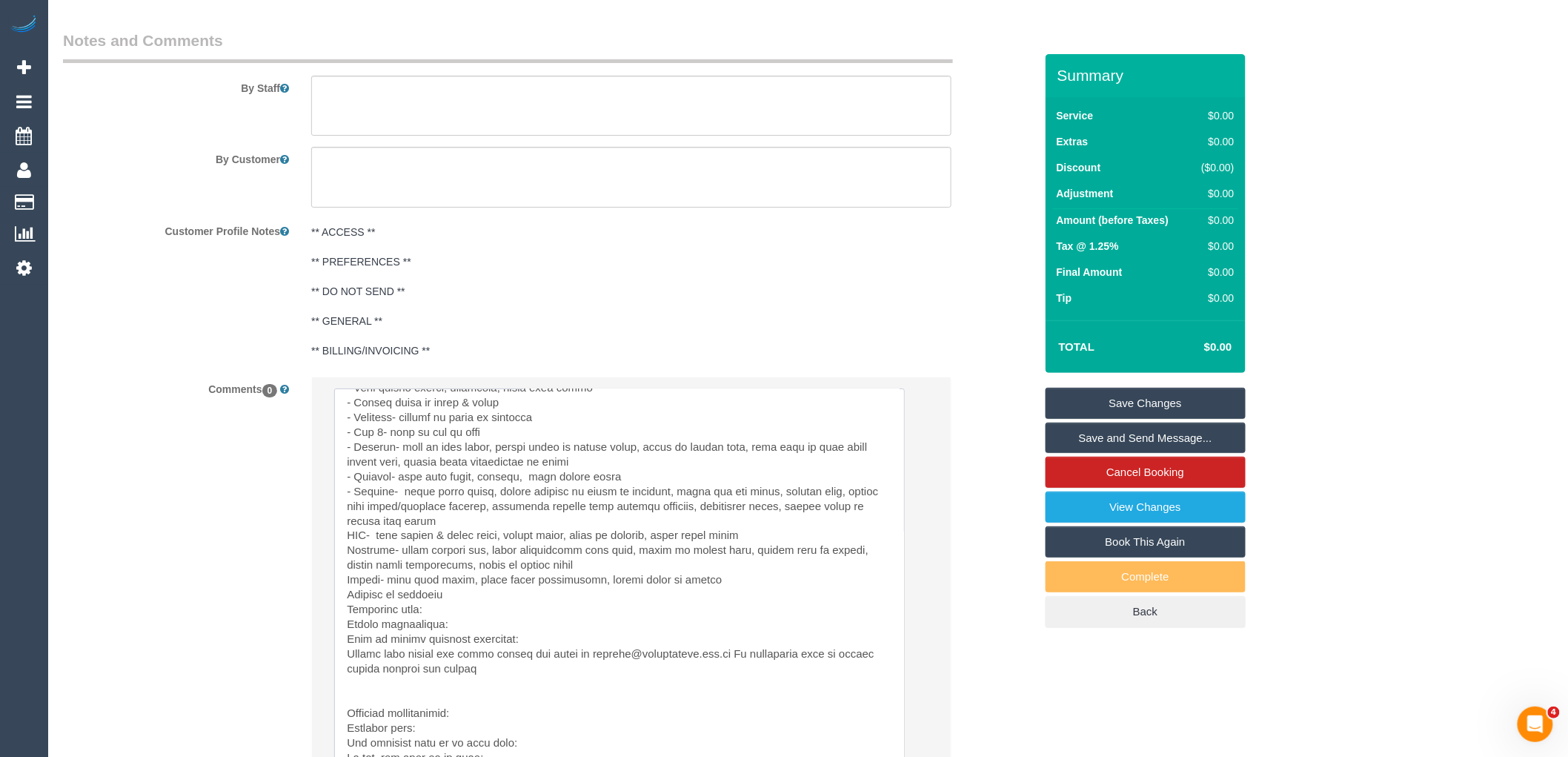
click at [497, 557] on textarea at bounding box center [620, 625] width 571 height 473
drag, startPoint x: 716, startPoint y: 558, endPoint x: 345, endPoint y: 558, distance: 371.0
click at [345, 558] on textarea at bounding box center [620, 625] width 571 height 473
click at [749, 601] on textarea at bounding box center [620, 625] width 571 height 473
drag, startPoint x: 720, startPoint y: 556, endPoint x: 613, endPoint y: 557, distance: 107.0
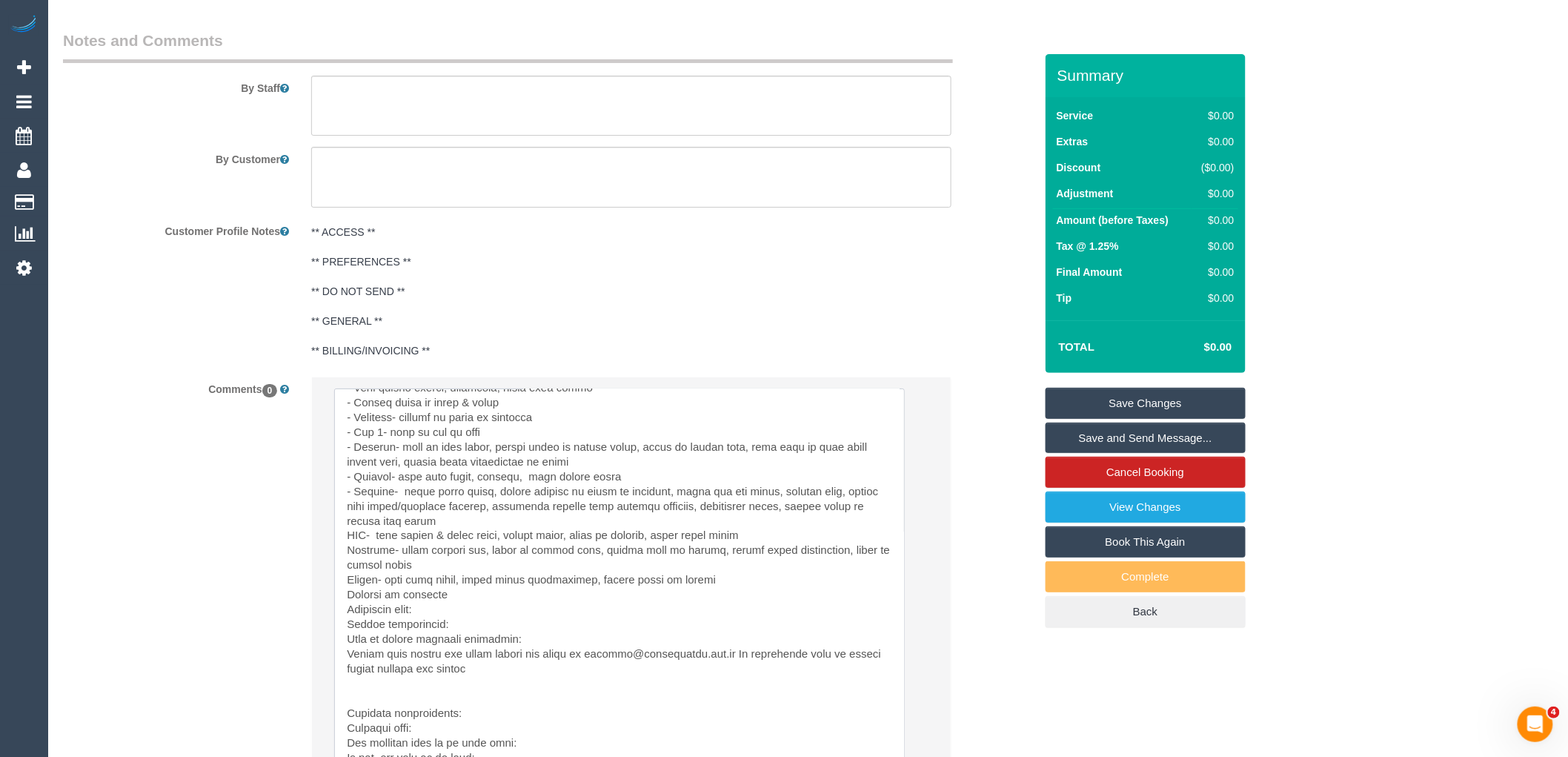
click at [613, 557] on textarea at bounding box center [620, 625] width 571 height 473
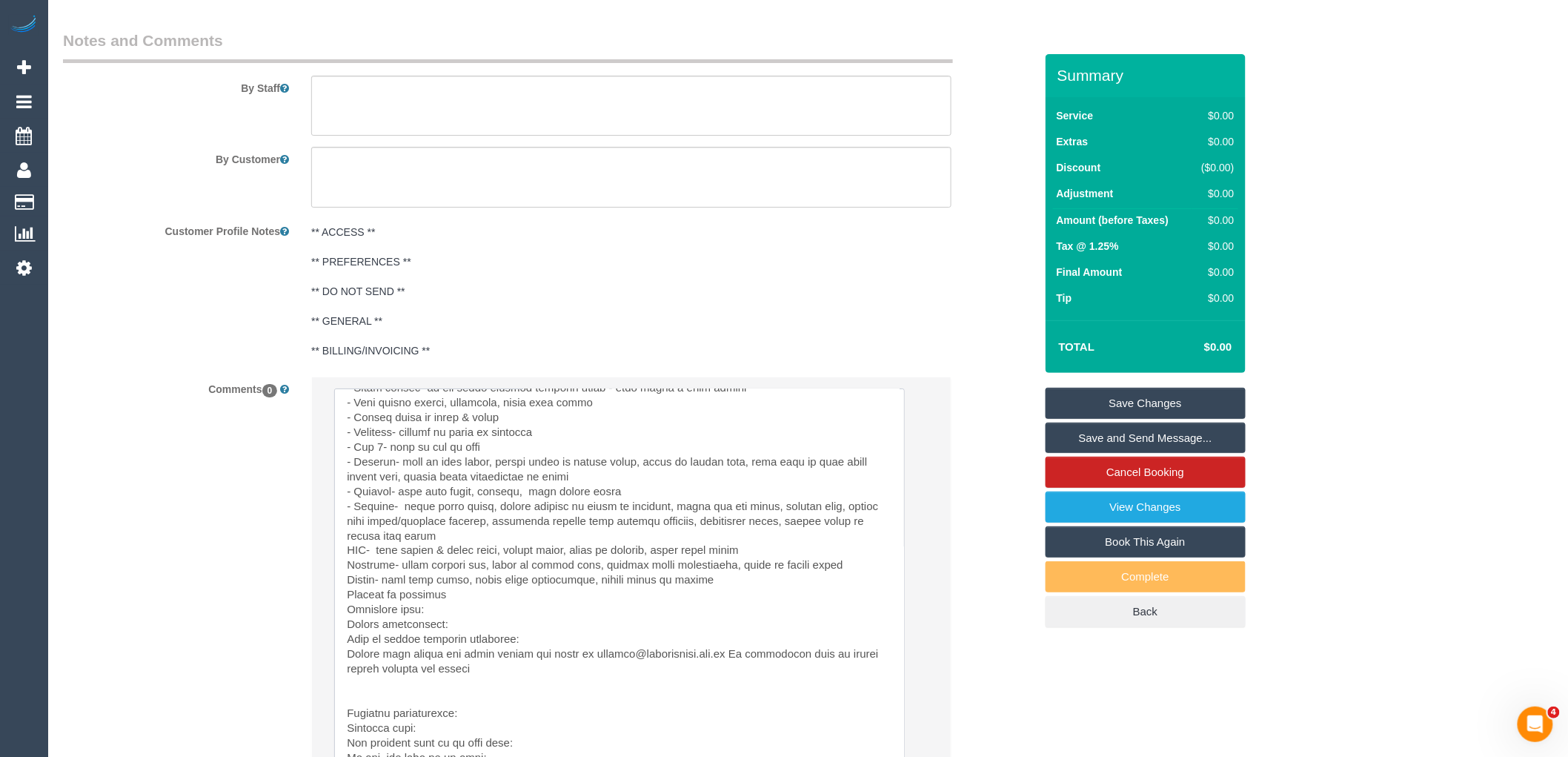
scroll to position [31, 0]
drag, startPoint x: 568, startPoint y: 584, endPoint x: 335, endPoint y: 588, distance: 233.0
click at [335, 588] on textarea at bounding box center [620, 625] width 571 height 473
click at [612, 603] on textarea at bounding box center [620, 625] width 571 height 473
drag, startPoint x: 574, startPoint y: 586, endPoint x: 462, endPoint y: 586, distance: 112.0
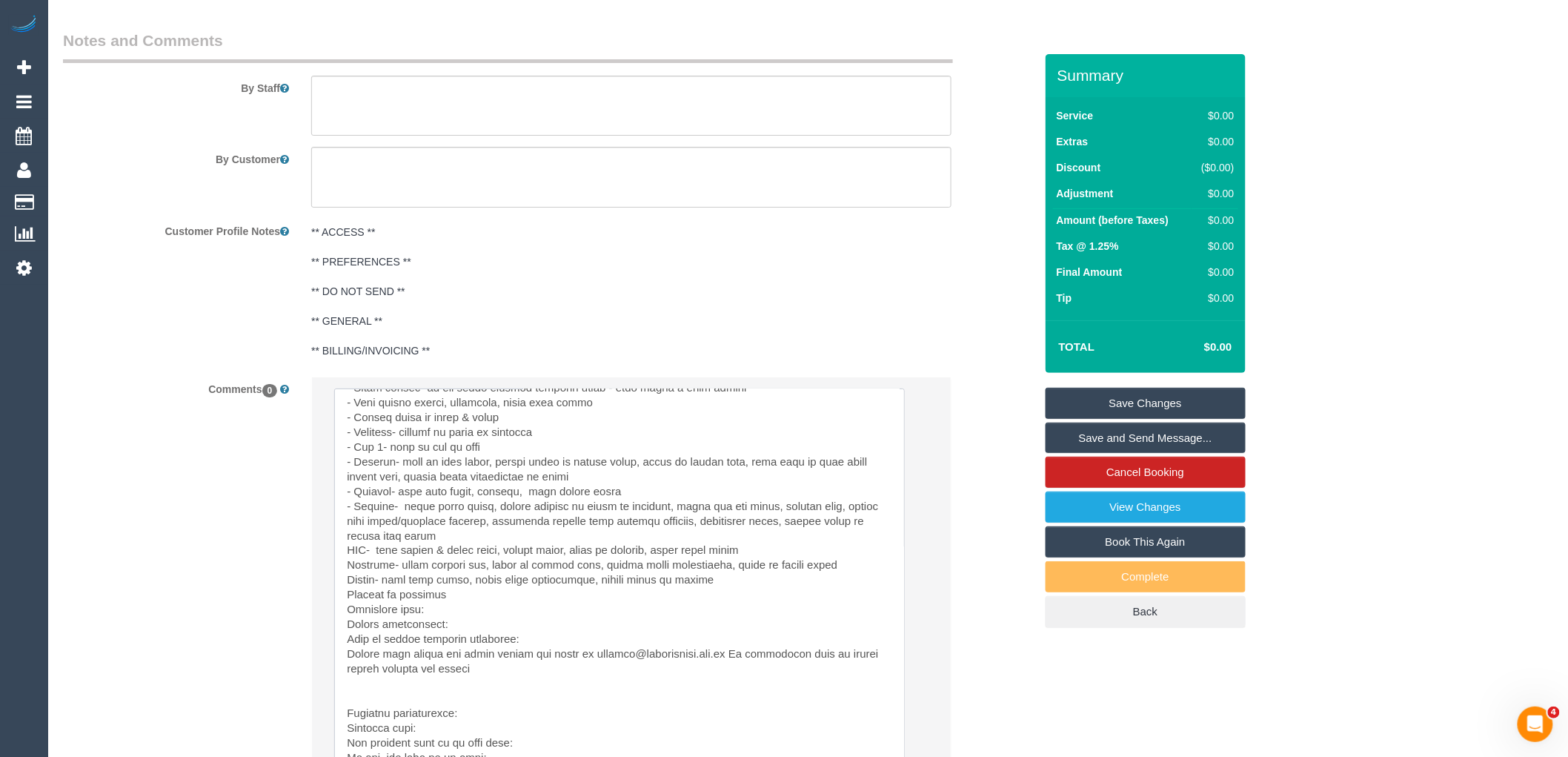
click at [460, 586] on textarea at bounding box center [620, 625] width 571 height 473
drag, startPoint x: 454, startPoint y: 596, endPoint x: 335, endPoint y: 597, distance: 119.0
click at [335, 597] on textarea at bounding box center [620, 625] width 571 height 473
drag, startPoint x: 388, startPoint y: 617, endPoint x: 431, endPoint y: 598, distance: 47.0
click at [389, 617] on textarea at bounding box center [620, 625] width 571 height 473
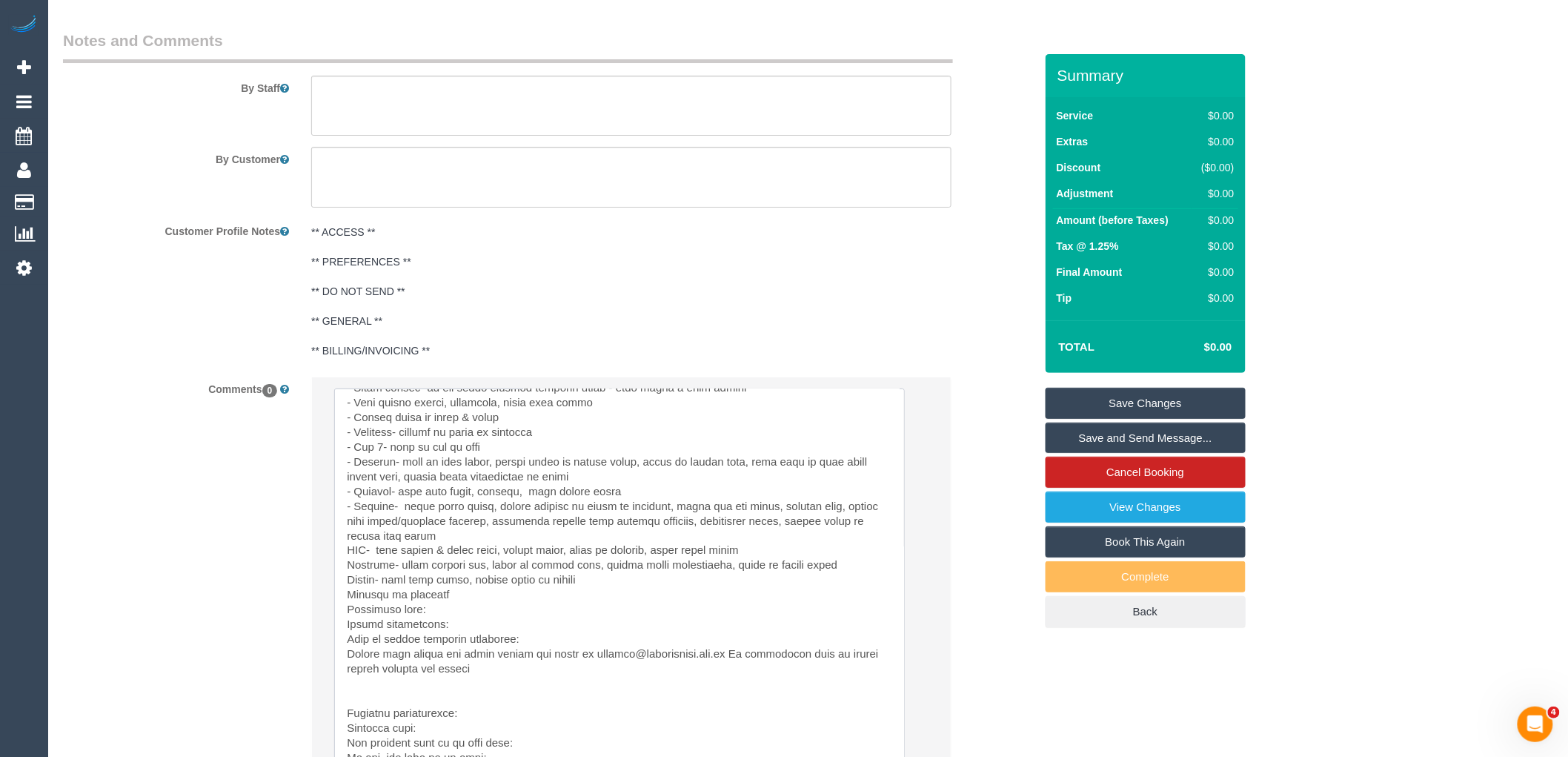
drag, startPoint x: 434, startPoint y: 602, endPoint x: 328, endPoint y: 597, distance: 106.1
click at [328, 597] on li "Send to: Staff Nothing selected Send to: Staff Send to: Customer Send to: Team …" at bounding box center [632, 655] width 638 height 556
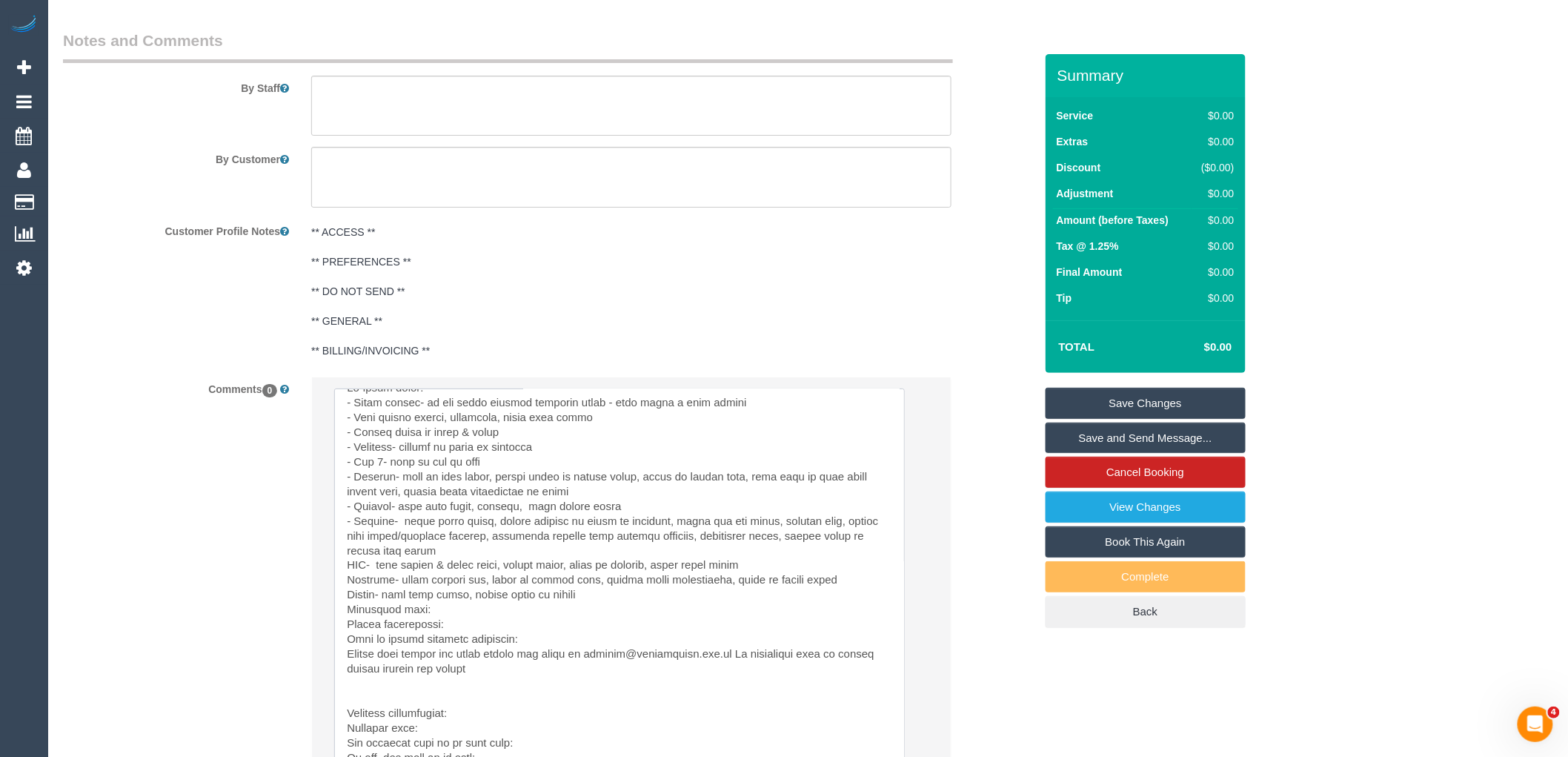
scroll to position [17, 0]
click at [447, 614] on textarea at bounding box center [620, 625] width 571 height 473
click at [513, 624] on textarea at bounding box center [620, 625] width 571 height 473
click at [475, 625] on textarea at bounding box center [620, 625] width 571 height 473
paste textarea "Please collect keys from our office for access. 478 Torquay Rd, Armstrong Creek"
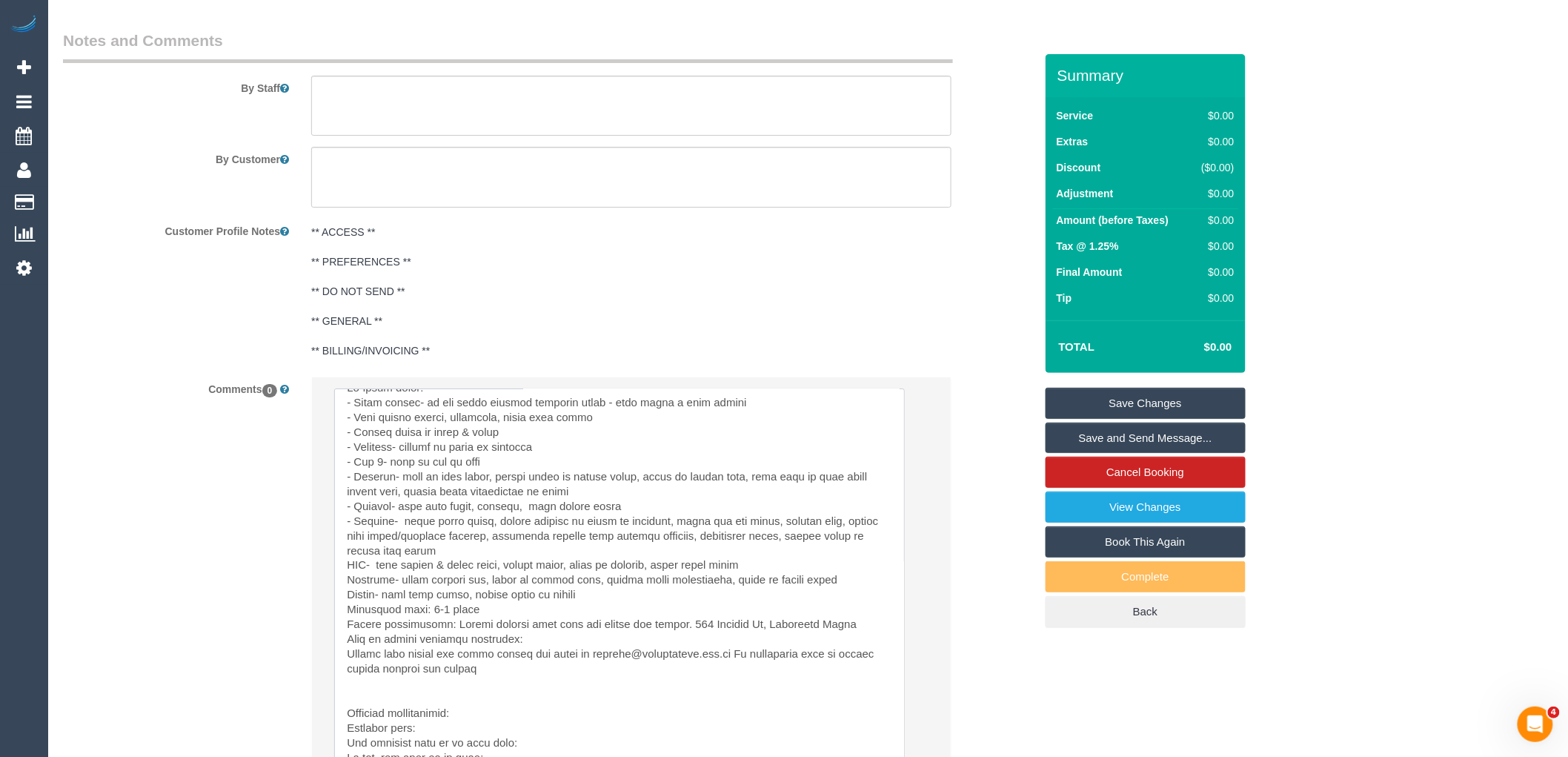
drag, startPoint x: 672, startPoint y: 628, endPoint x: 568, endPoint y: 627, distance: 104.0
click at [568, 627] on textarea at bounding box center [620, 625] width 571 height 473
click at [558, 650] on textarea at bounding box center [620, 625] width 571 height 473
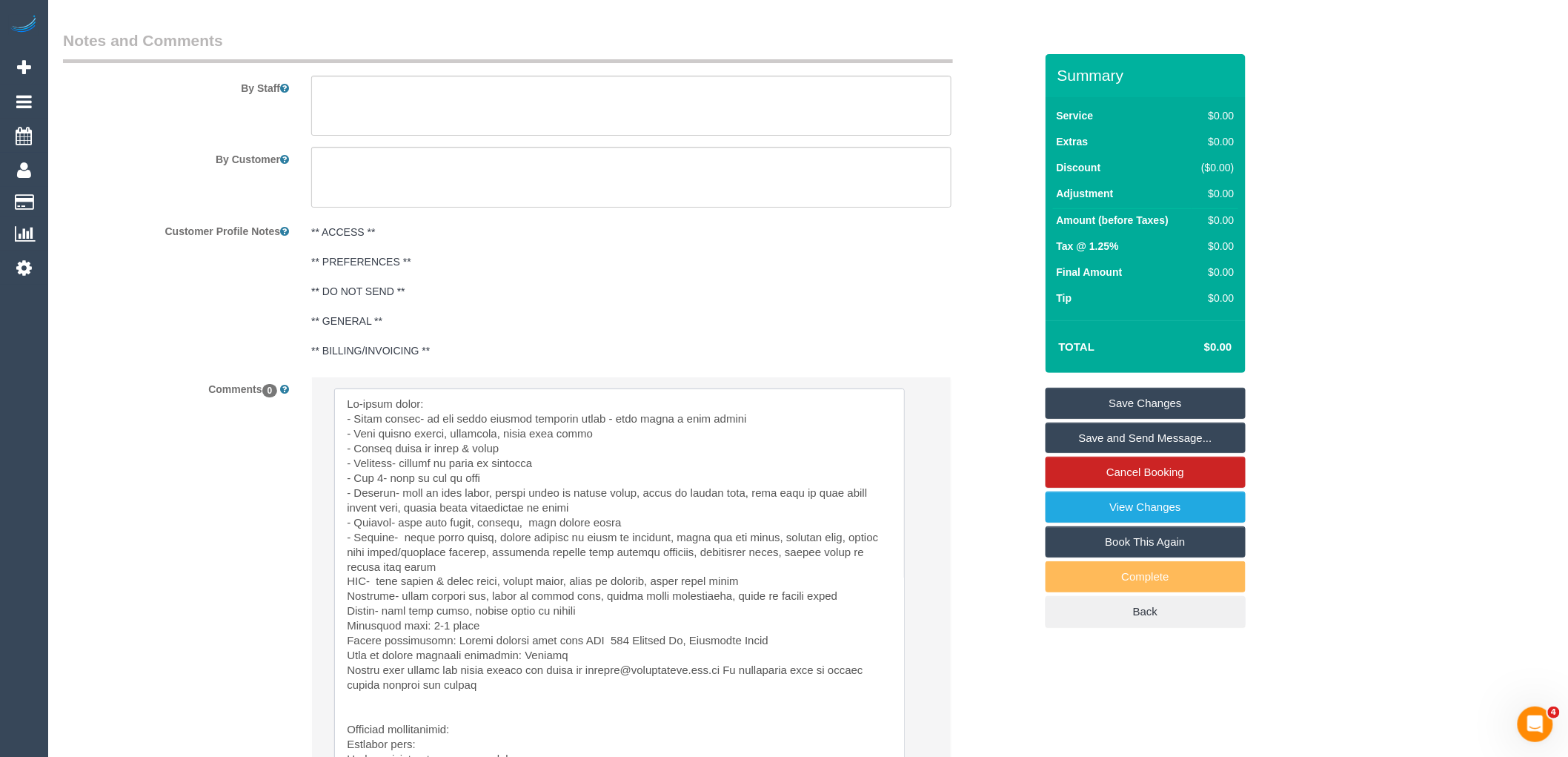
drag, startPoint x: 486, startPoint y: 678, endPoint x: 294, endPoint y: 346, distance: 383.5
click at [294, 346] on sui-booking-comments "By Staff By Customer Customer Profile Notes ** ACCESS ** ** PREFERENCES ** ** D…" at bounding box center [549, 490] width 971 height 920
type textarea "Re-clean tasks: - Light shades- if you could attempt cleaning these - must brin…"
click at [427, 109] on textarea at bounding box center [632, 106] width 640 height 61
paste textarea "Re-clean tasks: - Light shades- if you could attempt cleaning these - must brin…"
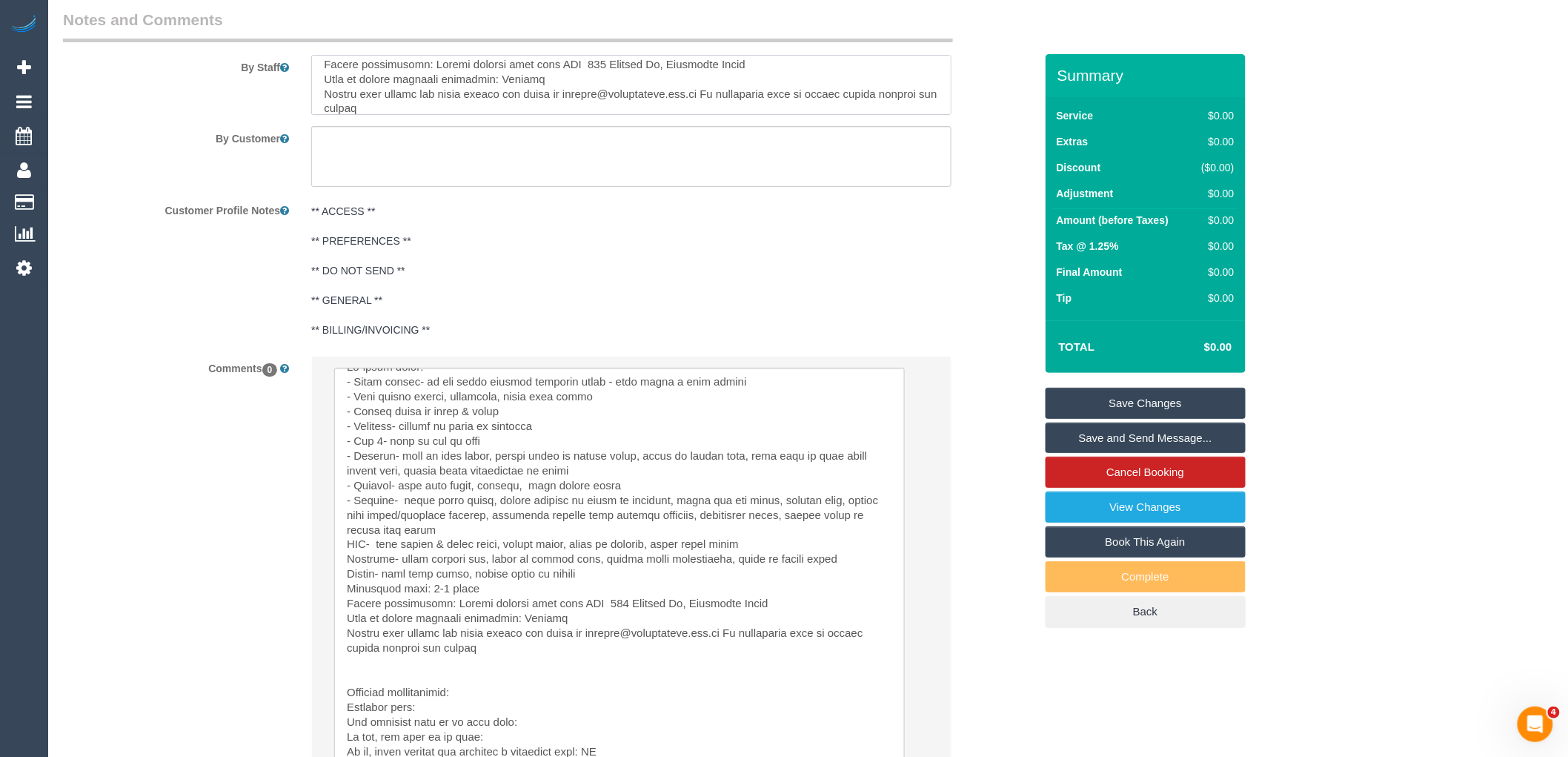
scroll to position [2327, 0]
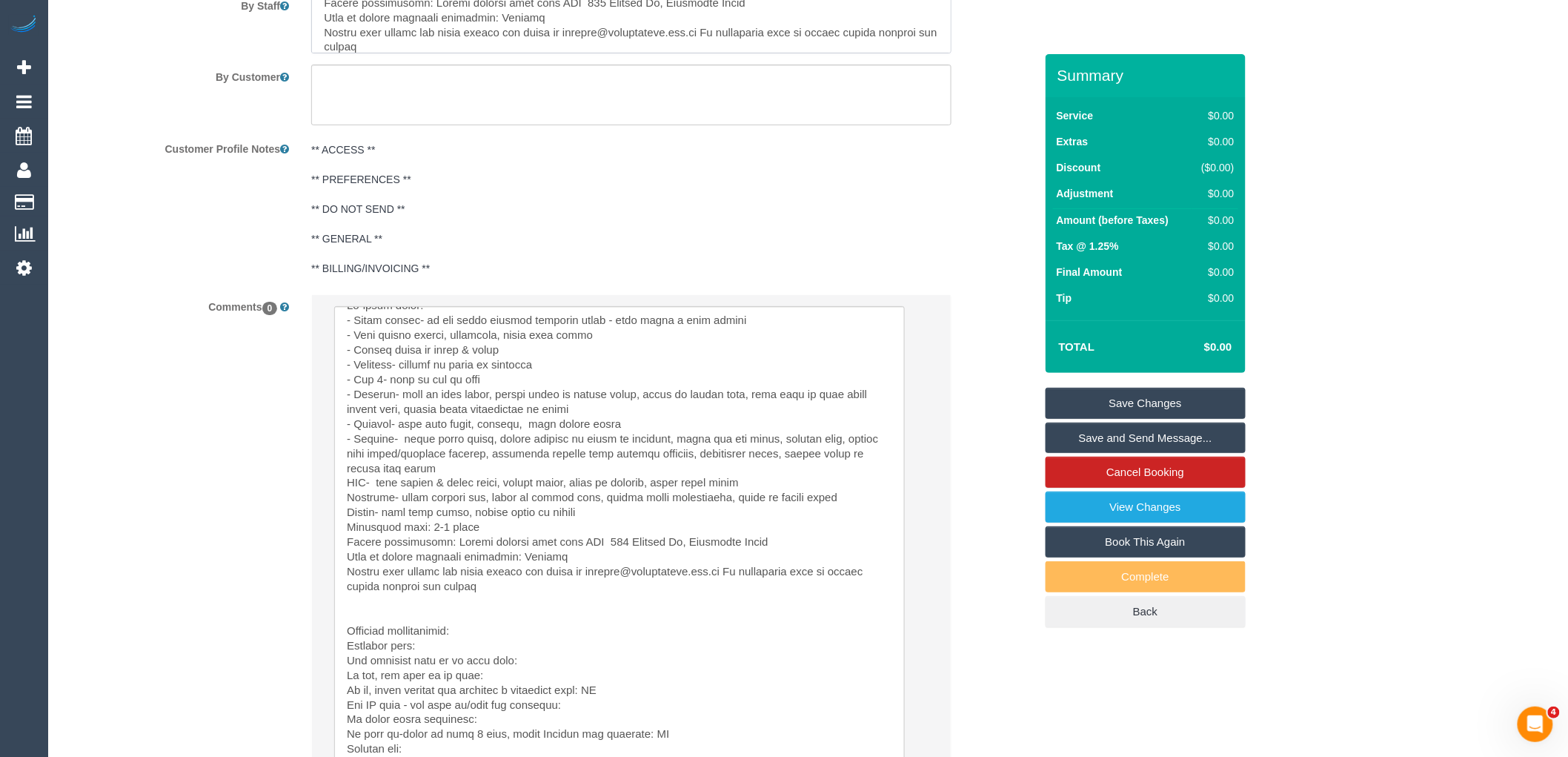
type textarea "Re-clean tasks: - Light shades- if you could attempt cleaning these - must brin…"
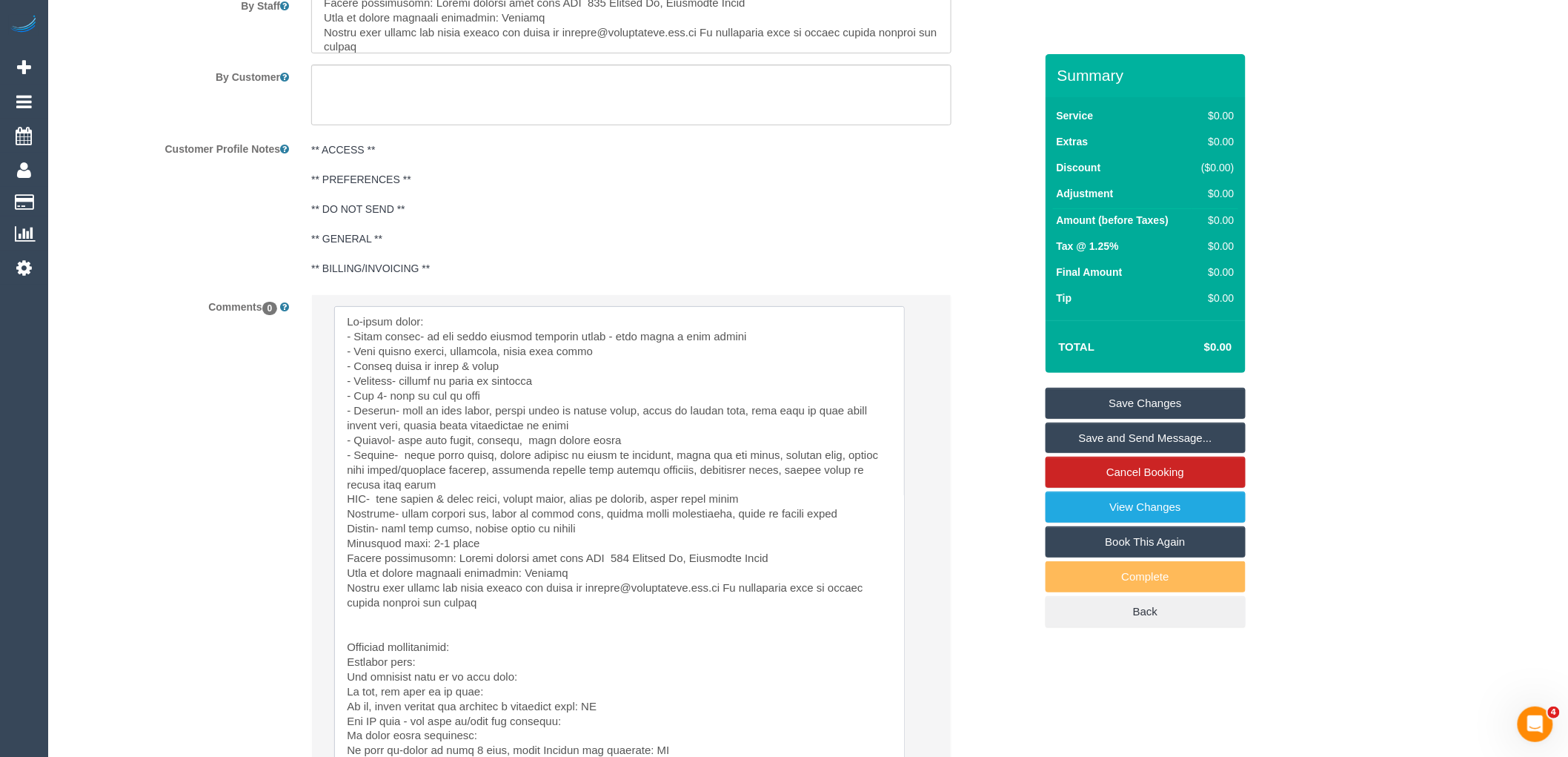
drag, startPoint x: 348, startPoint y: 631, endPoint x: 338, endPoint y: 282, distance: 349.1
click at [338, 282] on sui-booking-comments "By Staff By Customer Customer Profile Notes ** ACCESS ** ** PREFERENCES ** ** D…" at bounding box center [549, 407] width 971 height 920
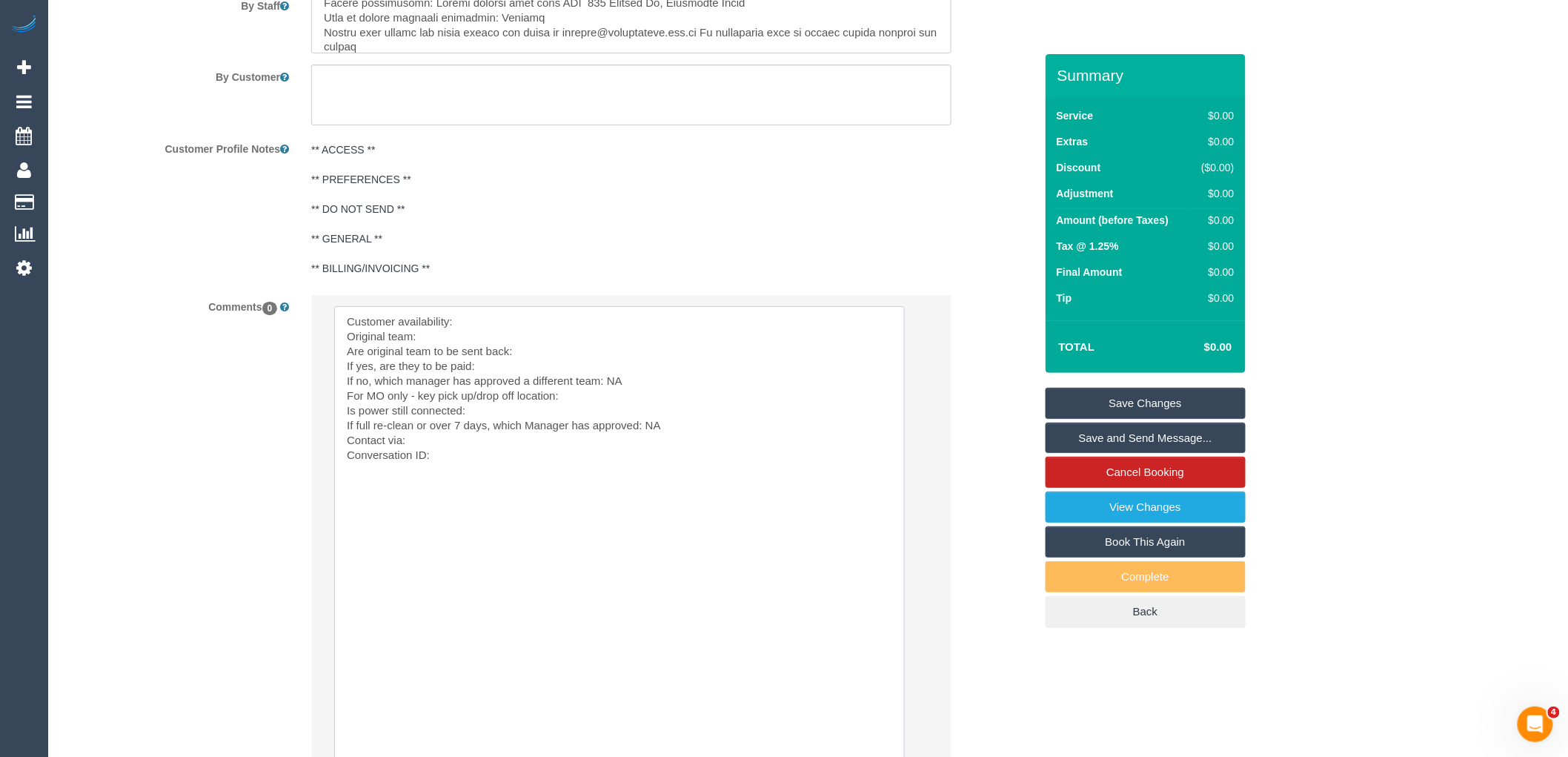
click at [524, 327] on textarea at bounding box center [620, 543] width 571 height 473
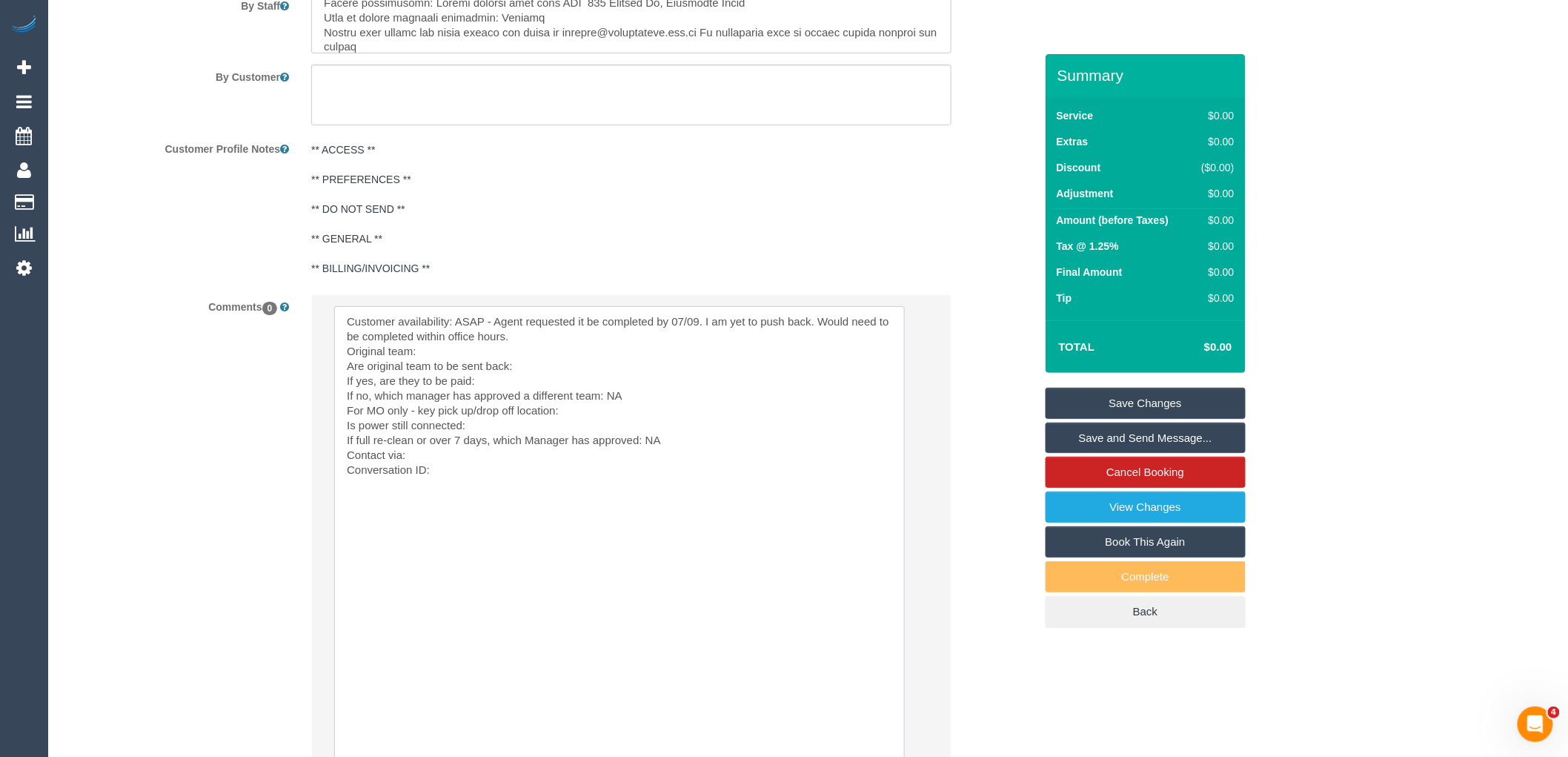
click at [475, 354] on textarea at bounding box center [620, 543] width 571 height 473
paste textarea "(ZG3) [PERSON_NAME] + Niya (CG)"
click at [538, 374] on textarea at bounding box center [620, 543] width 571 height 473
click at [502, 391] on textarea at bounding box center [620, 543] width 571 height 473
click at [582, 418] on textarea at bounding box center [620, 543] width 571 height 473
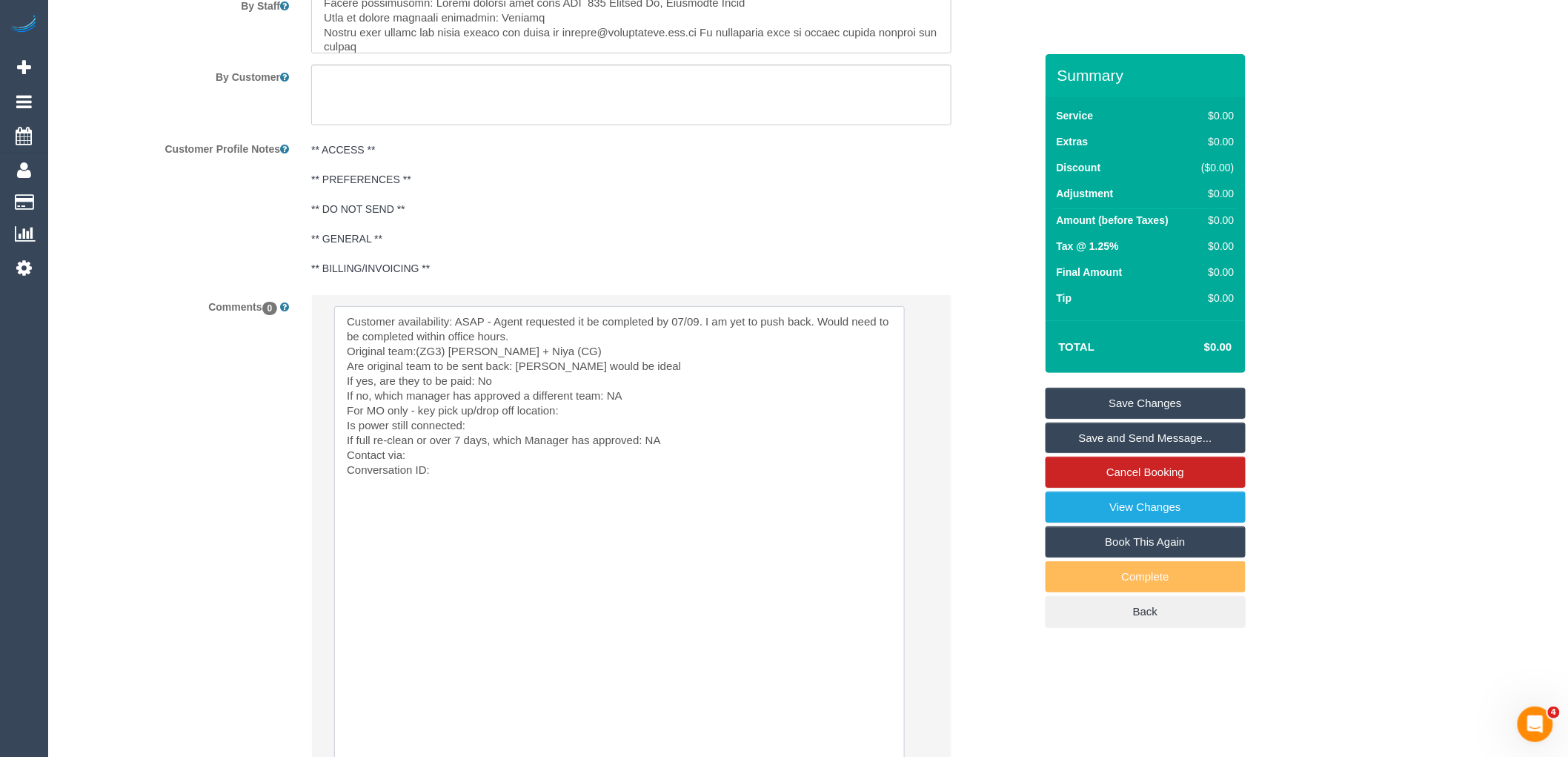
paste textarea "(ZG3) [PERSON_NAME] + Niya (CG)"
click at [498, 437] on textarea at bounding box center [620, 543] width 571 height 473
paste textarea "Please collect keys from our office for access. 478 Torquay Rd, Armstrong Creek"
drag, startPoint x: 687, startPoint y: 433, endPoint x: 588, endPoint y: 424, distance: 99.4
click at [588, 433] on textarea at bounding box center [620, 543] width 571 height 473
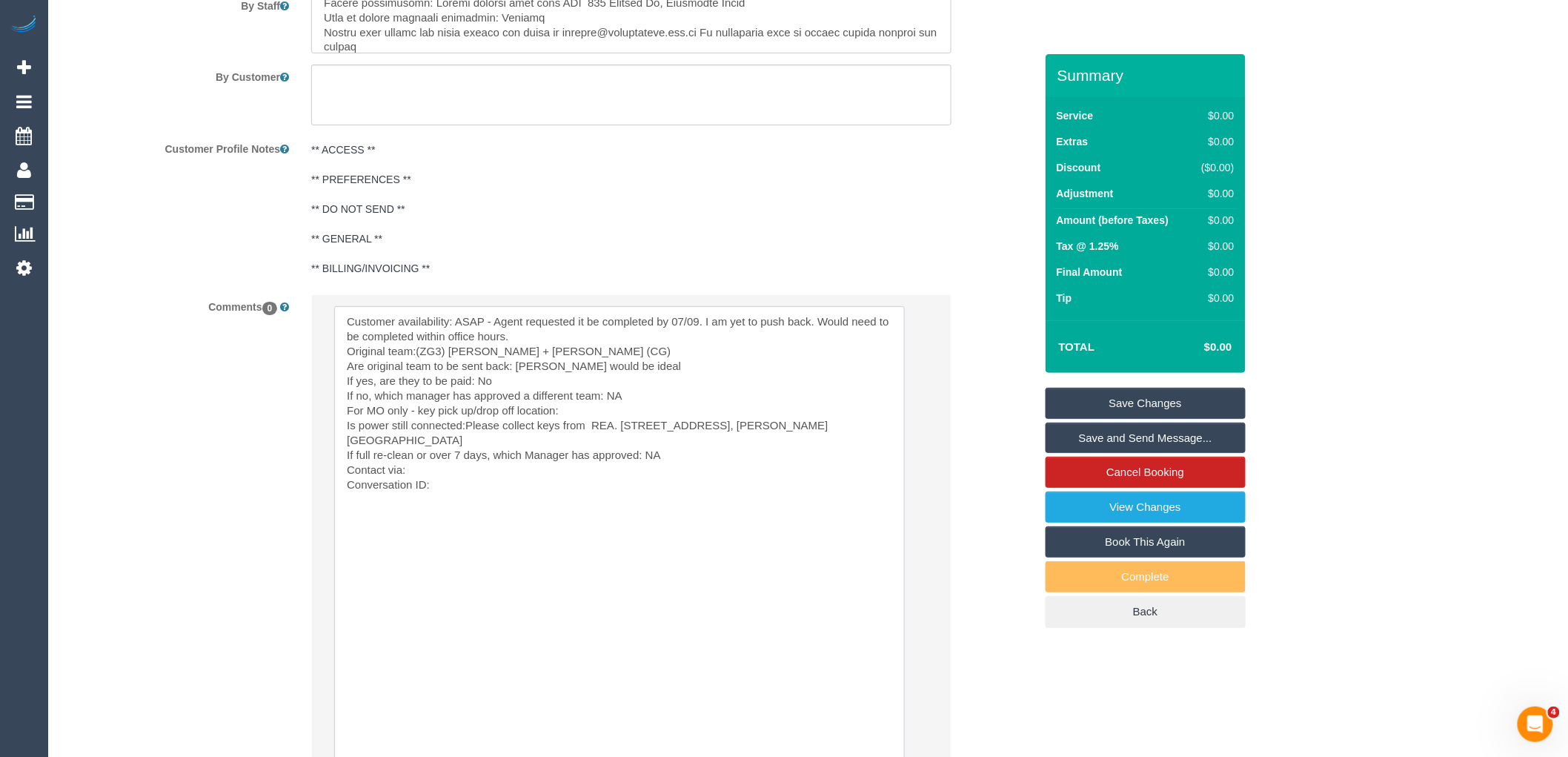
click at [486, 463] on textarea at bounding box center [620, 543] width 571 height 473
click at [491, 479] on textarea at bounding box center [620, 543] width 571 height 473
paste textarea "cnv_qbtjixb"
click at [561, 482] on textarea at bounding box center [620, 543] width 571 height 473
paste textarea "+61437621772"
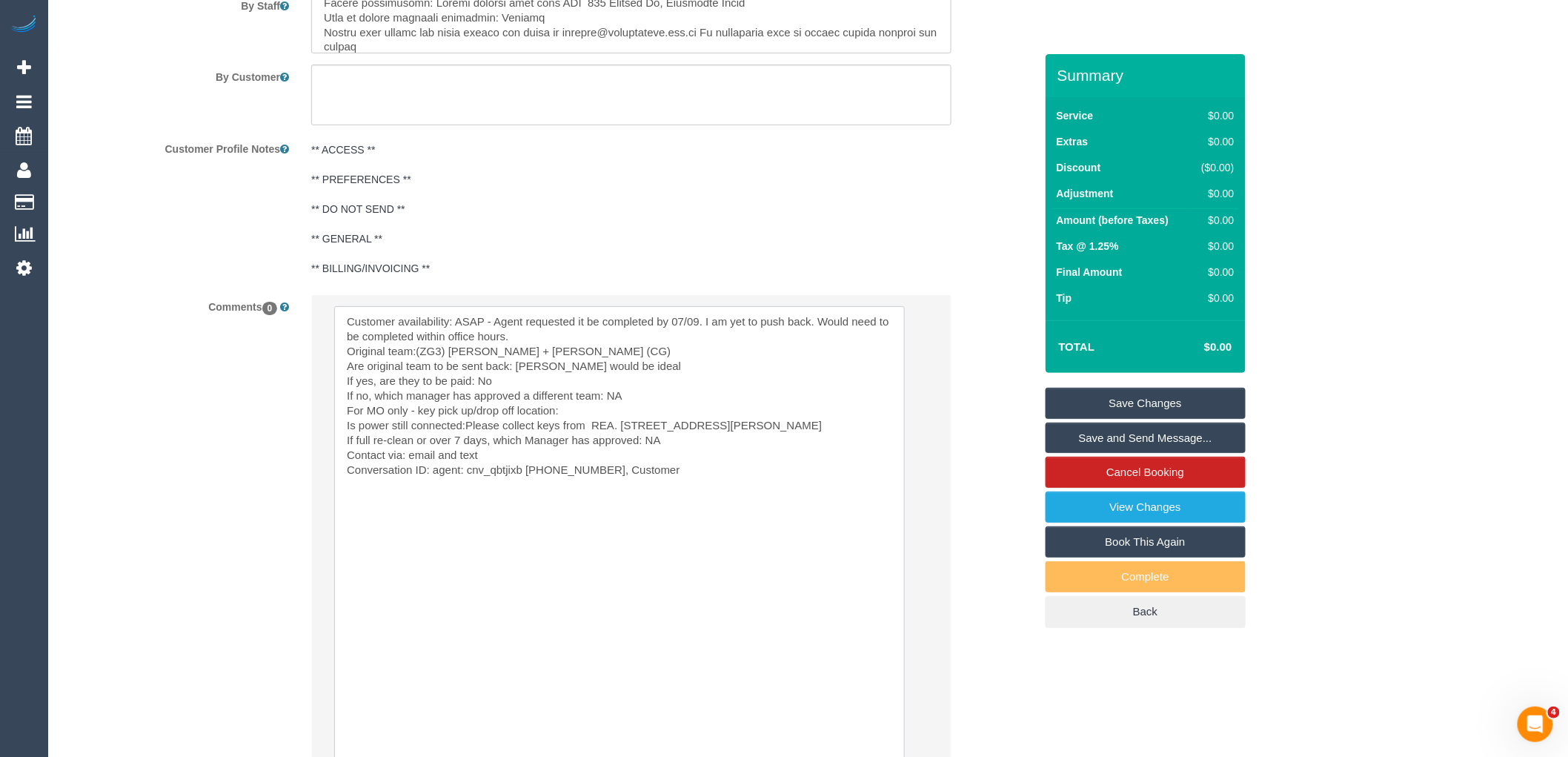
click at [732, 477] on textarea at bounding box center [620, 543] width 571 height 473
paste textarea "cnv_qbhgfwv"
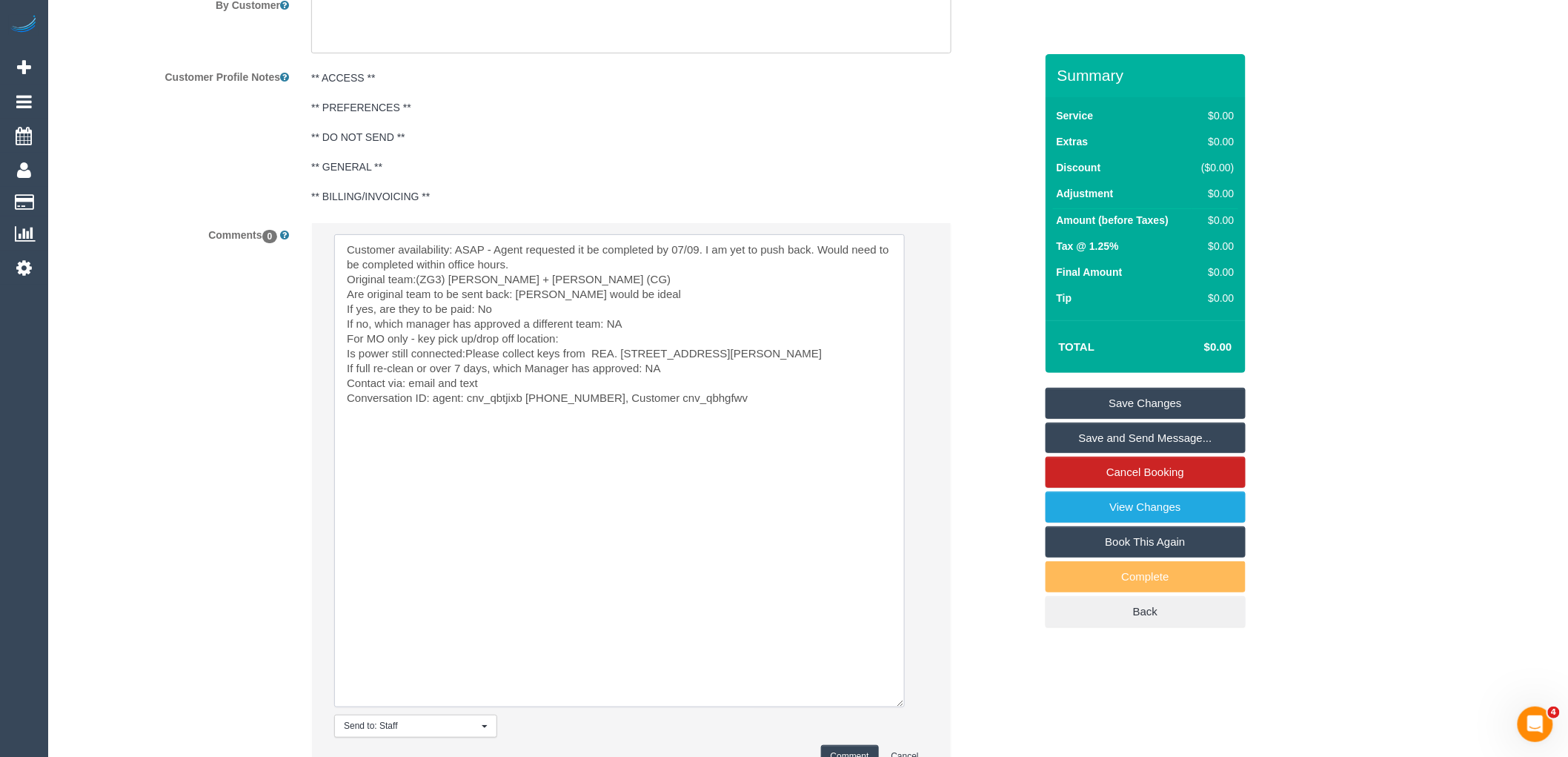
scroll to position [2538, 0]
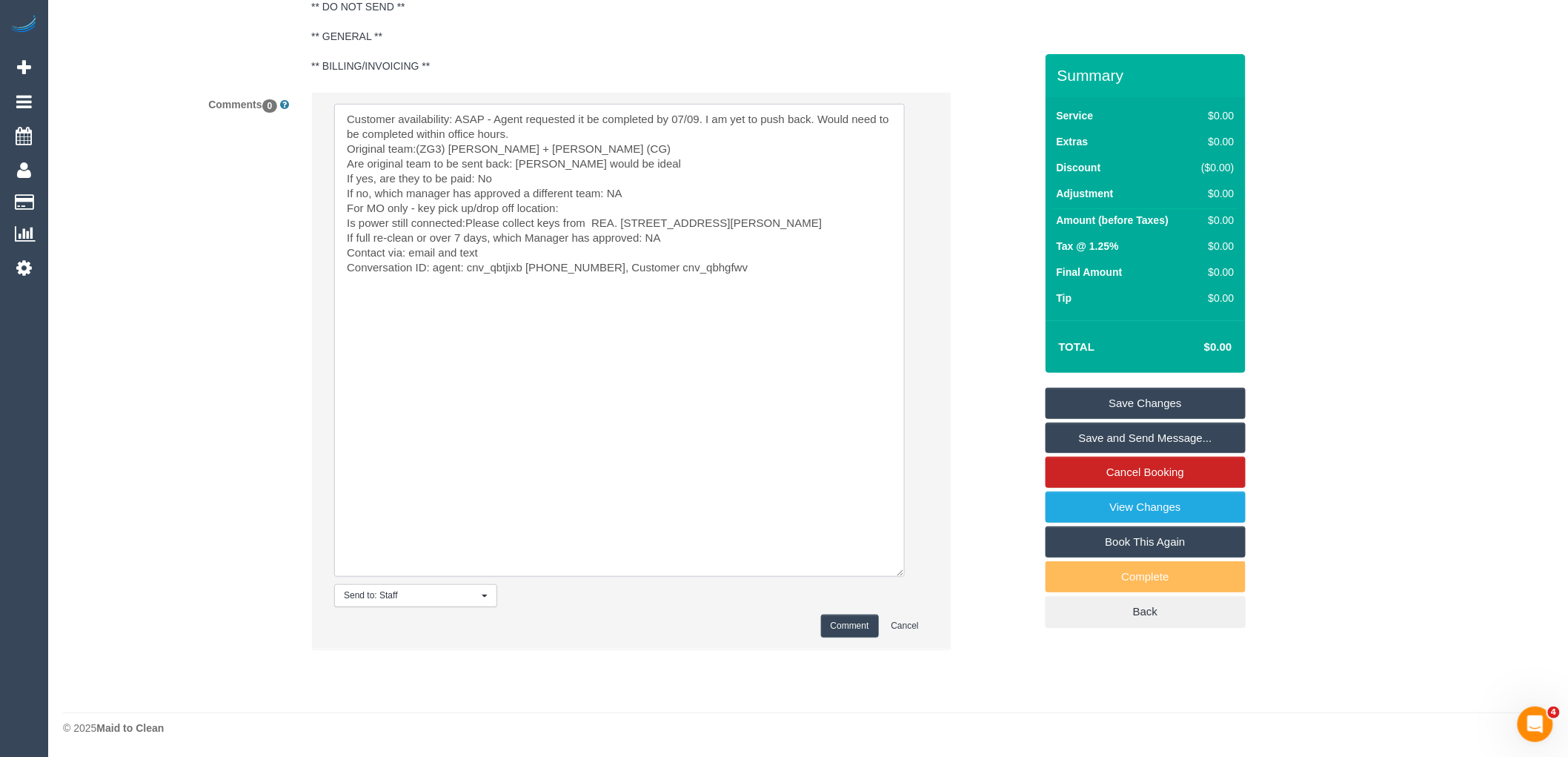
type textarea "Customer availability: ASAP - Agent requested it be completed by 07/09. I am ye…"
click at [847, 630] on button "Comment" at bounding box center [850, 626] width 58 height 23
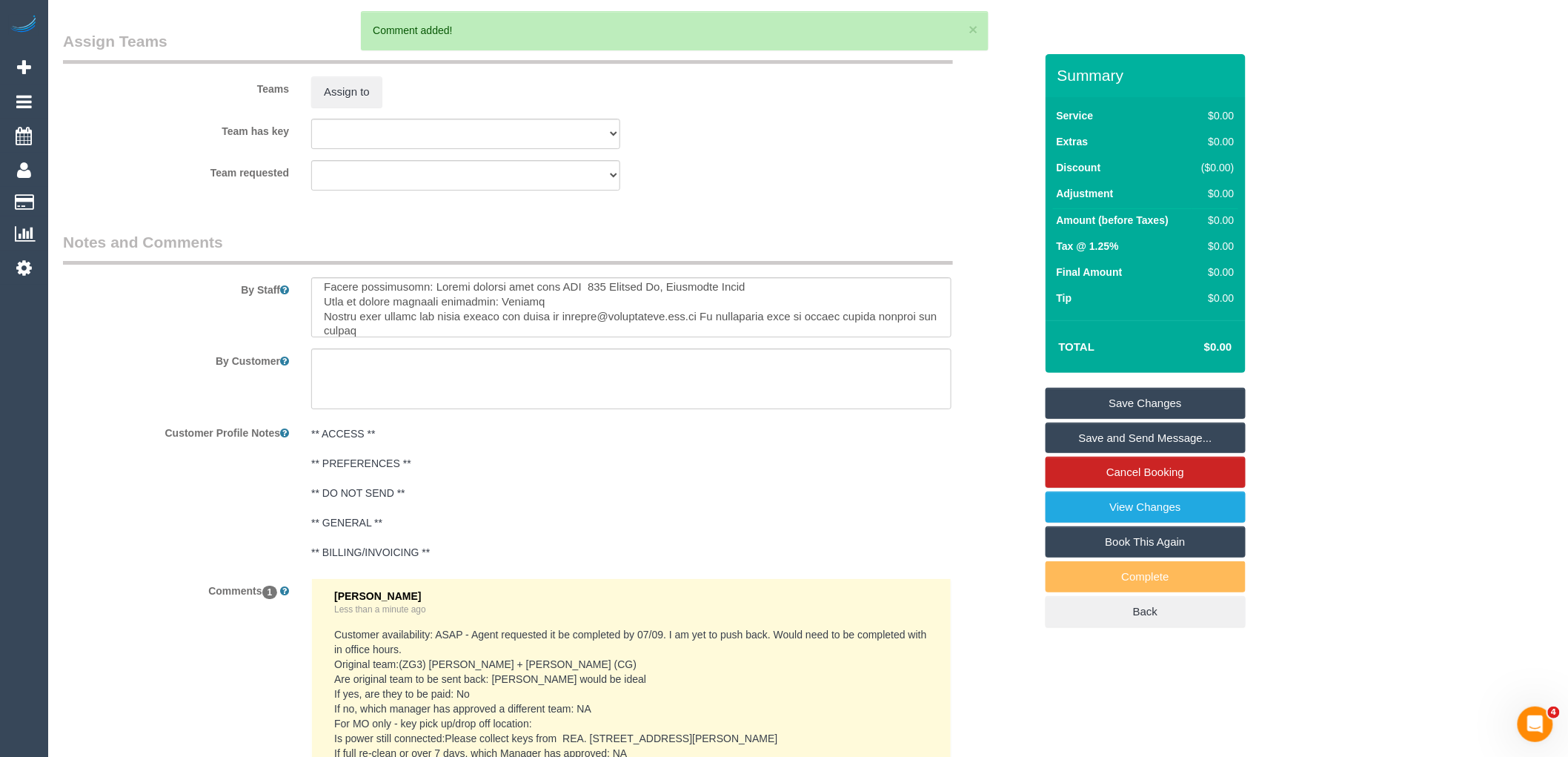
scroll to position [1961, 0]
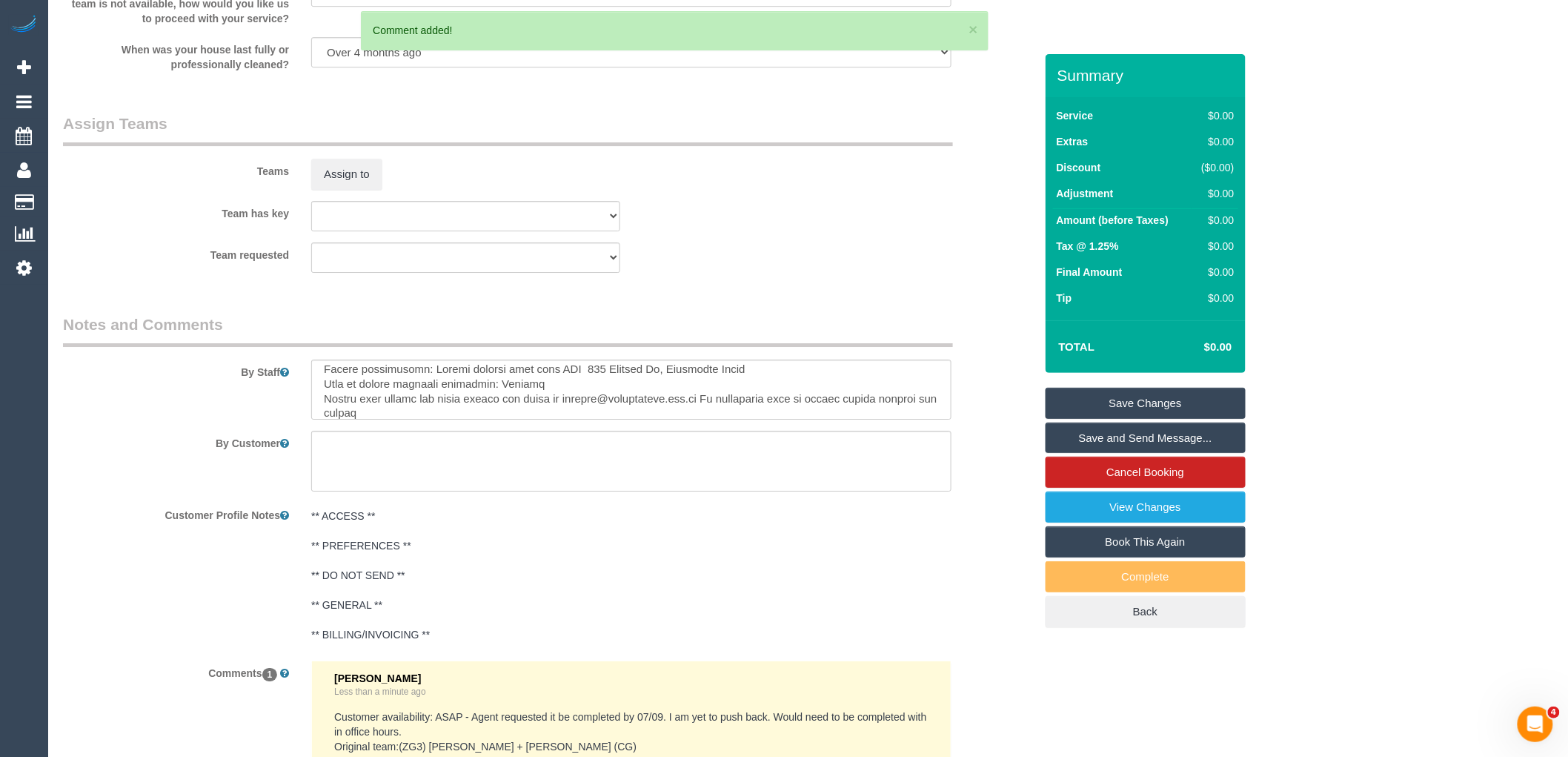
click at [1183, 393] on link "Save Changes" at bounding box center [1145, 403] width 200 height 31
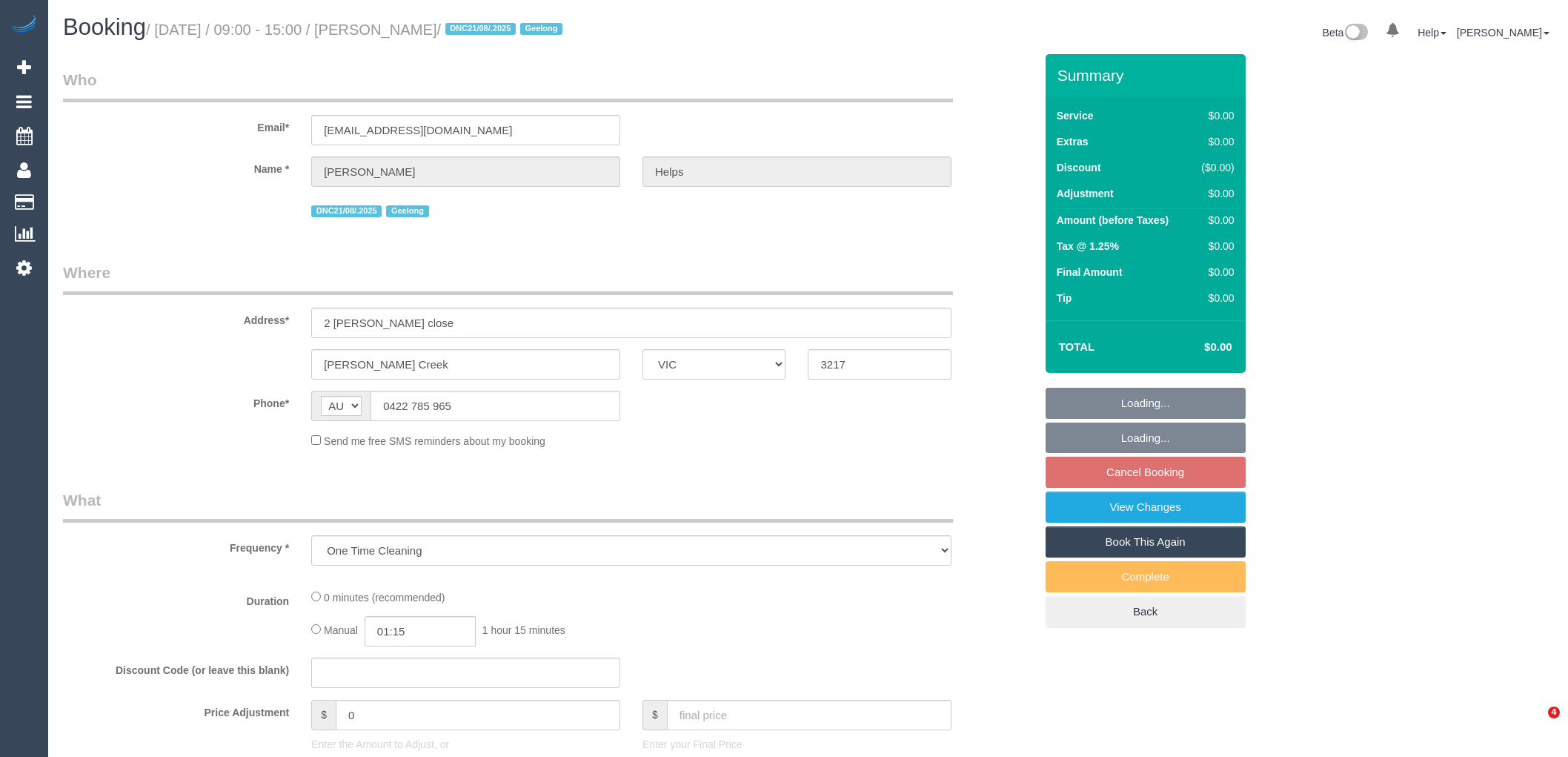
select select "VIC"
select select "string:stripe-pm_1RuRpc2GScqysDRVkztFHtLl"
select select "number:28"
select select "number:14"
select select "number:18"
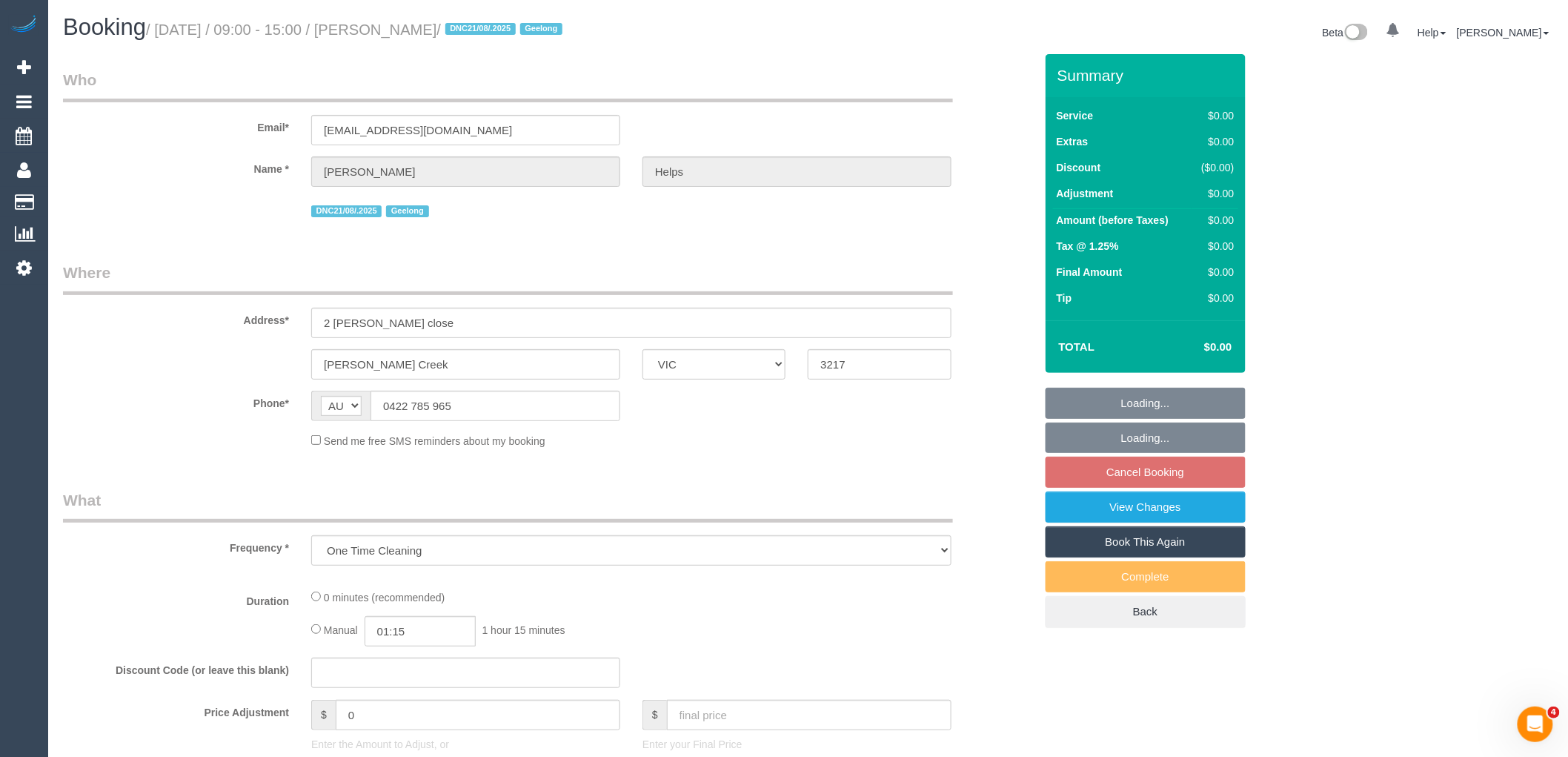
select select "number:24"
select select "number:26"
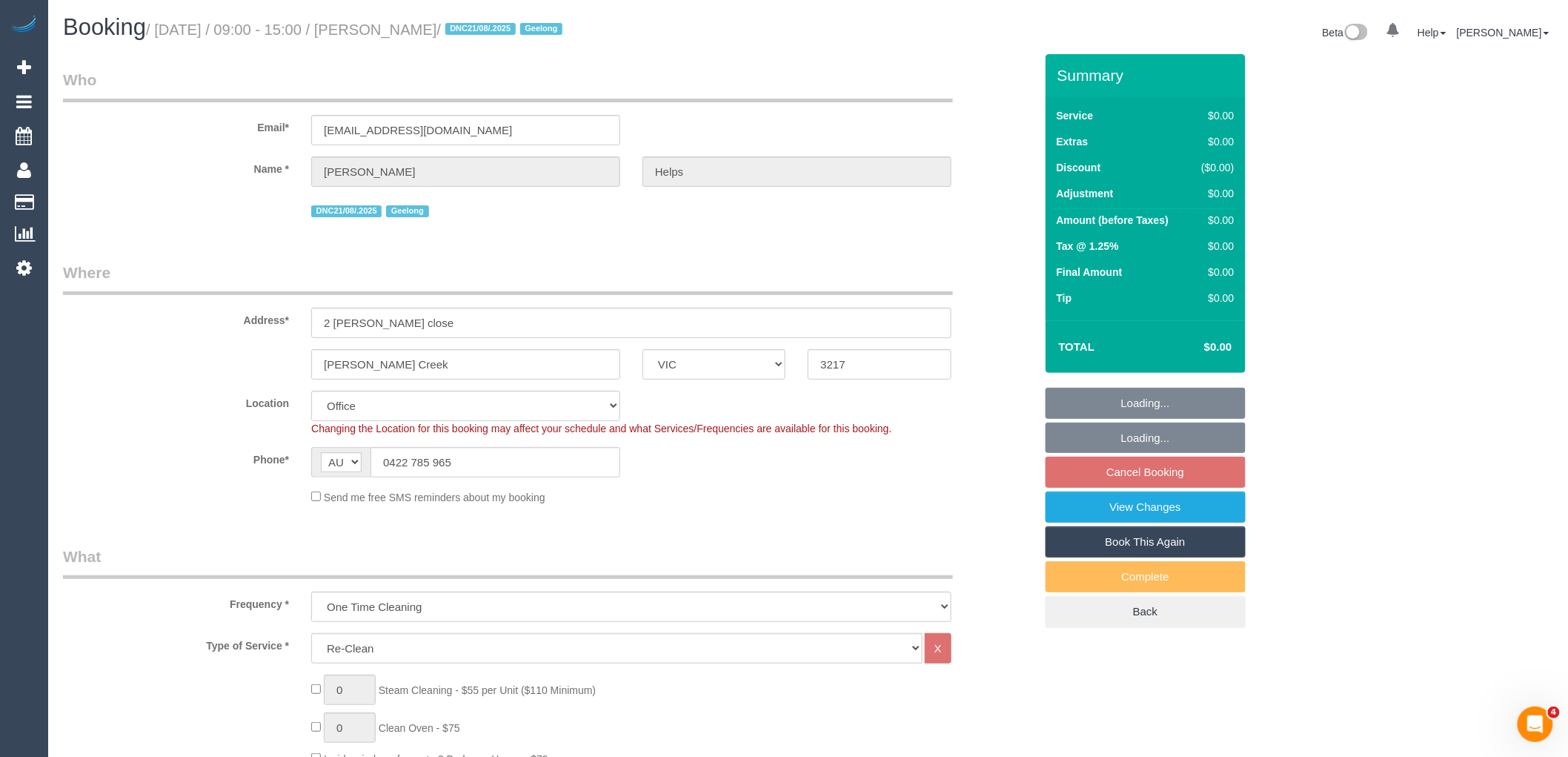
select select "object:766"
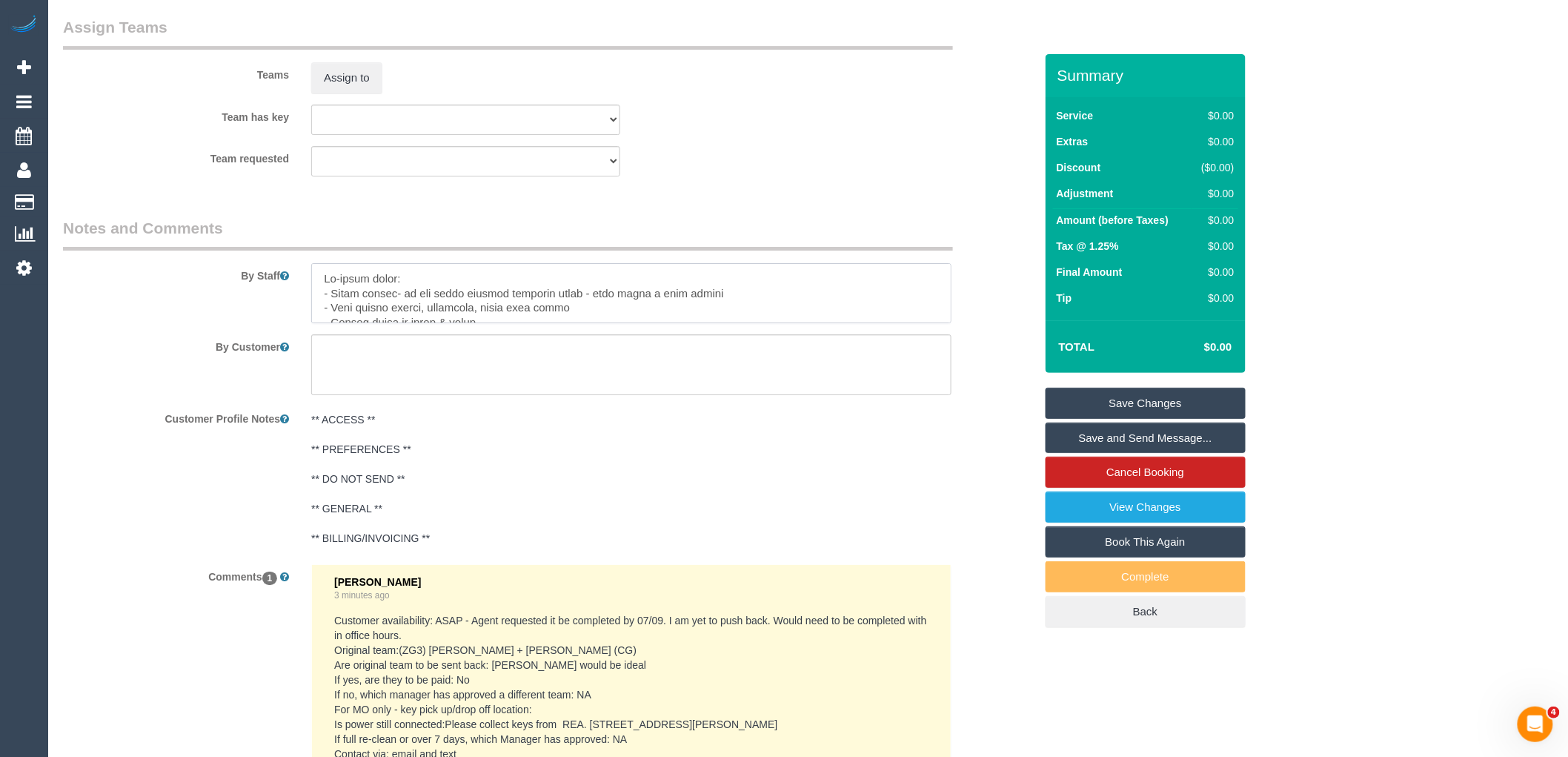
drag, startPoint x: 553, startPoint y: 309, endPoint x: 324, endPoint y: 293, distance: 229.6
click at [324, 293] on textarea at bounding box center [632, 293] width 640 height 61
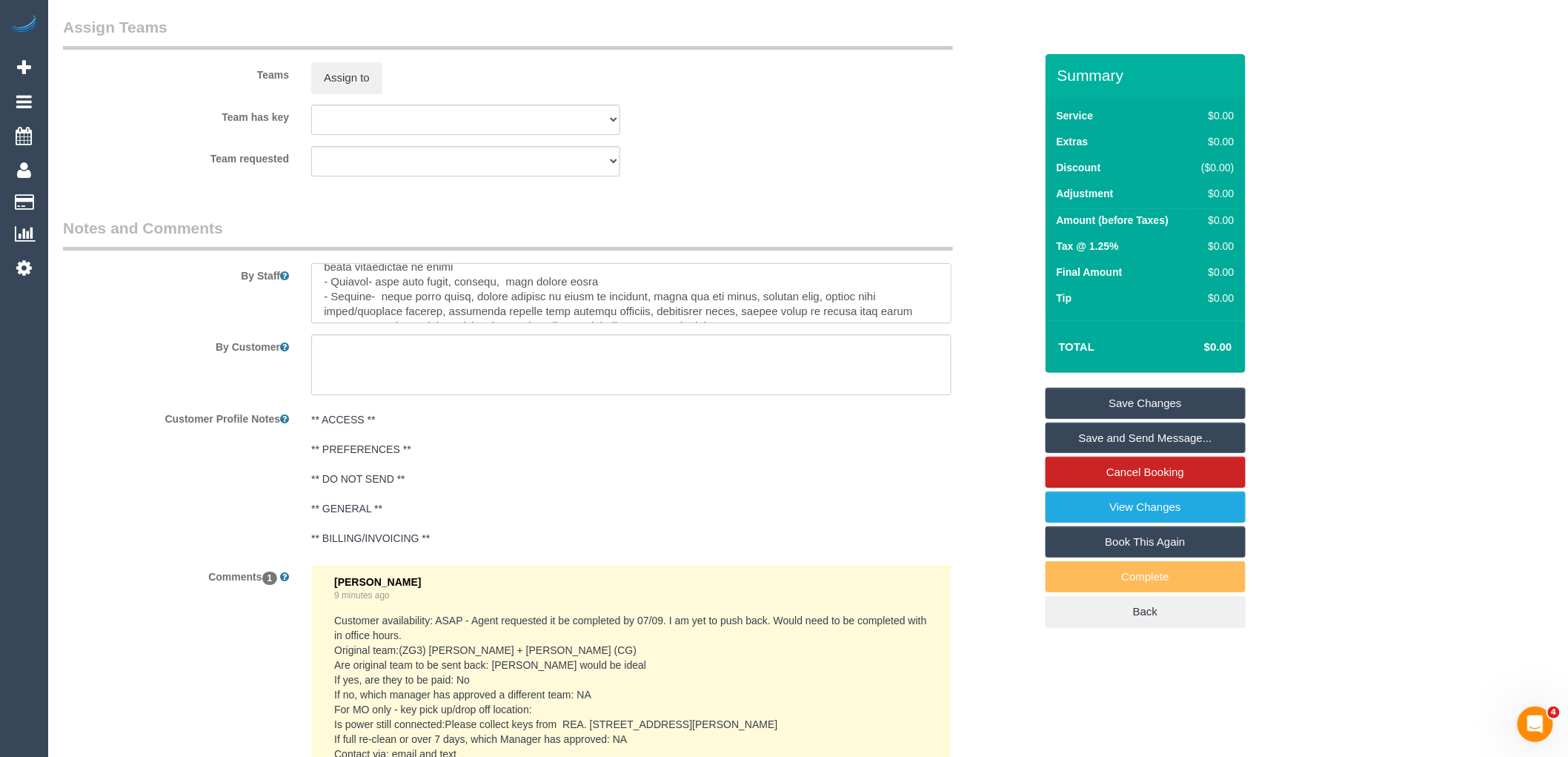
scroll to position [131, 0]
click at [605, 310] on textarea at bounding box center [632, 293] width 640 height 61
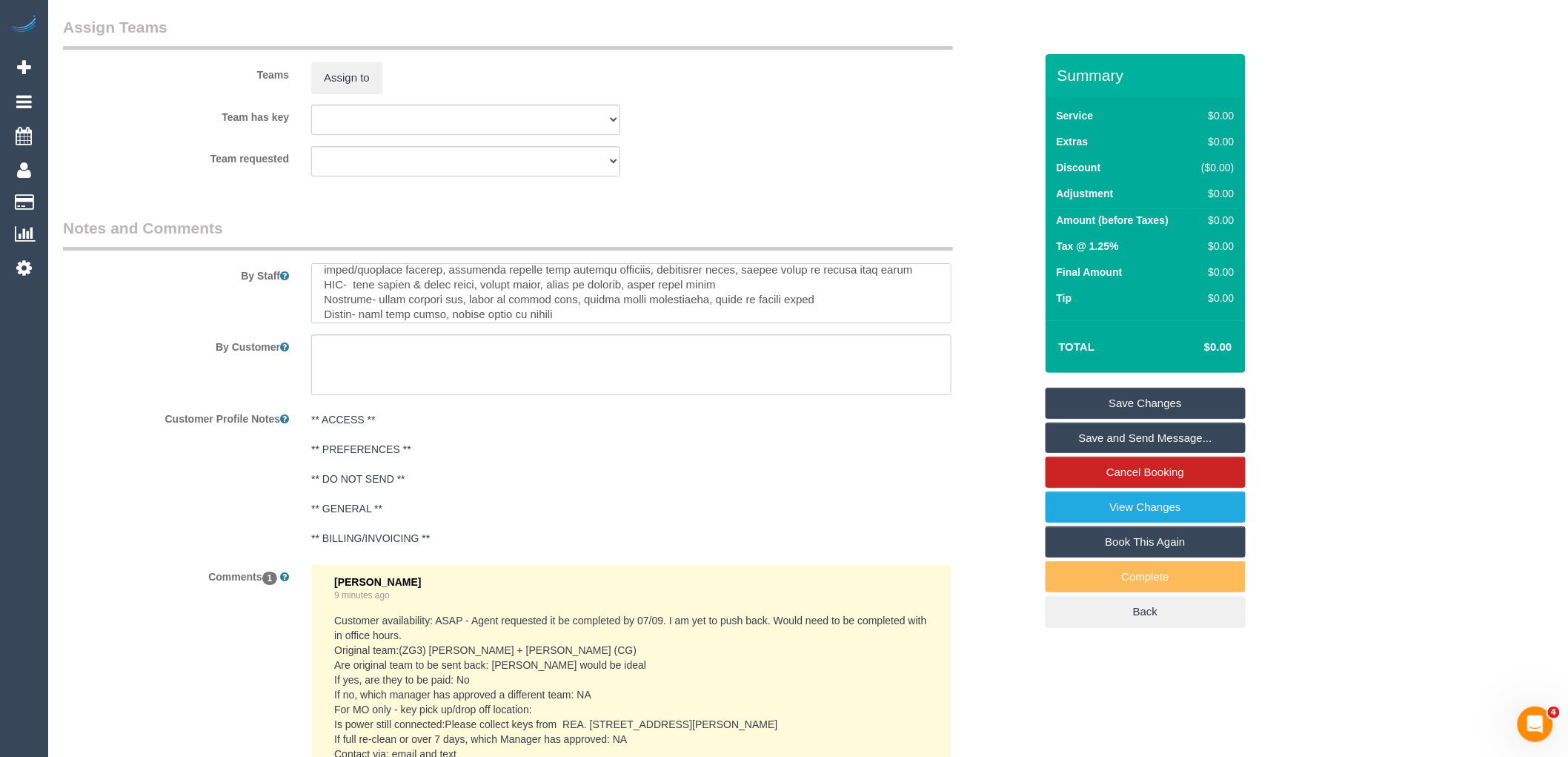
scroll to position [196, 0]
drag, startPoint x: 690, startPoint y: 314, endPoint x: 324, endPoint y: 309, distance: 366.0
click at [324, 309] on textarea at bounding box center [632, 293] width 640 height 61
click at [729, 317] on textarea at bounding box center [632, 293] width 640 height 61
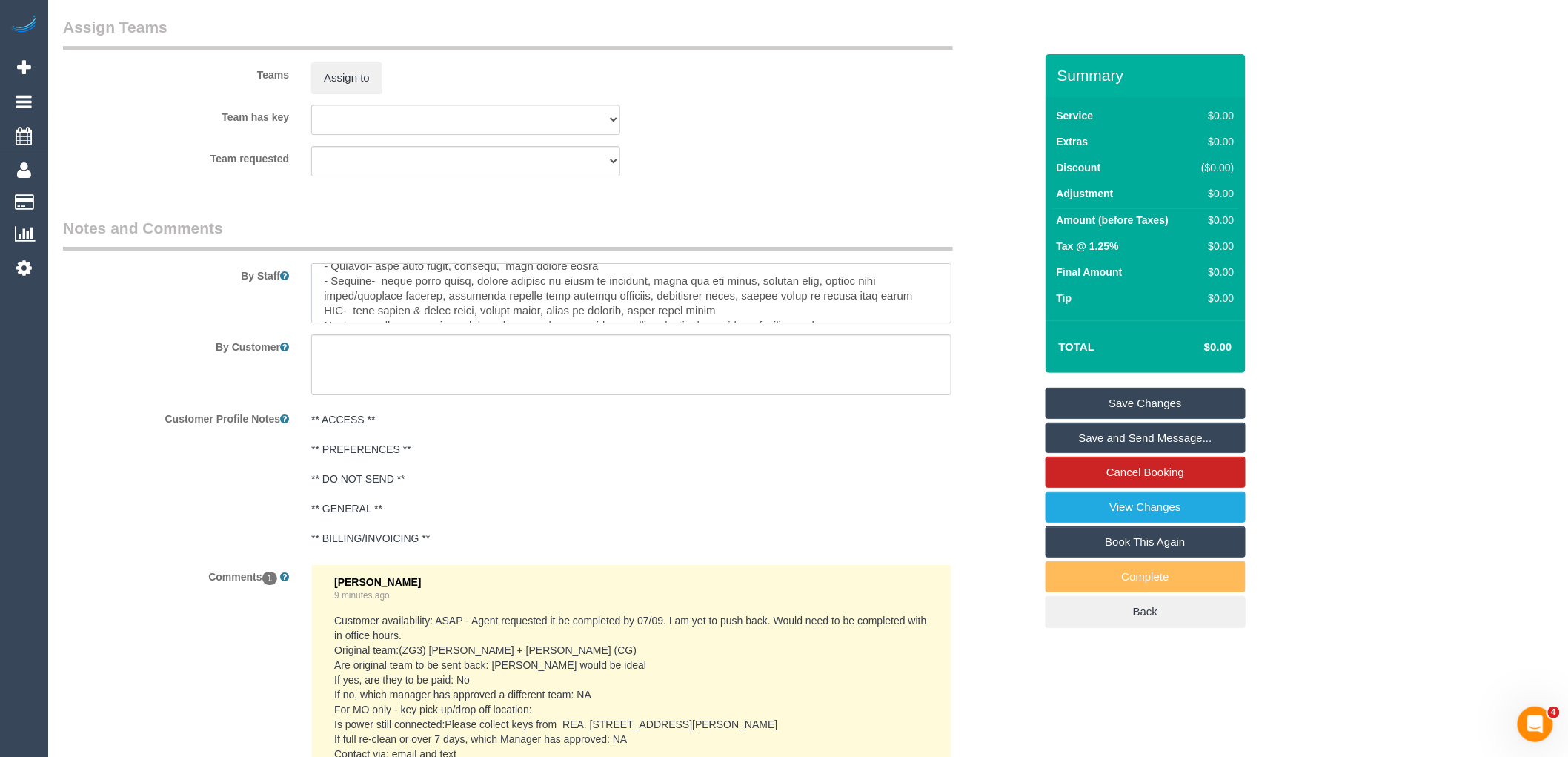
click at [312, 310] on textarea at bounding box center [632, 293] width 640 height 61
click at [739, 306] on textarea at bounding box center [632, 293] width 640 height 61
click at [705, 319] on textarea at bounding box center [632, 293] width 640 height 61
click at [357, 314] on textarea at bounding box center [632, 293] width 640 height 61
paste textarea
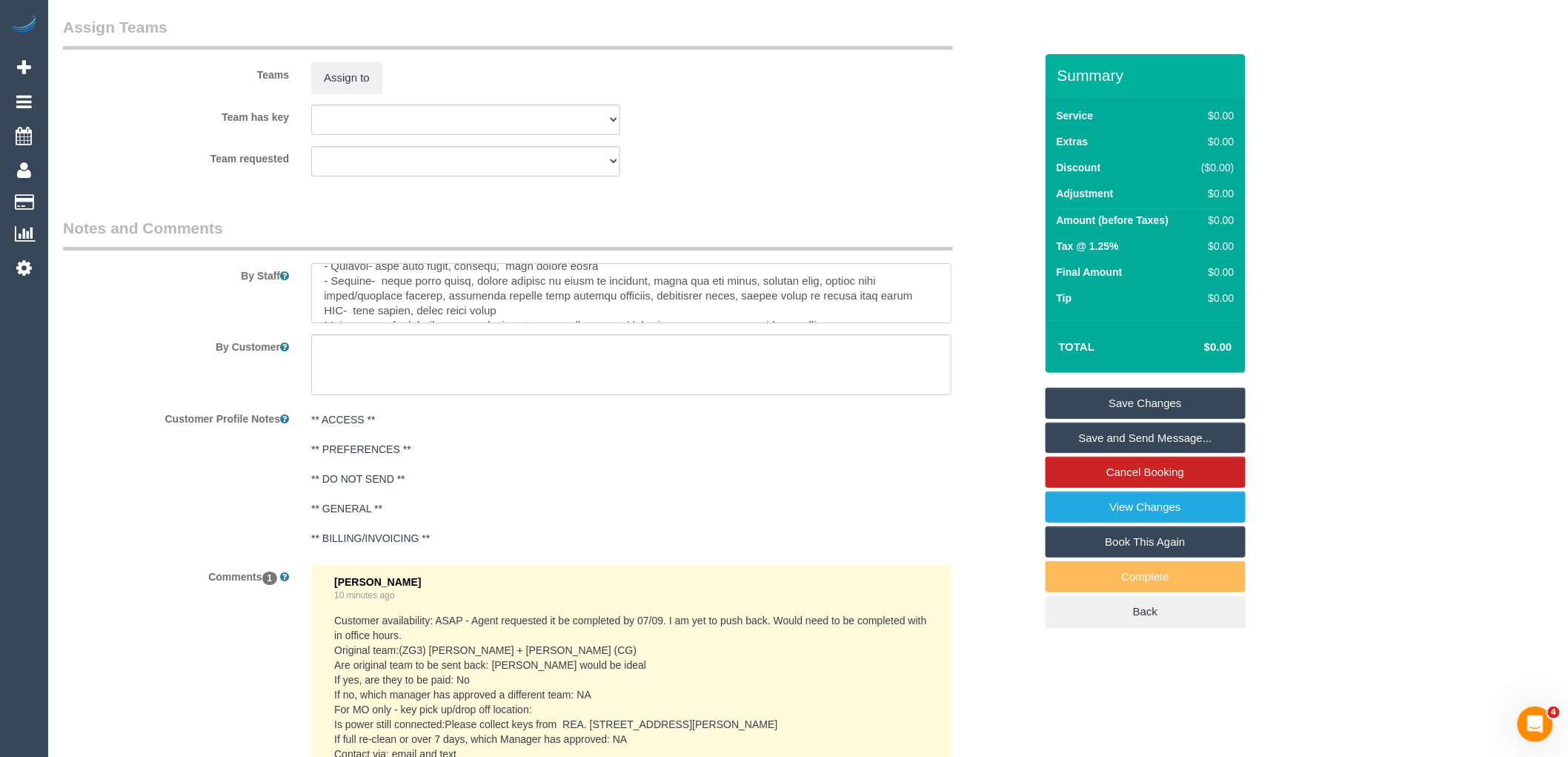
type textarea "Re-clean tasks: - Light shades- if you could attempt cleaning these - must brin…"
click at [1117, 408] on link "Save Changes" at bounding box center [1145, 403] width 200 height 31
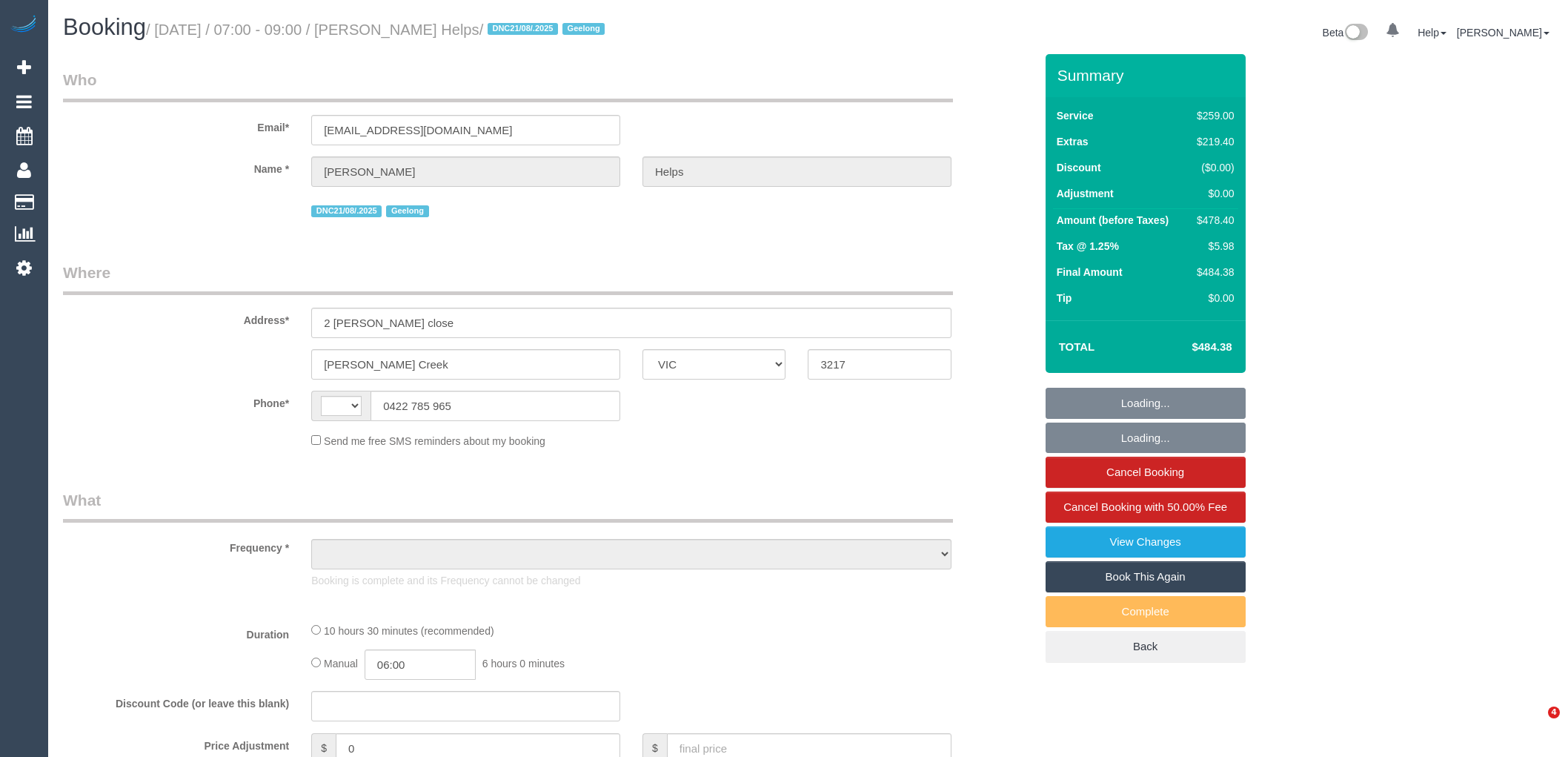
select select "VIC"
select select "string:stripe-pm_1RuRpc2GScqysDRVkztFHtLl"
select select "number:28"
select select "number:14"
select select "number:18"
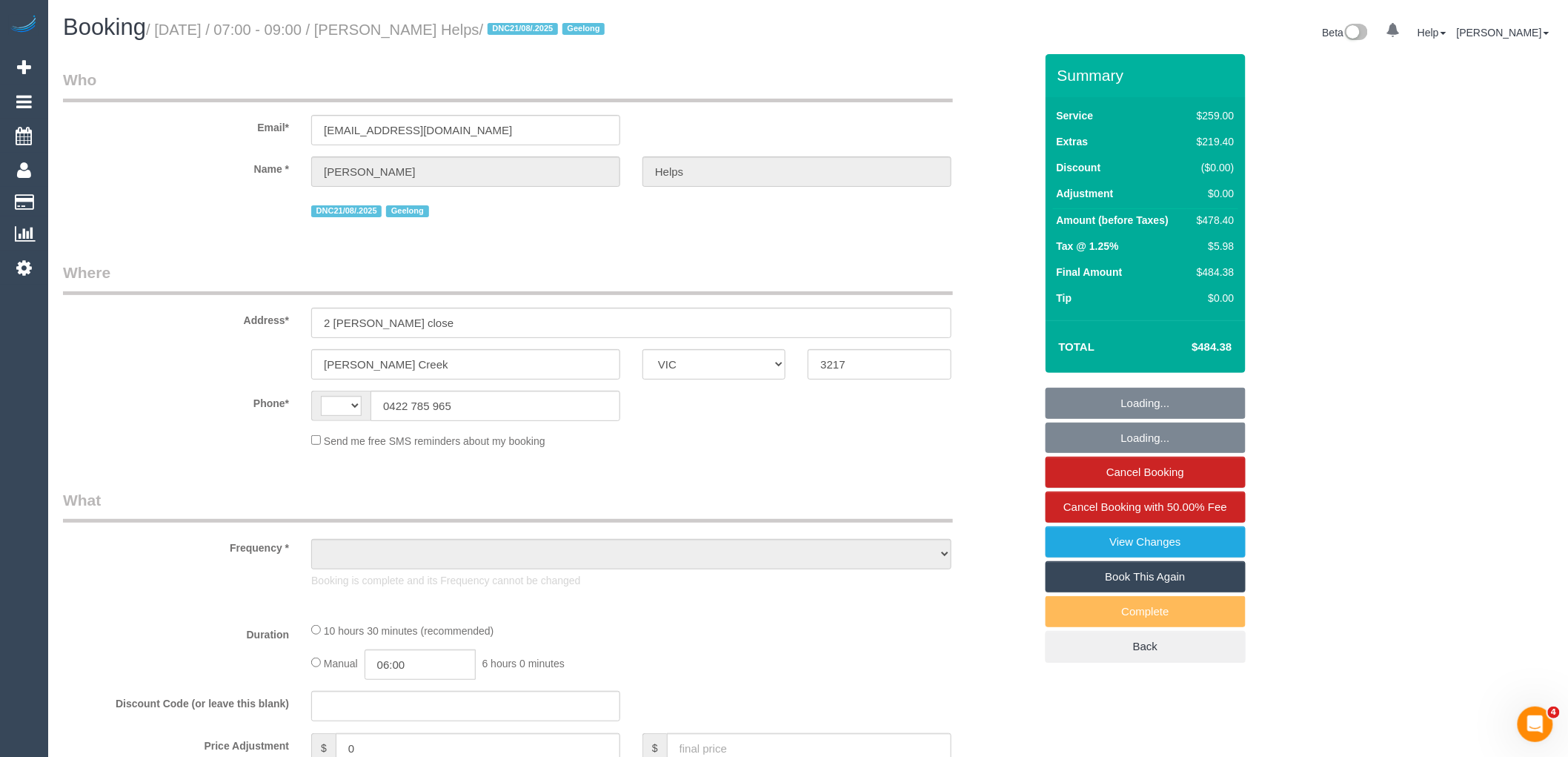
select select "number:24"
select select "number:26"
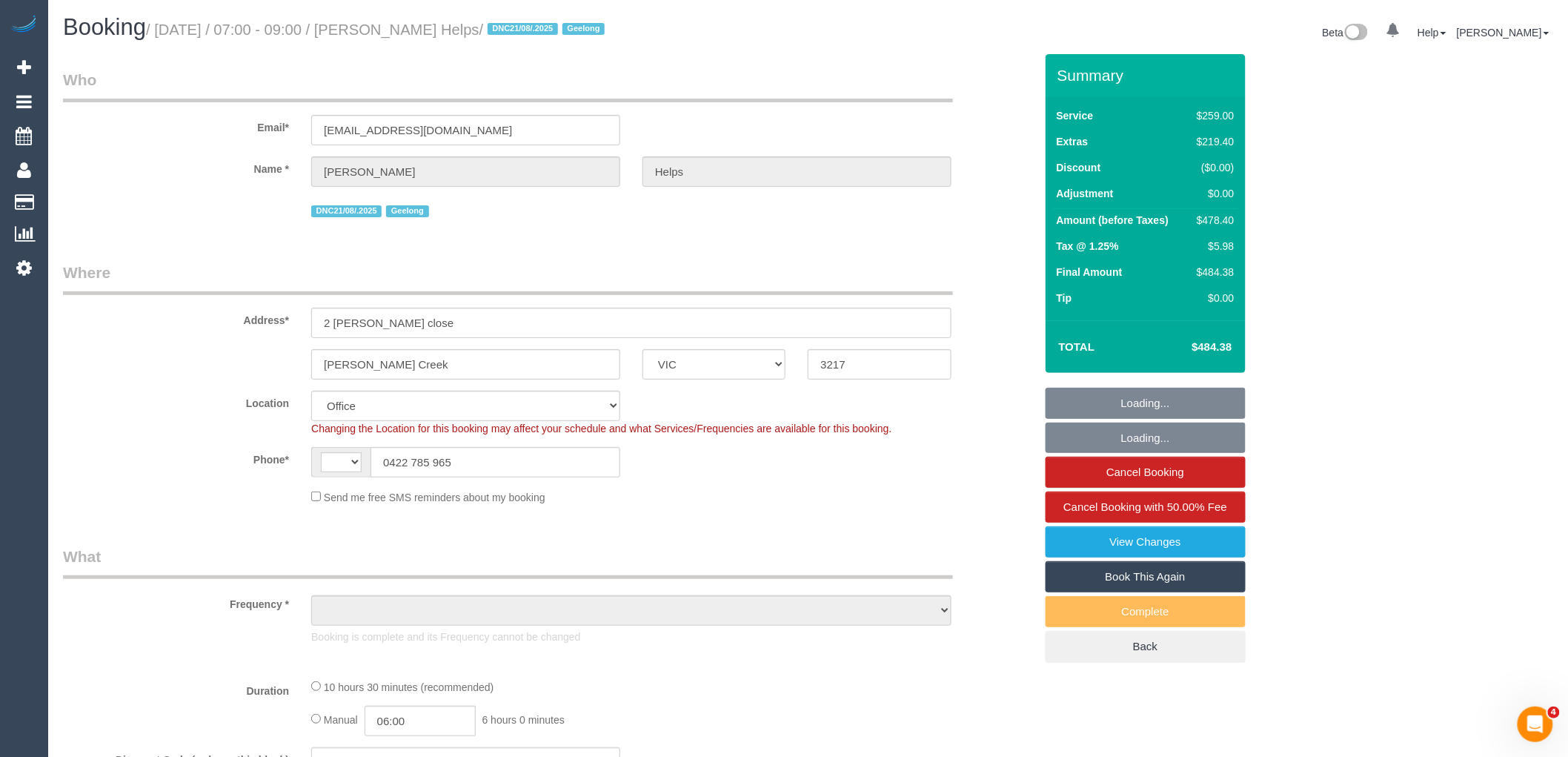
select select "string:AU"
select select "object:2176"
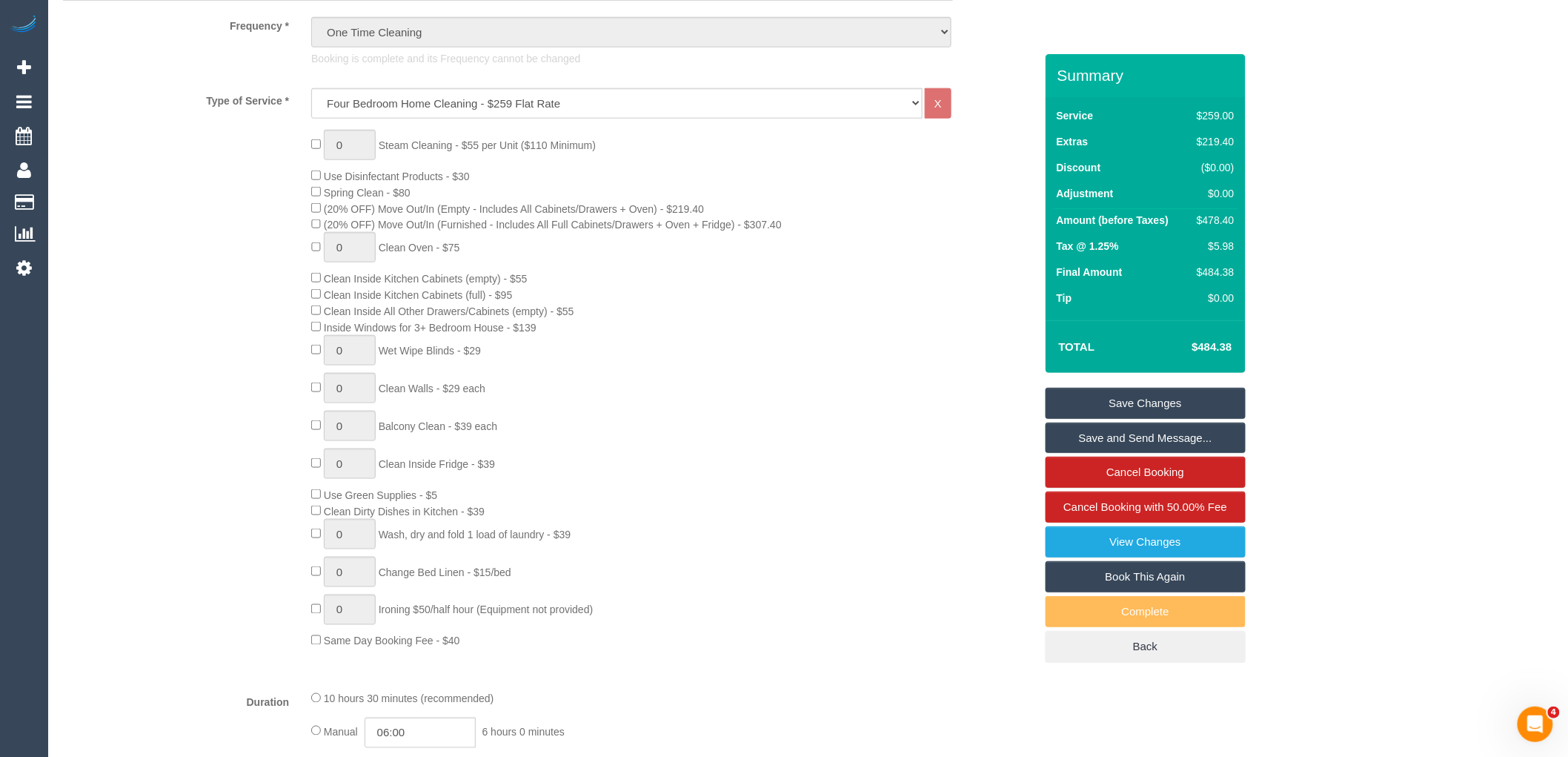
scroll to position [576, 0]
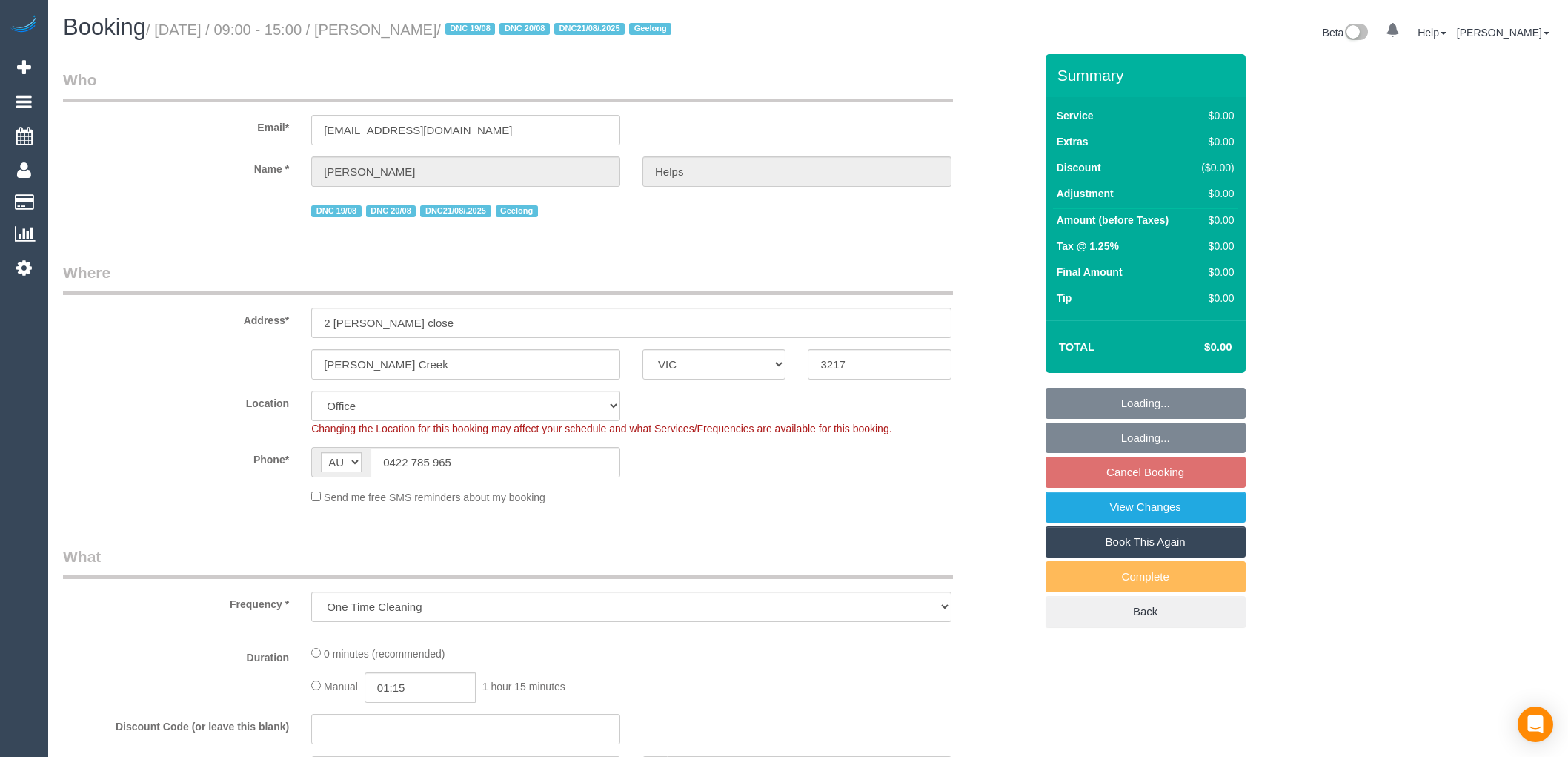
select select "VIC"
select select "object:774"
select select "number:28"
select select "number:14"
select select "number:18"
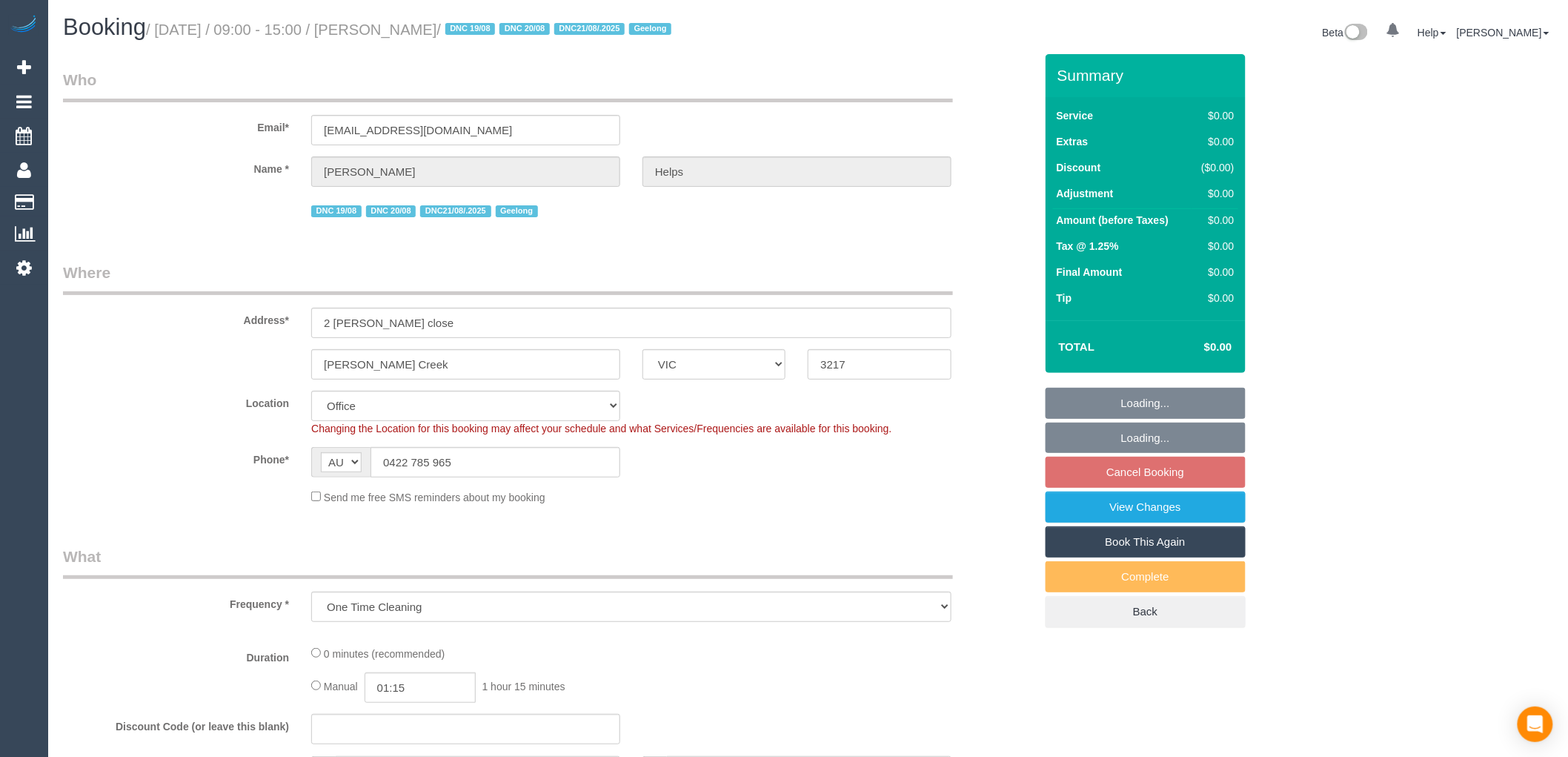
select select "number:24"
select select "number:26"
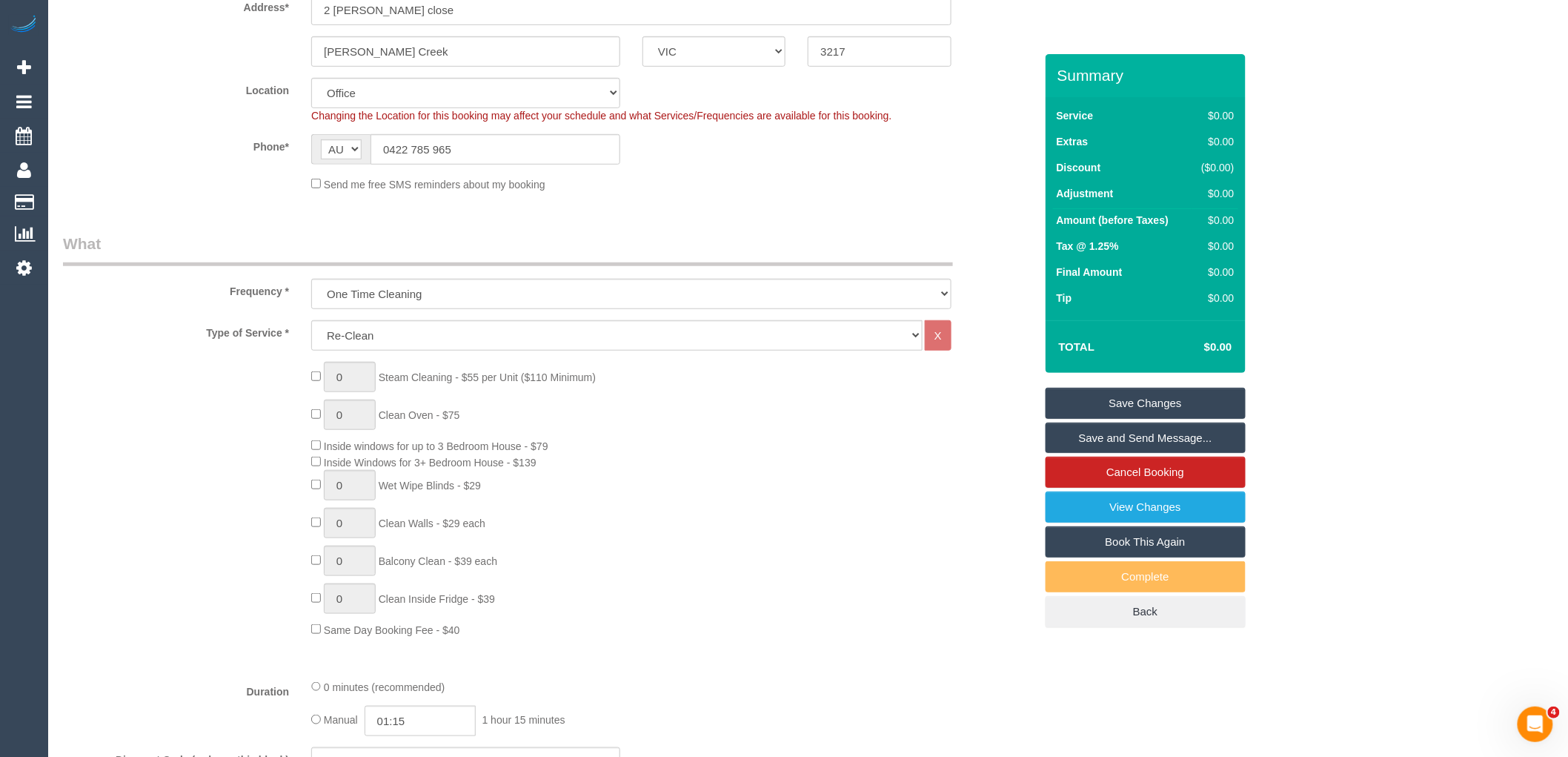
scroll to position [576, 0]
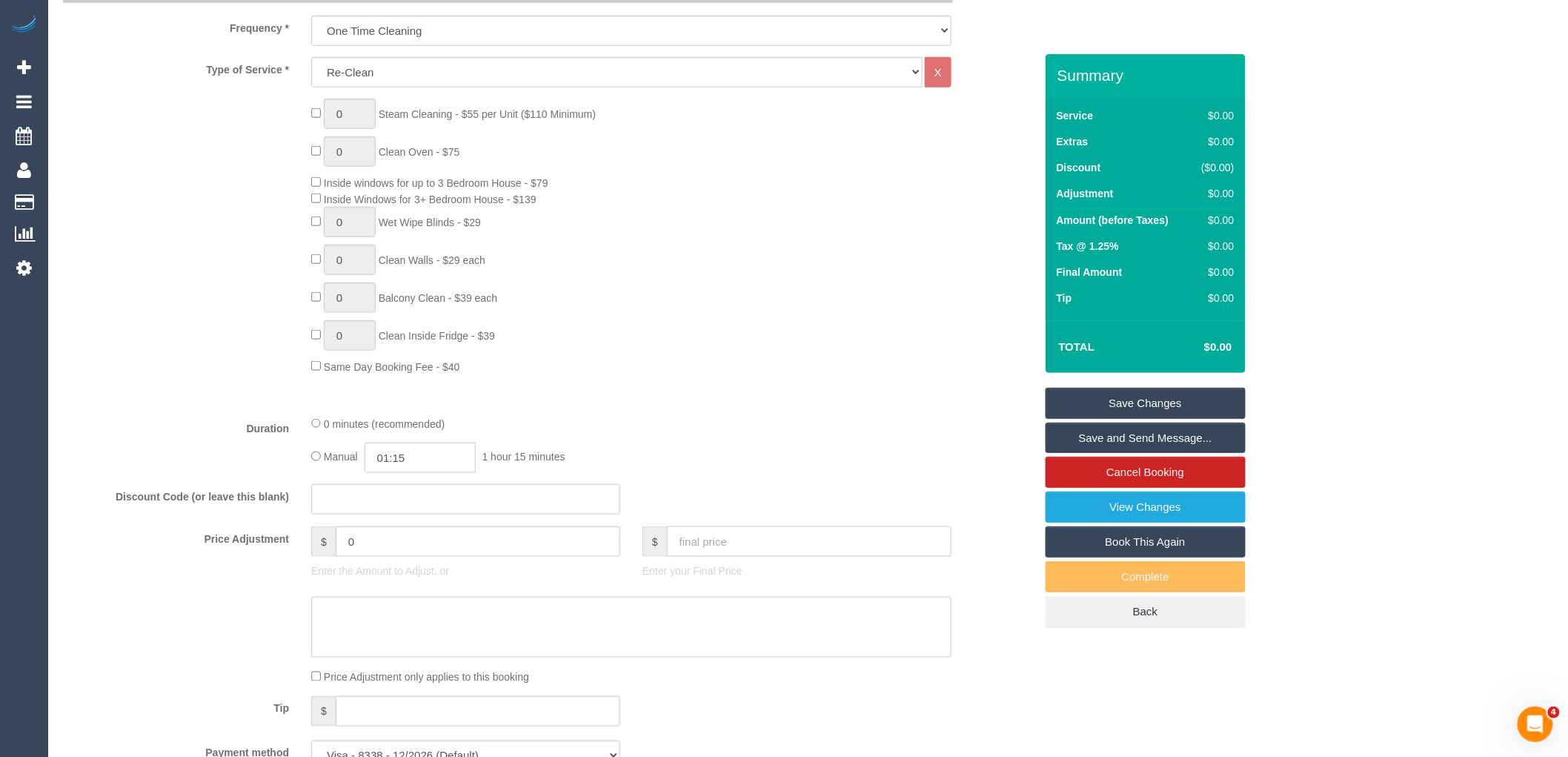
click at [721, 538] on input "text" at bounding box center [808, 541] width 284 height 31
type input "226"
click at [698, 490] on fieldset "What Frequency * One Time Cleaning Weekly - 10% Off - 10.00% (0% for the First …" at bounding box center [549, 376] width 971 height 812
type input "223.21"
click at [454, 639] on textarea at bounding box center [632, 626] width 640 height 61
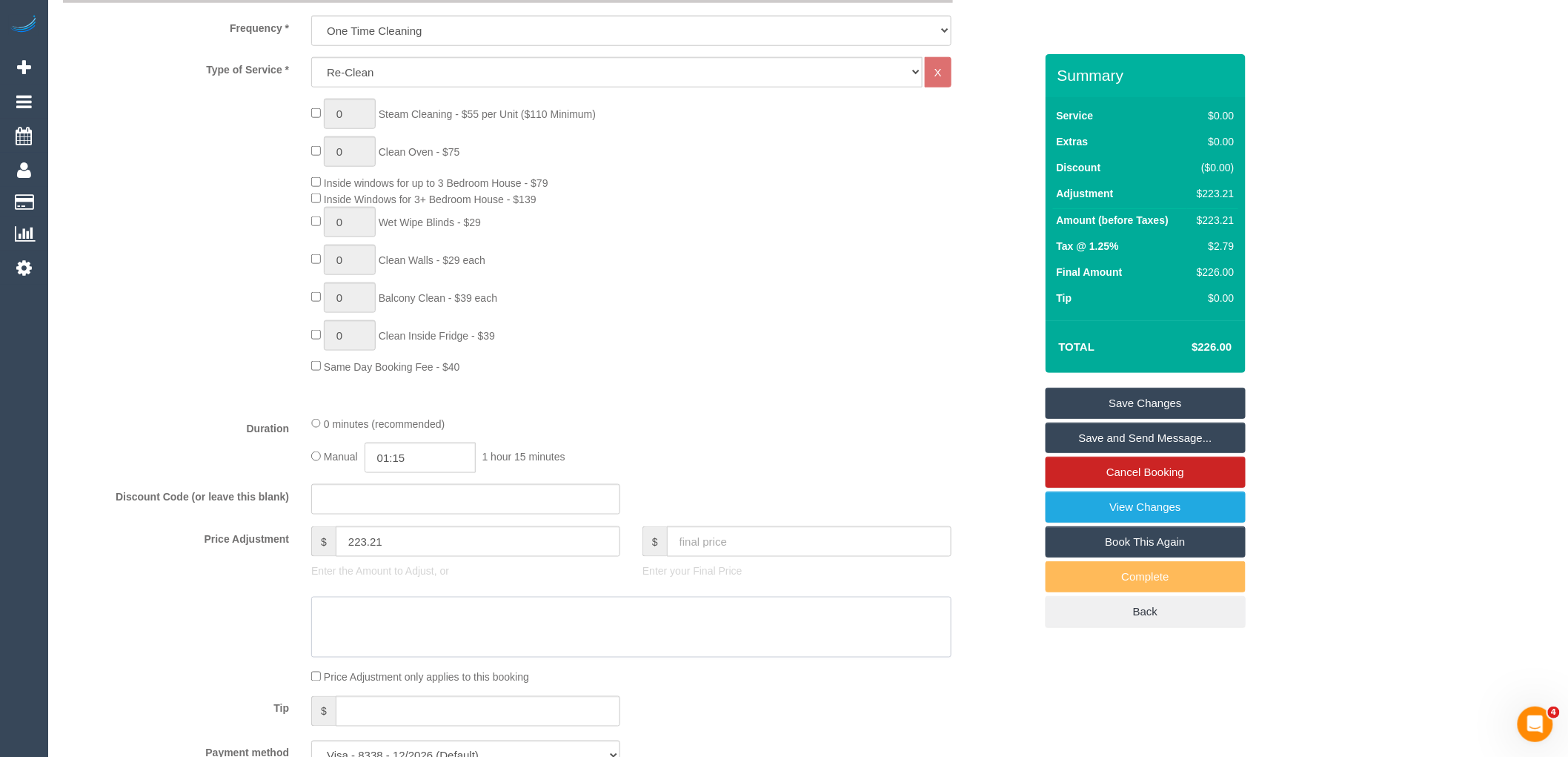
paste textarea "Tasks that can be included within the reclean at an additional cost: - Bed 1- b…"
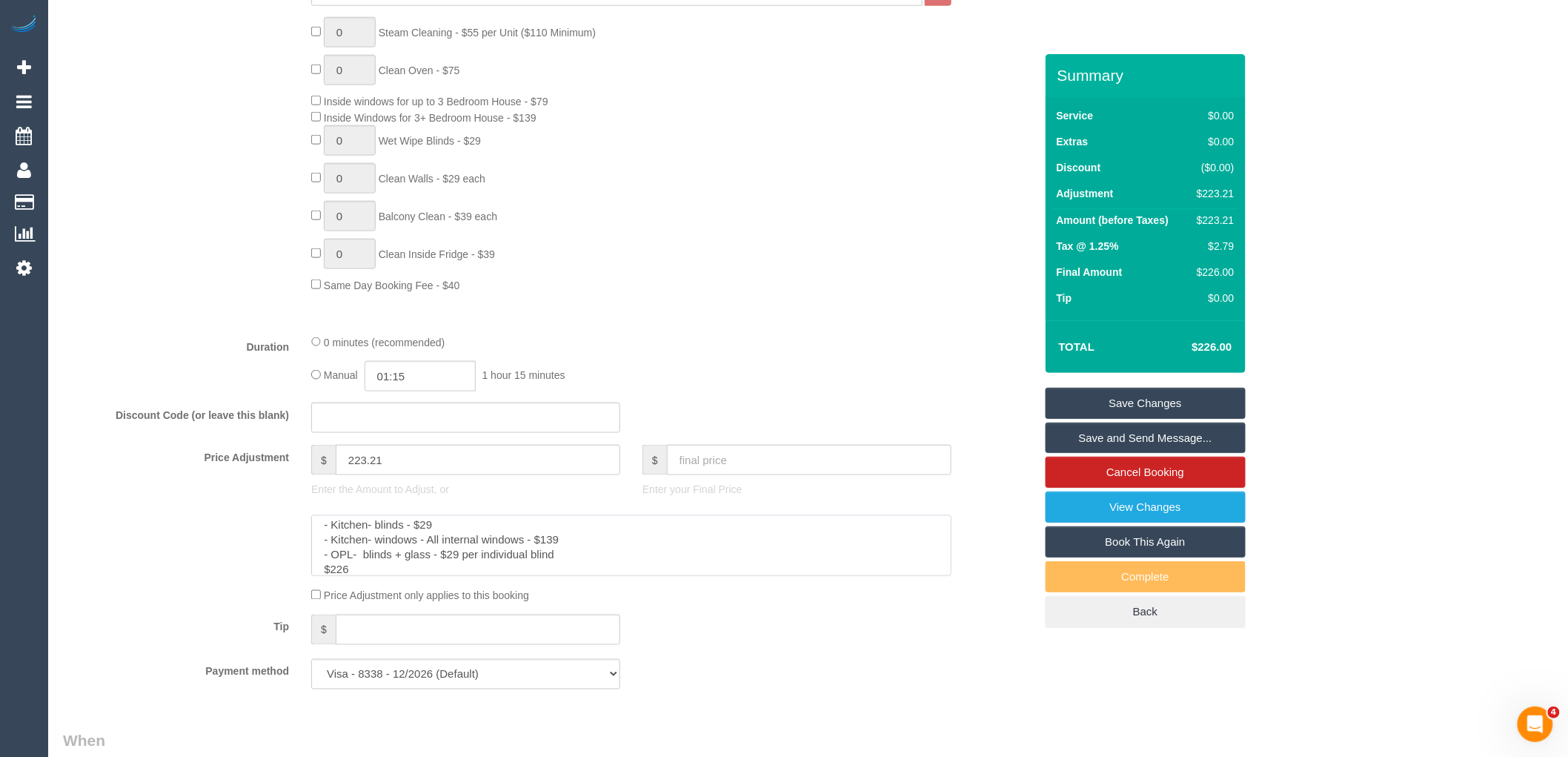
scroll to position [658, 0]
type textarea "Tasks that can be included within the reclean at an additional cost: - Bed 1- b…"
click at [769, 625] on div "Tip $" at bounding box center [549, 630] width 994 height 33
click at [722, 638] on div "Tip $" at bounding box center [549, 630] width 994 height 33
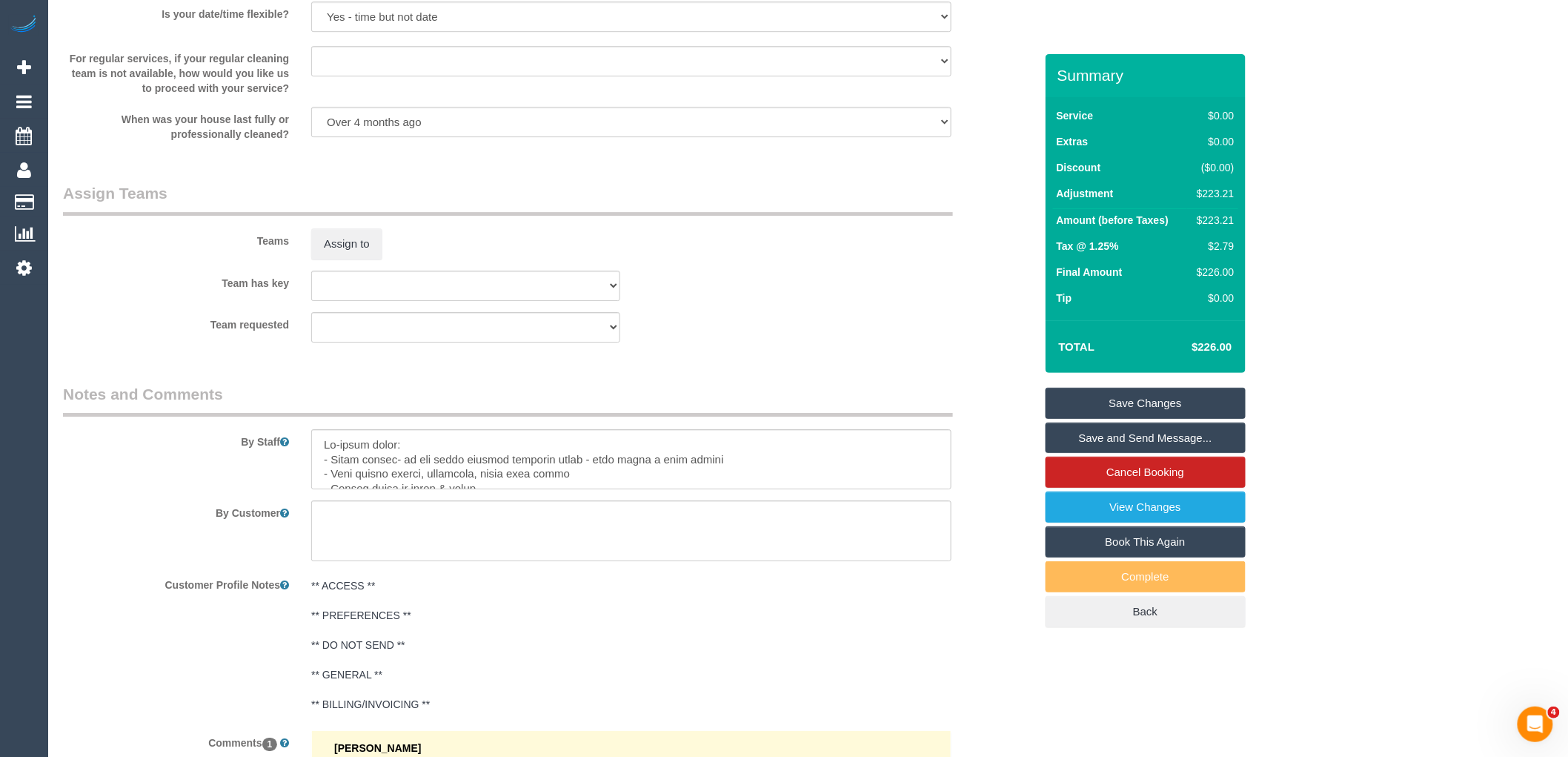
scroll to position [1893, 0]
click at [580, 465] on textarea at bounding box center [632, 457] width 640 height 61
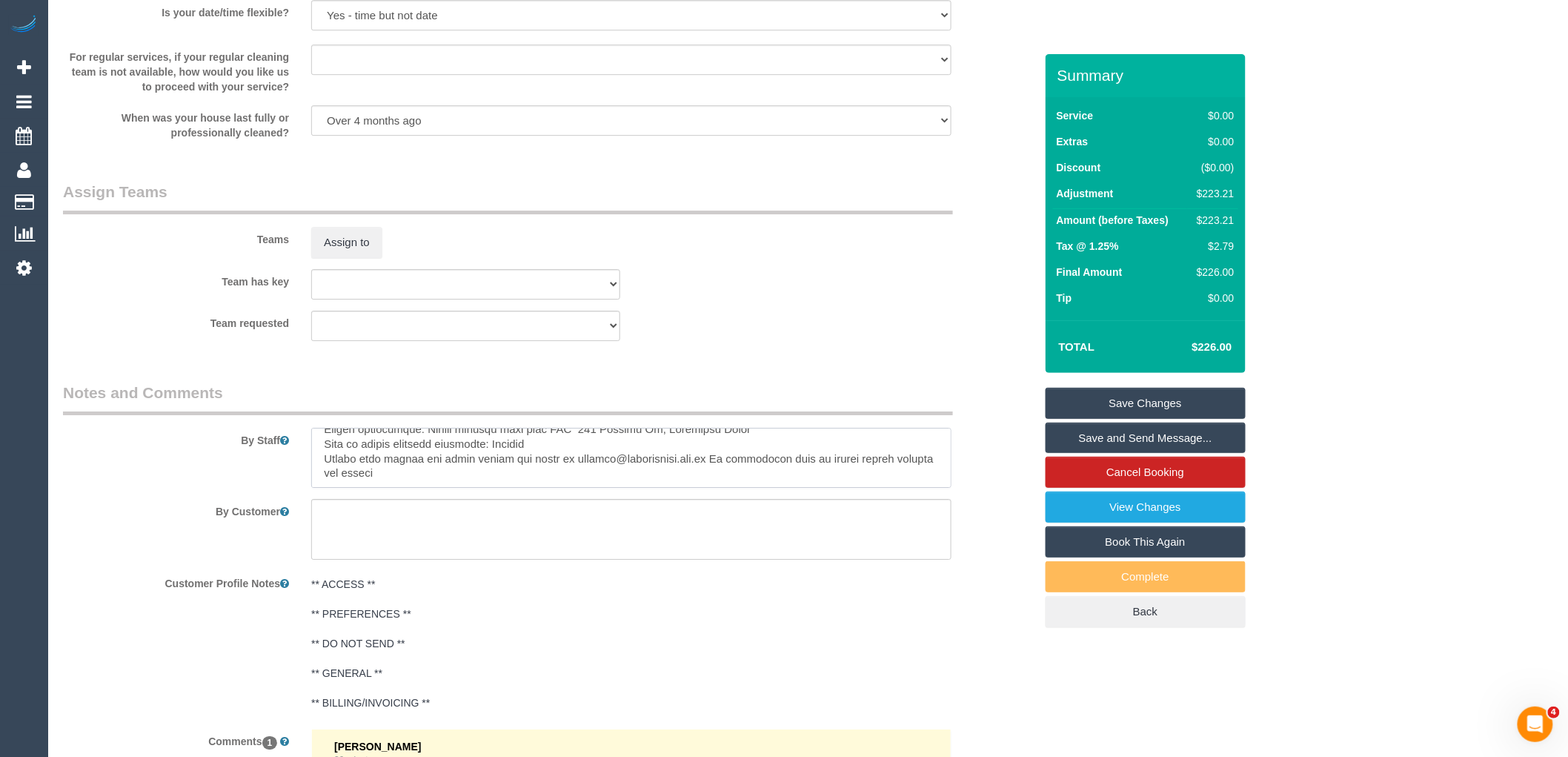
scroll to position [203, 0]
click at [418, 453] on textarea at bounding box center [632, 457] width 640 height 61
click at [568, 430] on div "By Staff" at bounding box center [549, 434] width 994 height 107
click at [566, 434] on textarea at bounding box center [632, 457] width 640 height 61
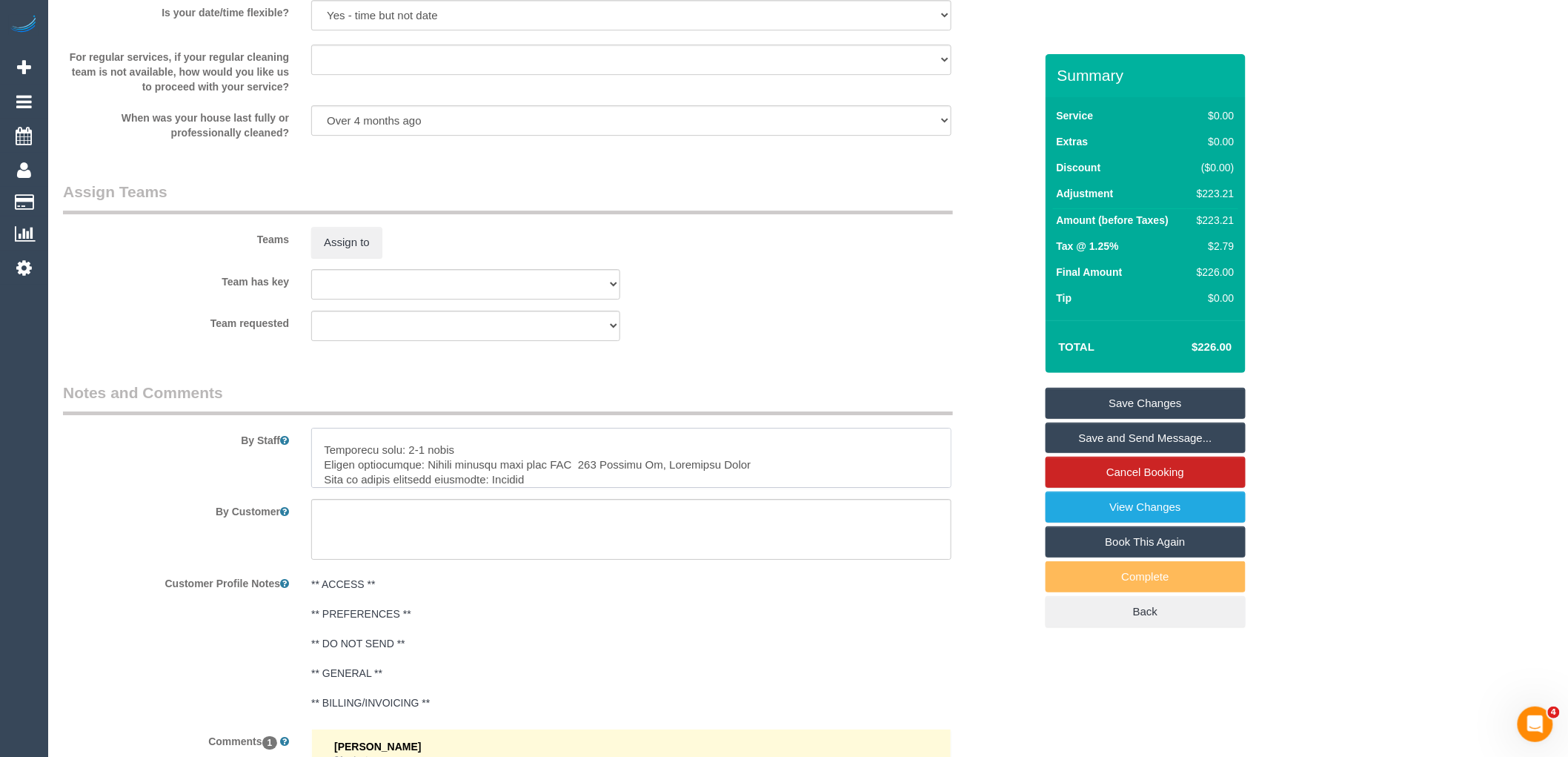
paste textarea "Tasks that can be included within the reclean at an additional cost: - Bed 1- b…"
click at [363, 470] on textarea at bounding box center [632, 457] width 640 height 61
drag, startPoint x: 553, startPoint y: 460, endPoint x: 439, endPoint y: 459, distance: 114.0
click at [439, 459] on textarea at bounding box center [632, 457] width 640 height 61
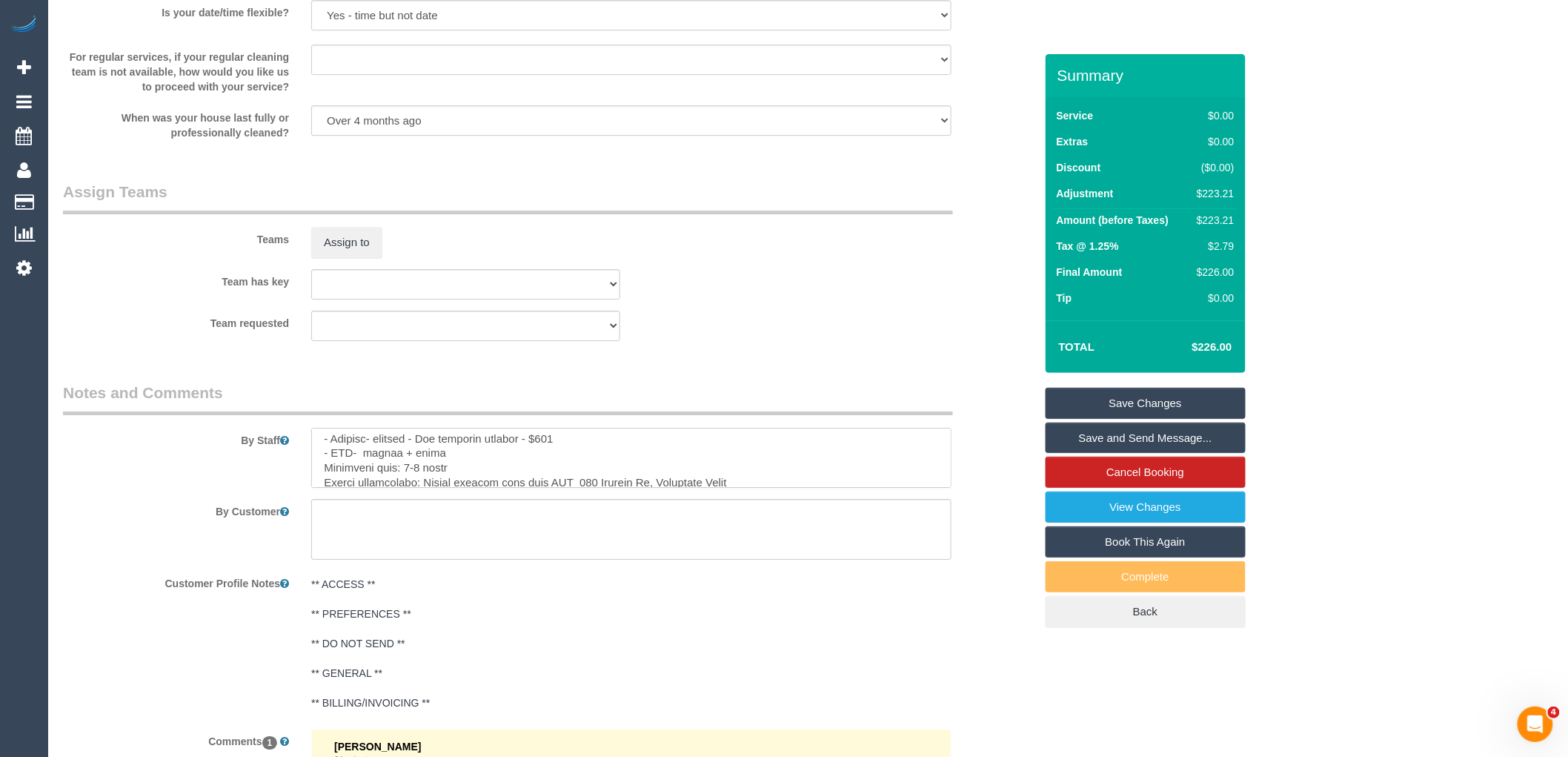
click at [569, 447] on textarea at bounding box center [632, 457] width 640 height 61
click at [322, 445] on textarea at bounding box center [632, 457] width 640 height 61
click at [481, 456] on textarea at bounding box center [632, 457] width 640 height 61
click at [440, 441] on textarea at bounding box center [632, 457] width 640 height 61
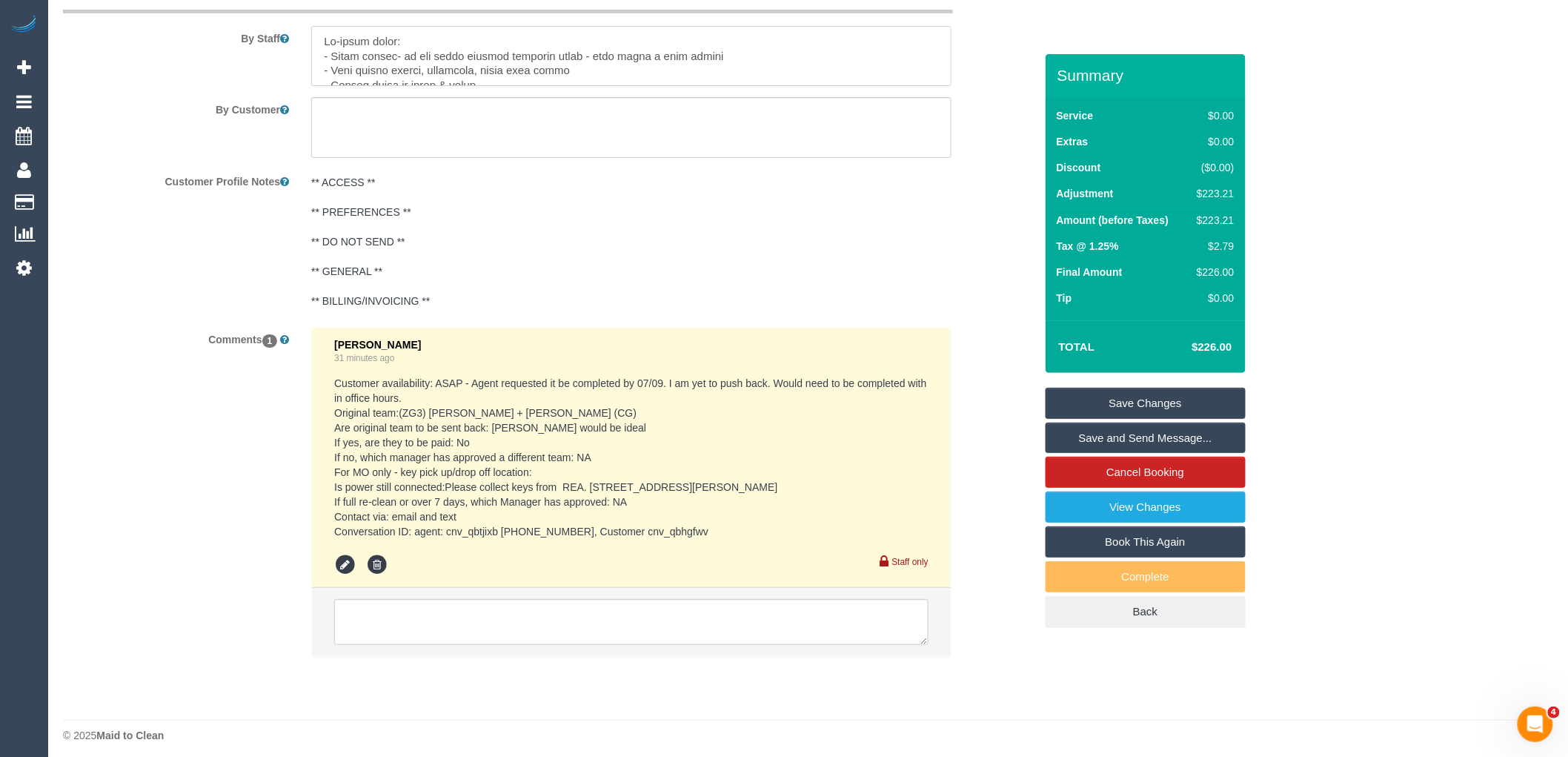
scroll to position [2309, 0]
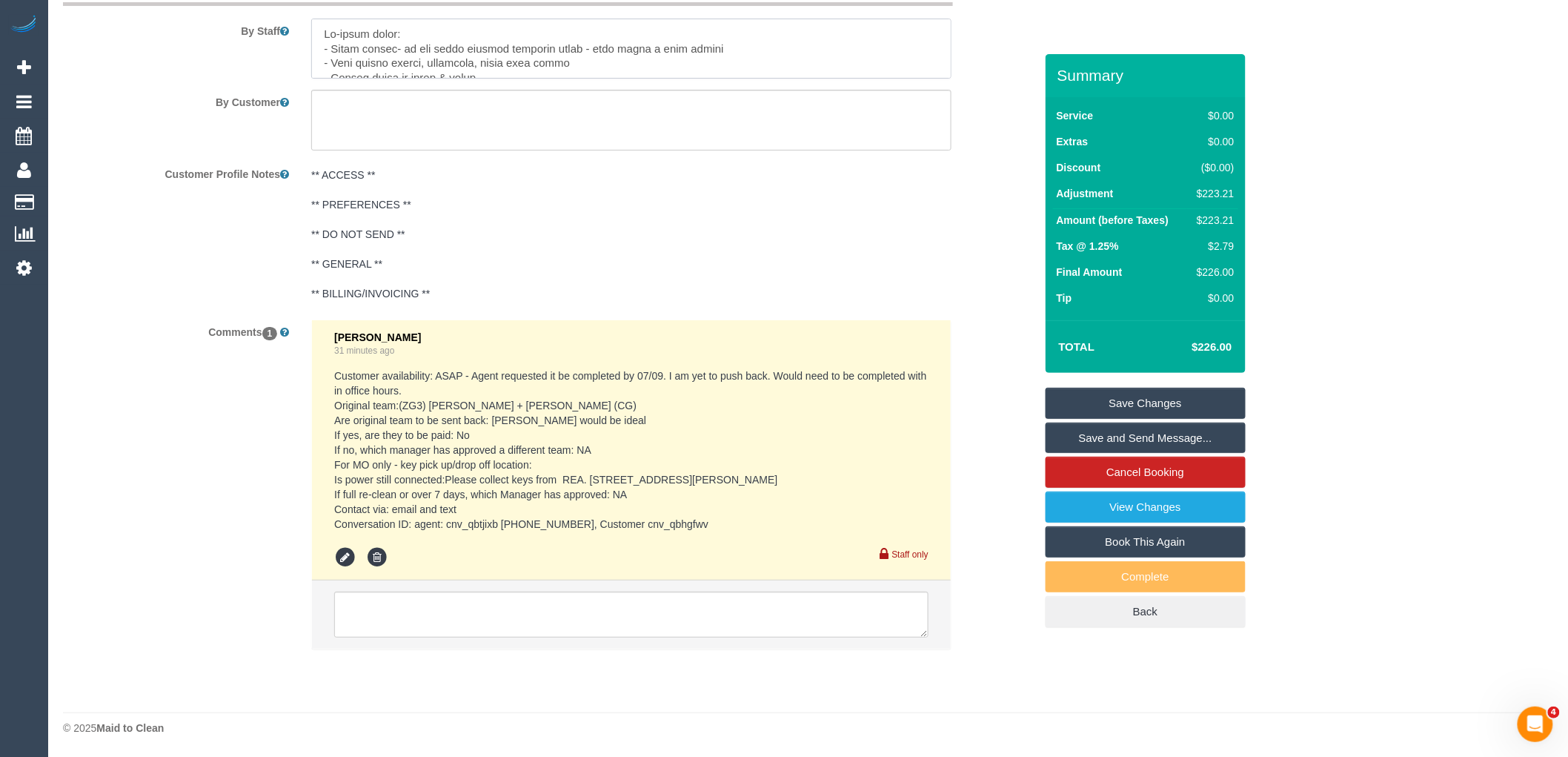
type textarea "Re-clean tasks: - Light shades- if you could attempt cleaning these - must brin…"
click at [517, 618] on textarea at bounding box center [632, 614] width 594 height 46
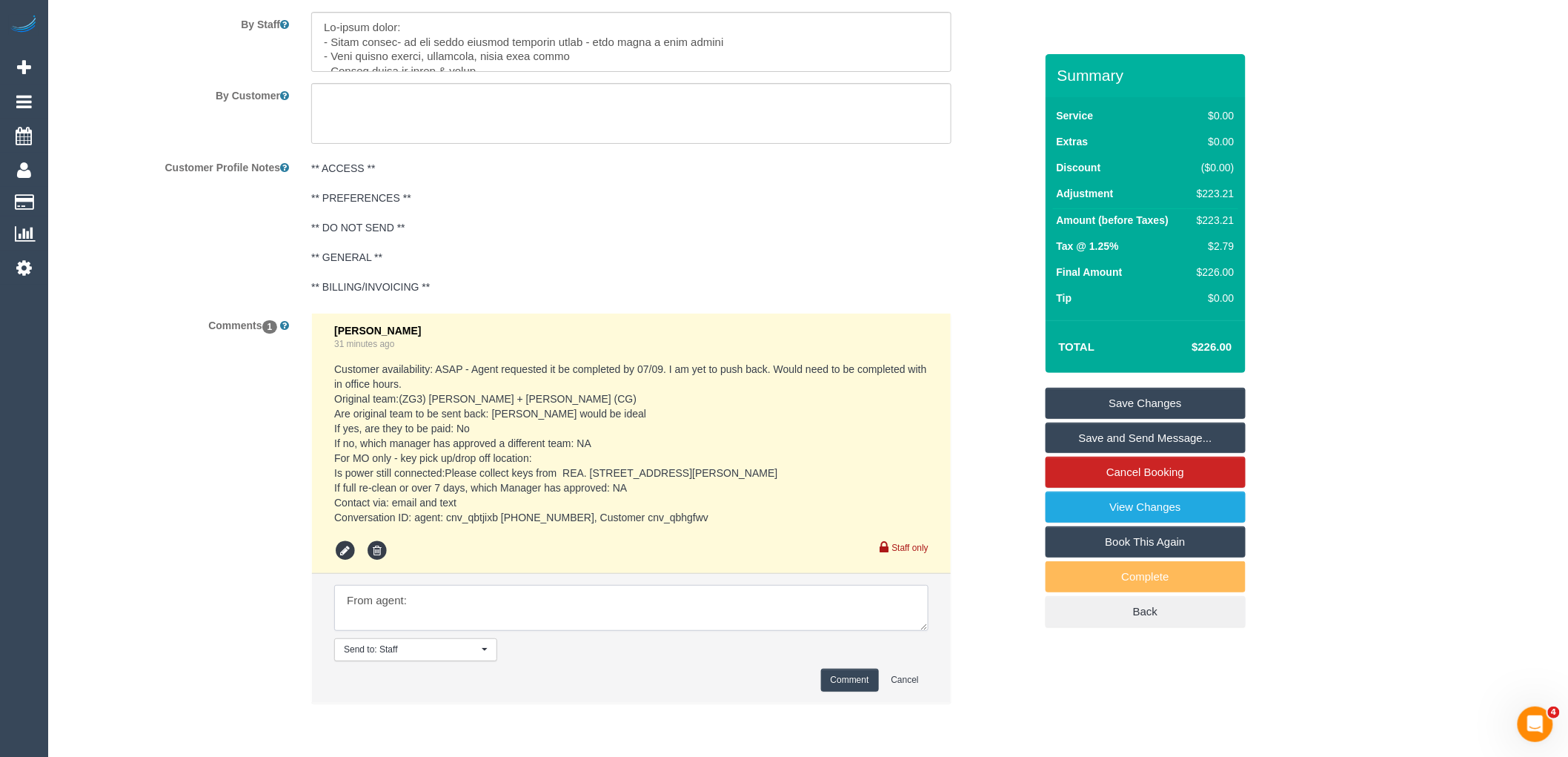
paste textarea "Hi. We have new renters moving in [DATE] and will need to do our condition repo…"
type textarea "From agent: Hi. We have new renters moving in [DATE] and will need to do our co…"
click at [843, 679] on button "Comment" at bounding box center [850, 679] width 58 height 23
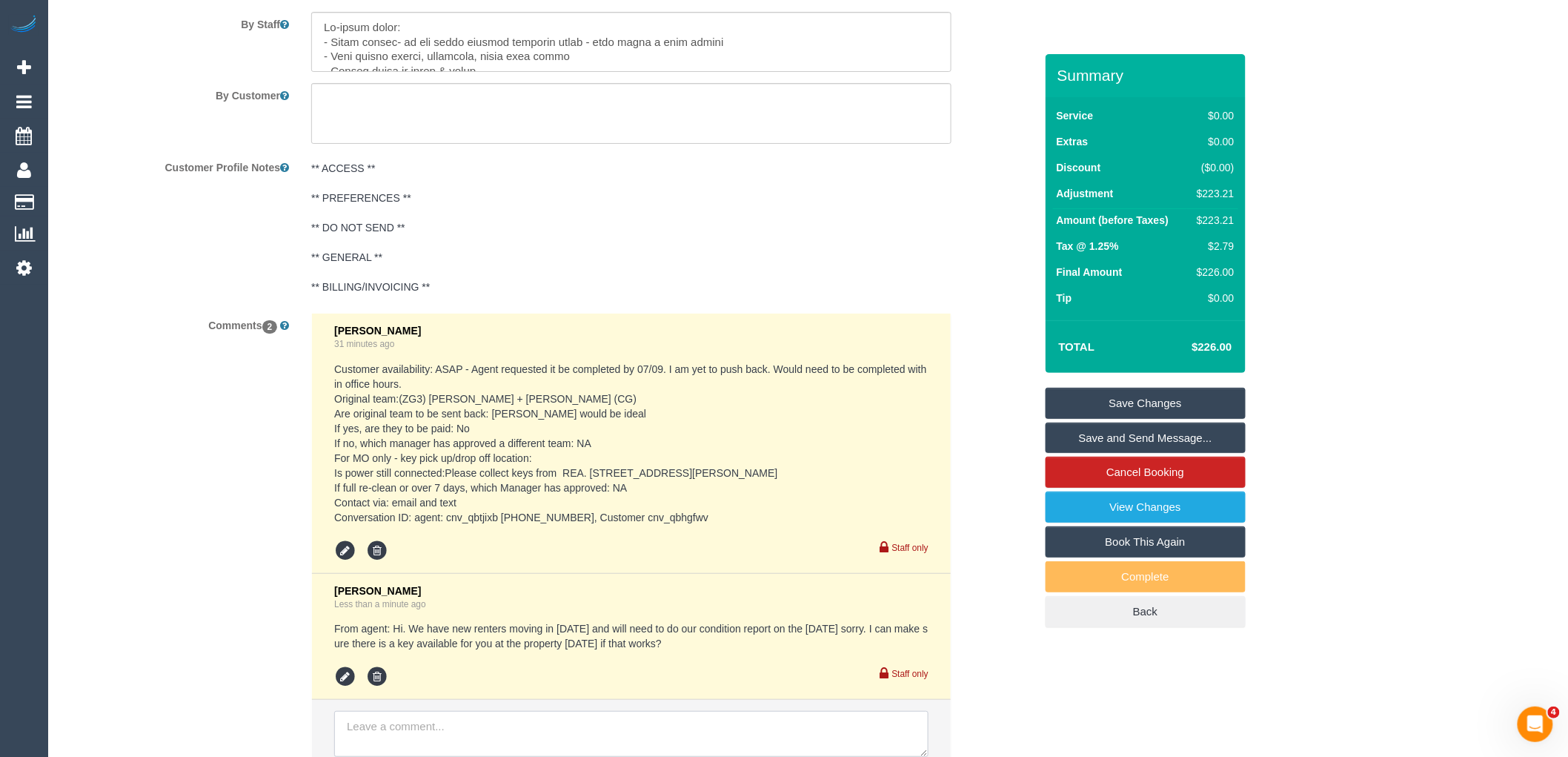
click at [454, 723] on textarea at bounding box center [632, 734] width 594 height 46
paste textarea "Hello, Can you please complete all the additional cost too please. All blinds a…"
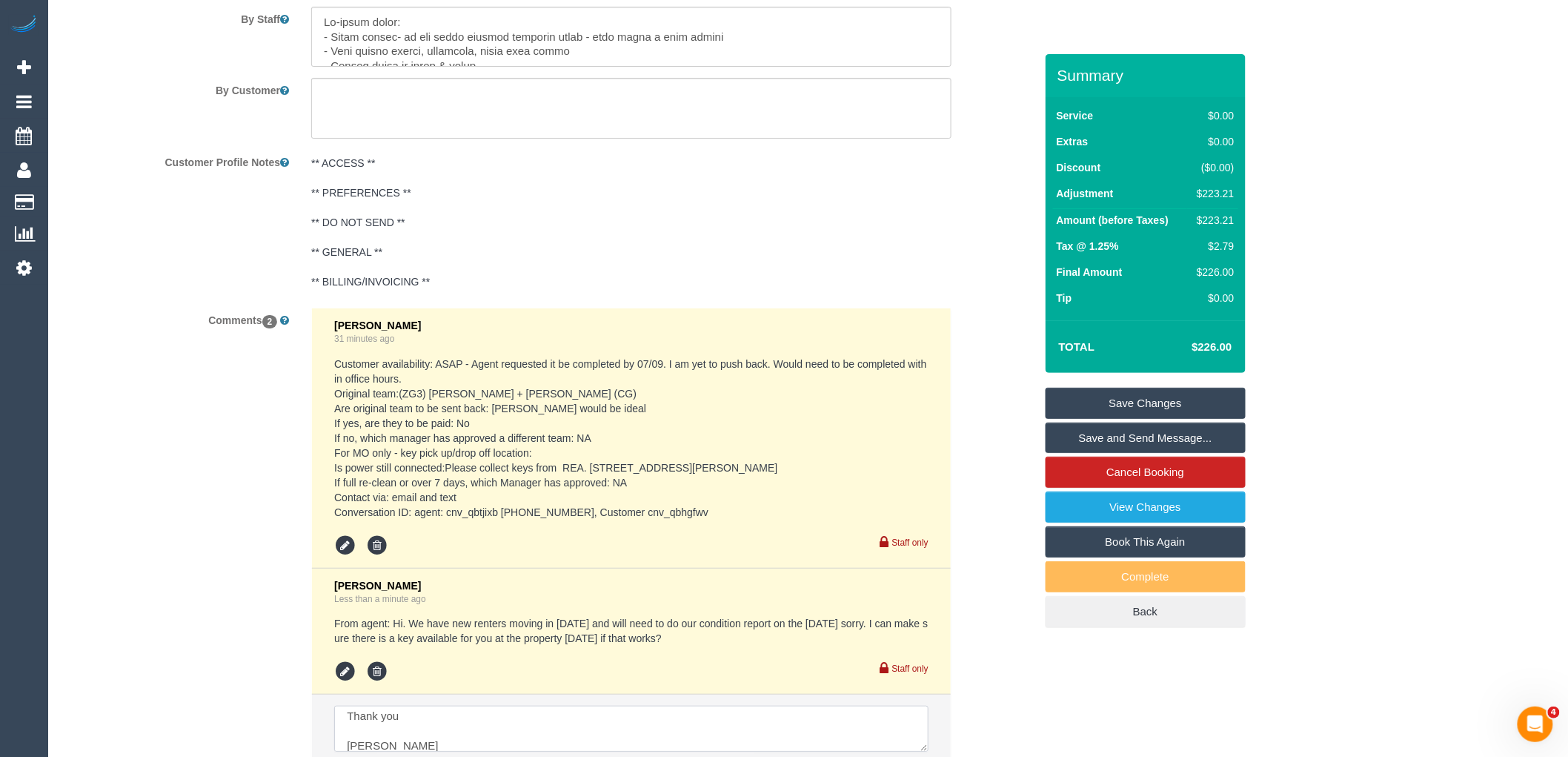
scroll to position [119, 0]
type textarea "Customer confirmed additoonal extras: Hello, Can you please complete all the ad…"
click at [1214, 402] on link "Save Changes" at bounding box center [1145, 403] width 200 height 31
